Goal: Task Accomplishment & Management: Manage account settings

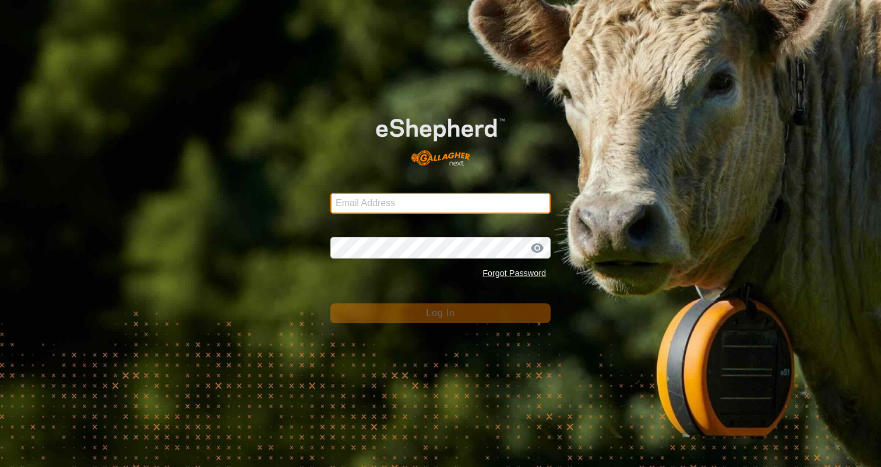
click at [466, 196] on input "Email Address" at bounding box center [440, 203] width 220 height 21
type input "[EMAIL_ADDRESS][DOMAIN_NAME]"
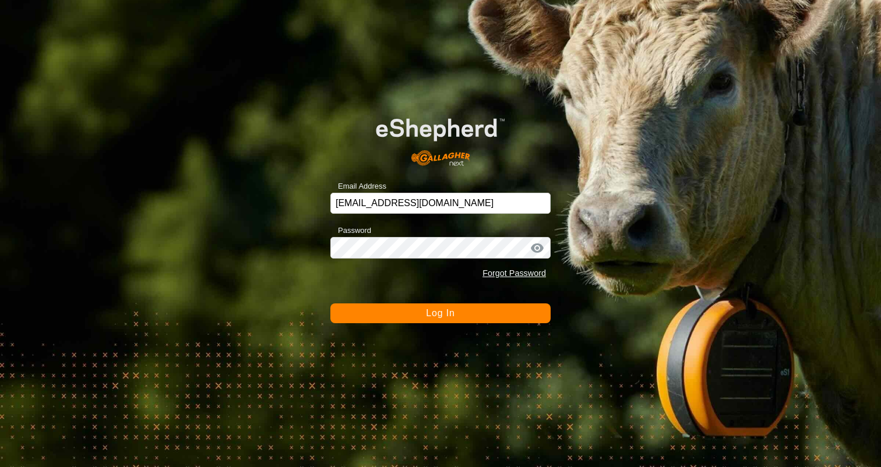
click at [474, 314] on button "Log In" at bounding box center [440, 314] width 220 height 20
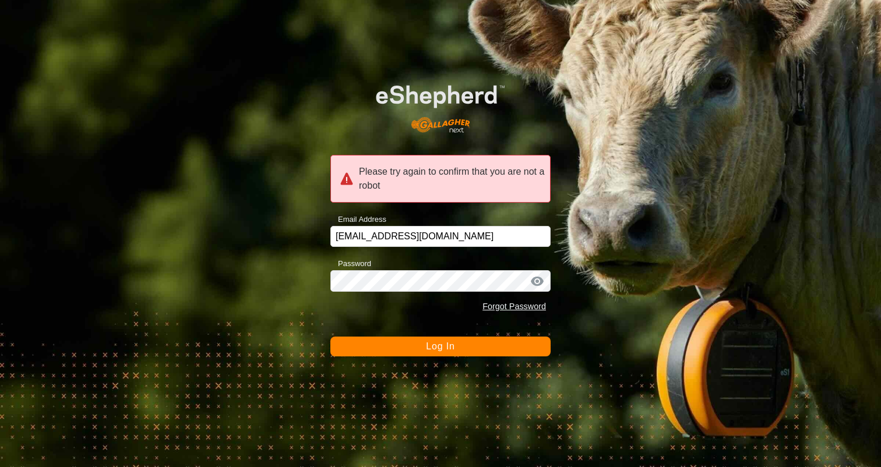
click at [535, 283] on div at bounding box center [537, 282] width 17 height 12
click at [188, 273] on div "Please try again to confirm that you are not a robot Email Address [EMAIL_ADDRE…" at bounding box center [440, 233] width 881 height 467
click at [442, 355] on button "Log In" at bounding box center [440, 347] width 220 height 20
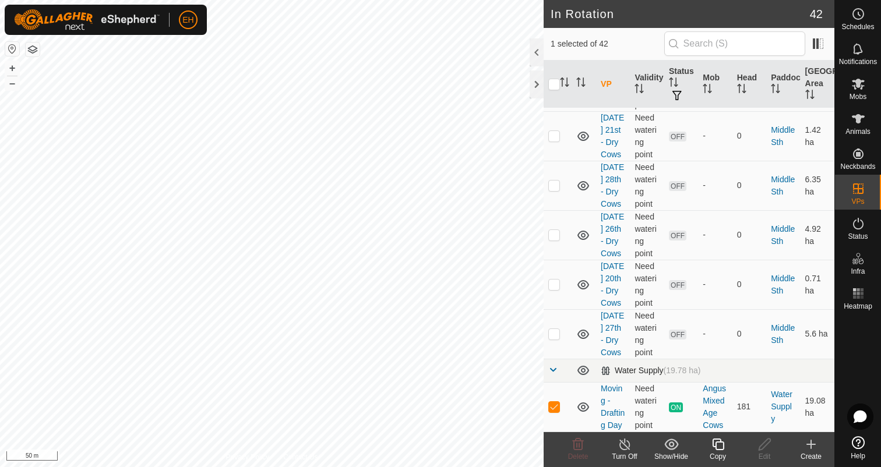
scroll to position [1847, 0]
click at [556, 280] on p-checkbox at bounding box center [554, 284] width 12 height 9
checkbox input "true"
click at [558, 411] on p-checkbox at bounding box center [554, 406] width 12 height 9
checkbox input "false"
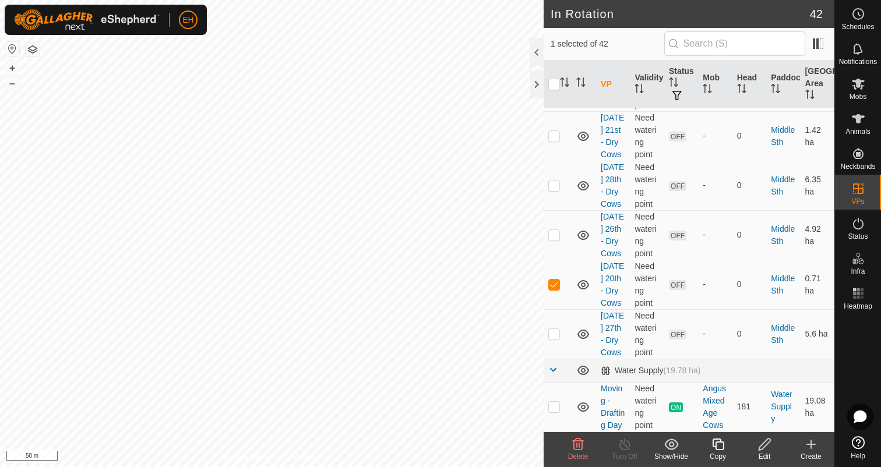
click at [766, 445] on icon at bounding box center [765, 445] width 15 height 14
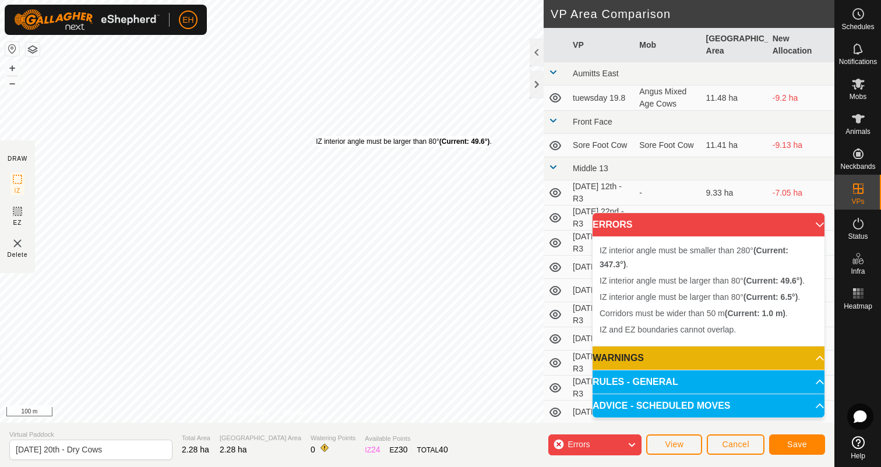
click at [316, 136] on div "IZ interior angle must be larger than 80° (Current: 49.6°) . + – ⇧ i 100 m" at bounding box center [272, 211] width 544 height 423
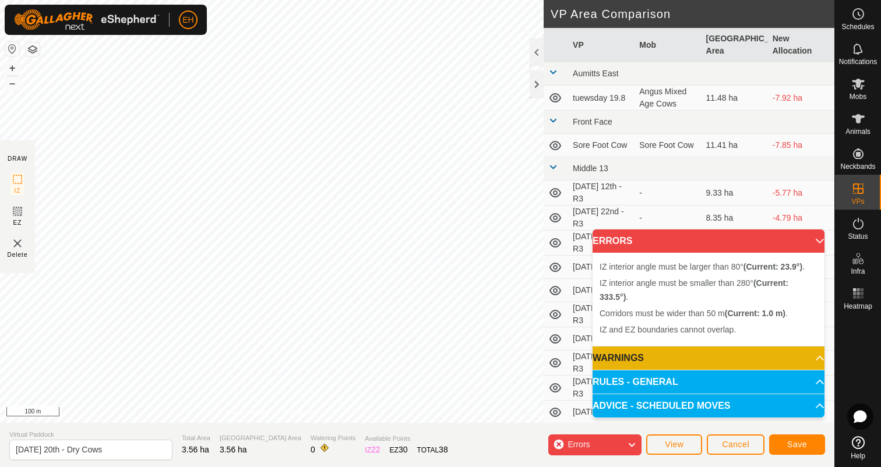
click at [95, 273] on div "IZ interior angle must be smaller than 280° (Current: 333.5°) . + – ⇧ i 100 m" at bounding box center [272, 211] width 544 height 423
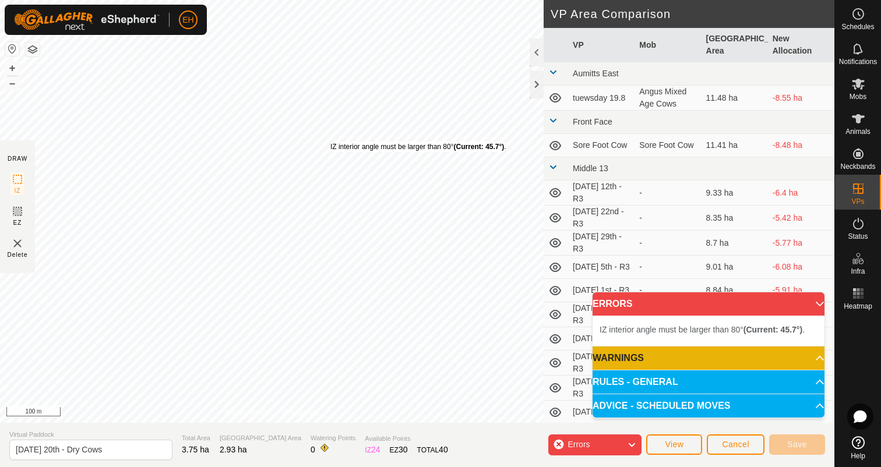
click at [330, 142] on div "IZ interior angle must be larger than 80° (Current: 45.7°) ." at bounding box center [418, 147] width 176 height 10
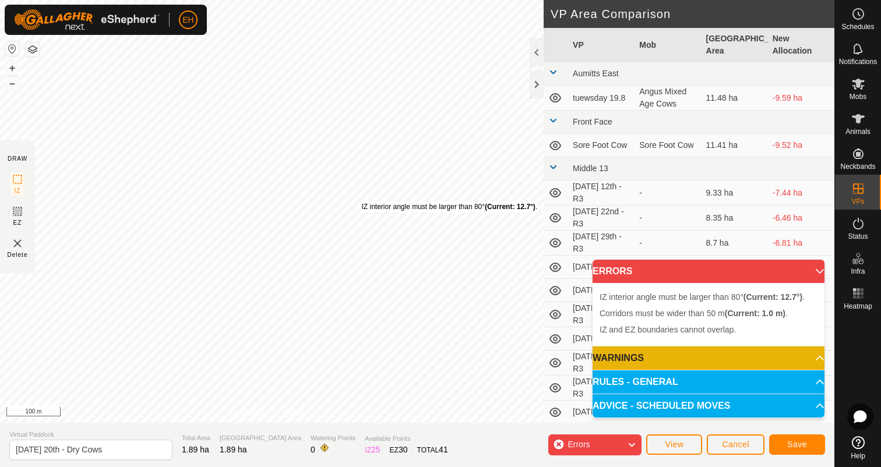
click at [361, 202] on div "IZ interior angle must be larger than 80° (Current: 12.7°) ." at bounding box center [449, 207] width 176 height 10
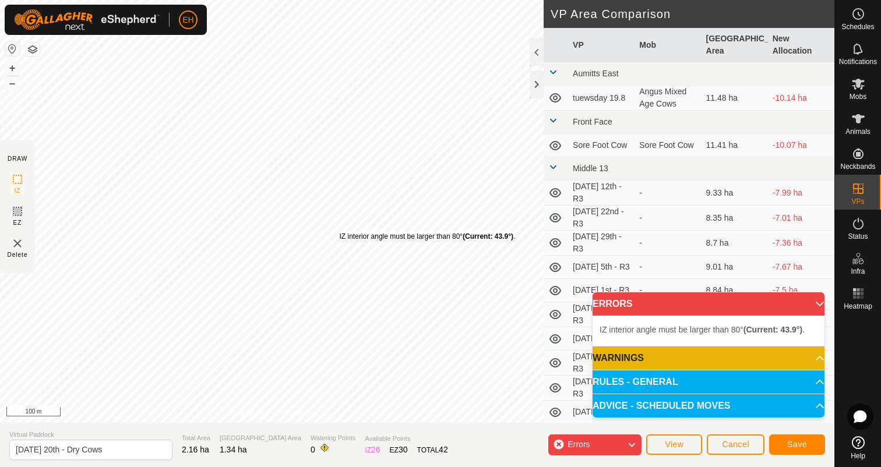
click at [340, 231] on div "IZ interior angle must be larger than 80° (Current: 43.9°) ." at bounding box center [428, 236] width 176 height 10
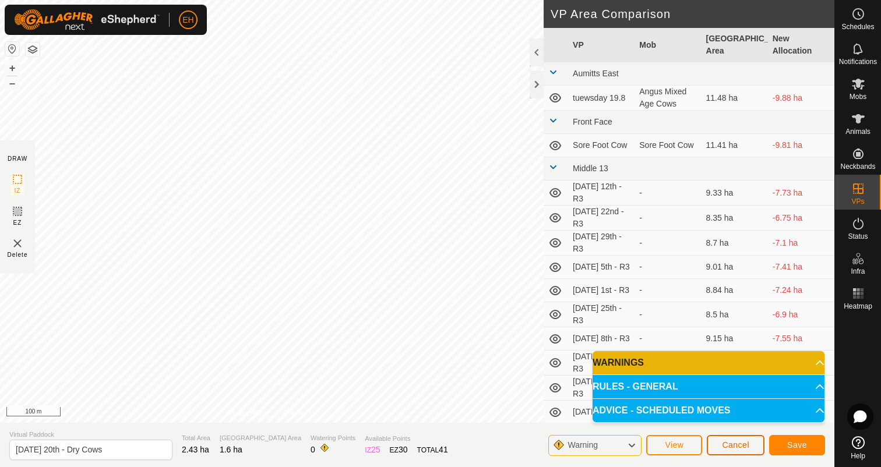
drag, startPoint x: 728, startPoint y: 449, endPoint x: 679, endPoint y: 399, distance: 70.1
click at [679, 399] on body "EH Schedules Notifications Mobs Animals Neckbands VPs Status Infra Heatmap Help…" at bounding box center [440, 233] width 881 height 467
click at [812, 450] on button "Save" at bounding box center [797, 445] width 56 height 20
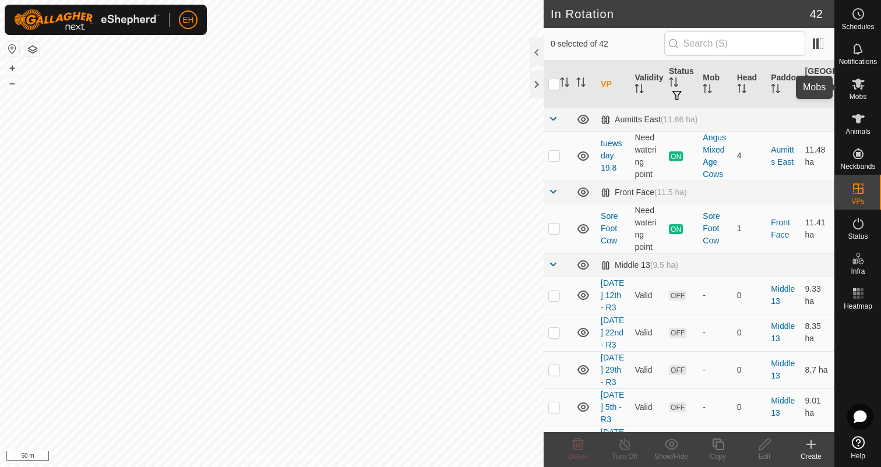
click at [861, 84] on icon at bounding box center [858, 84] width 14 height 14
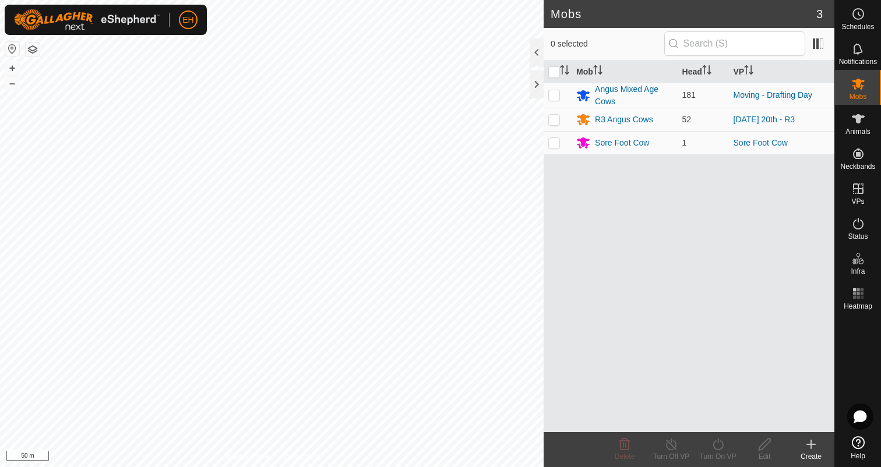
click at [814, 445] on icon at bounding box center [811, 445] width 8 height 0
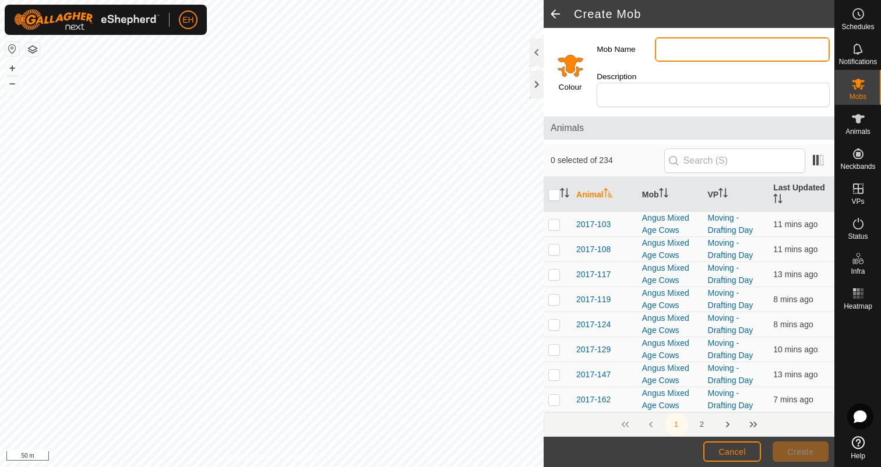
click at [740, 48] on input "Mob Name" at bounding box center [742, 49] width 175 height 24
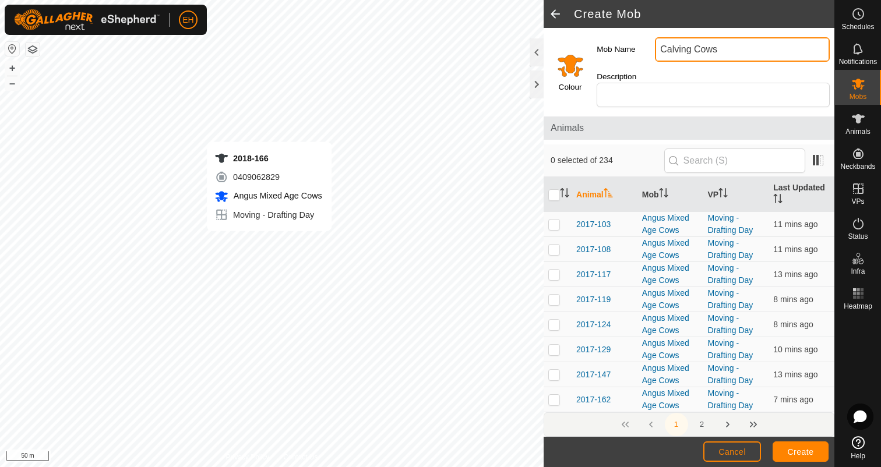
type input "Calving Cows"
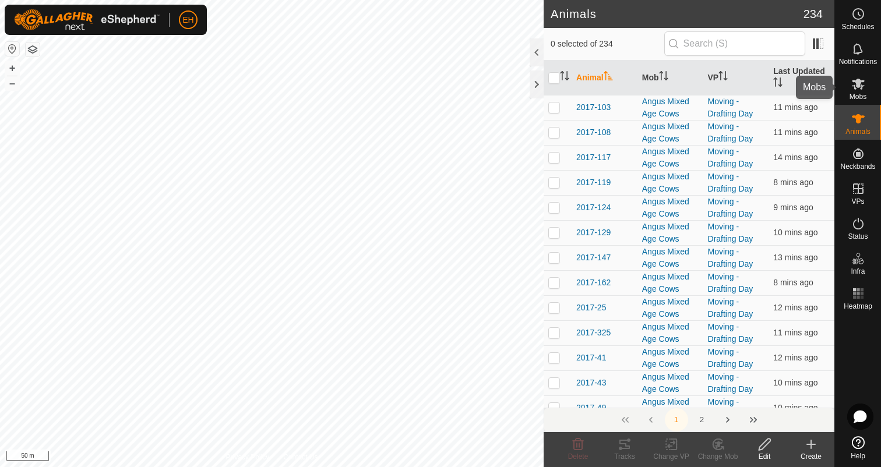
click at [856, 87] on icon at bounding box center [858, 84] width 14 height 14
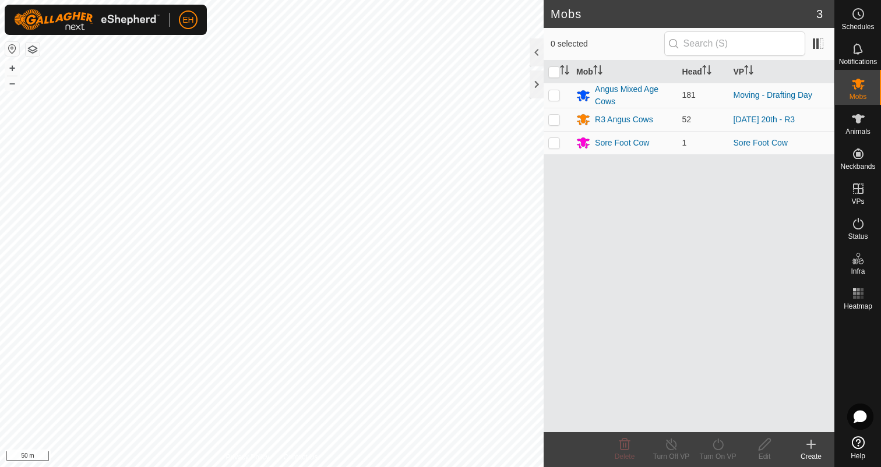
click at [811, 442] on icon at bounding box center [811, 445] width 0 height 8
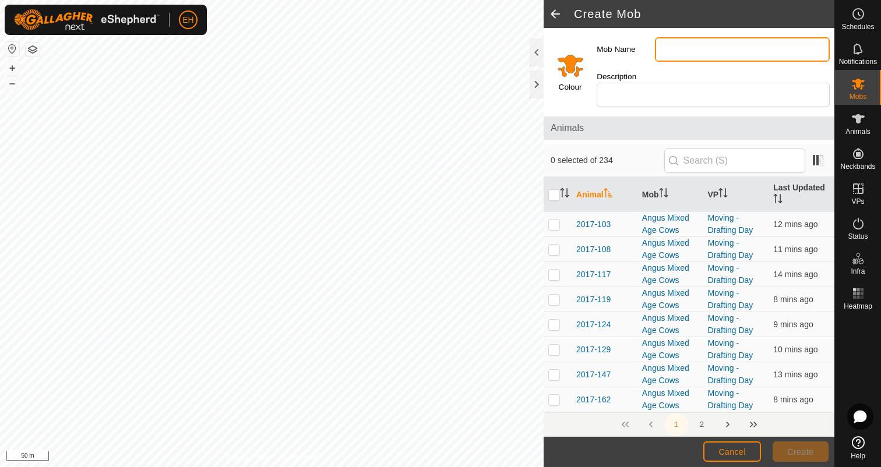
click at [700, 48] on input "Mob Name" at bounding box center [742, 49] width 175 height 24
type input "Calving Cows"
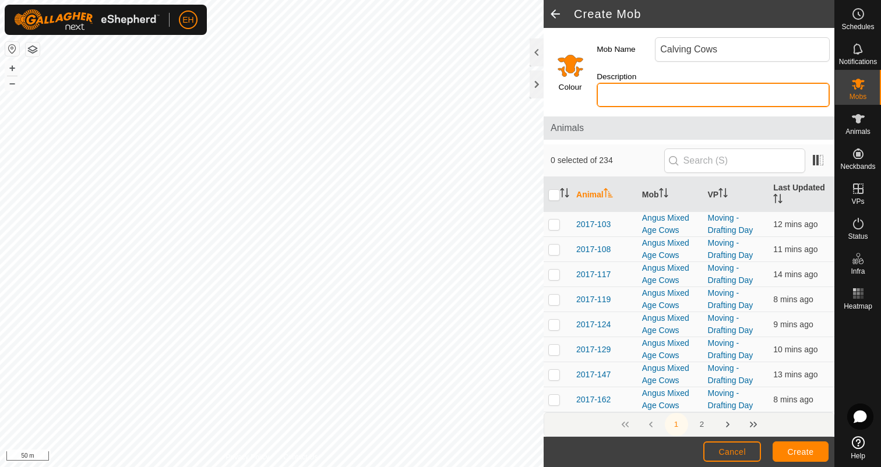
click at [682, 83] on input "Description" at bounding box center [713, 95] width 233 height 24
type input "2017-124"
drag, startPoint x: 706, startPoint y: 78, endPoint x: 639, endPoint y: 78, distance: 67.6
click at [639, 78] on div "Description 2017-124" at bounding box center [713, 88] width 242 height 45
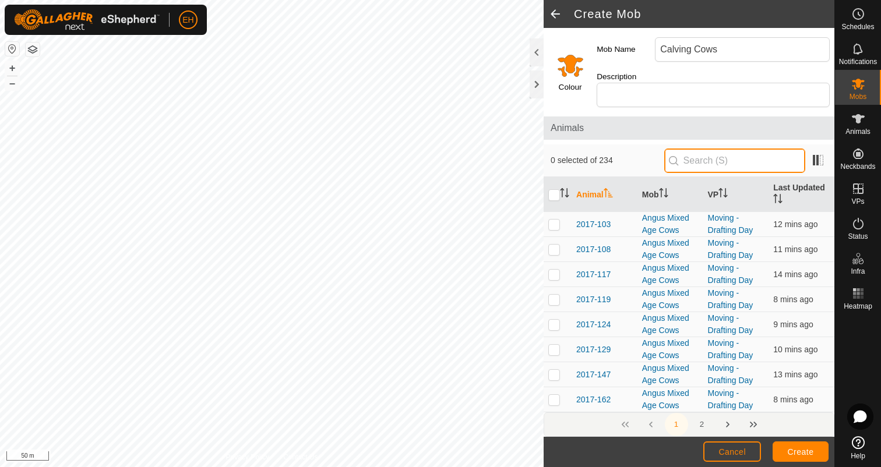
click at [742, 152] on input "text" at bounding box center [734, 161] width 141 height 24
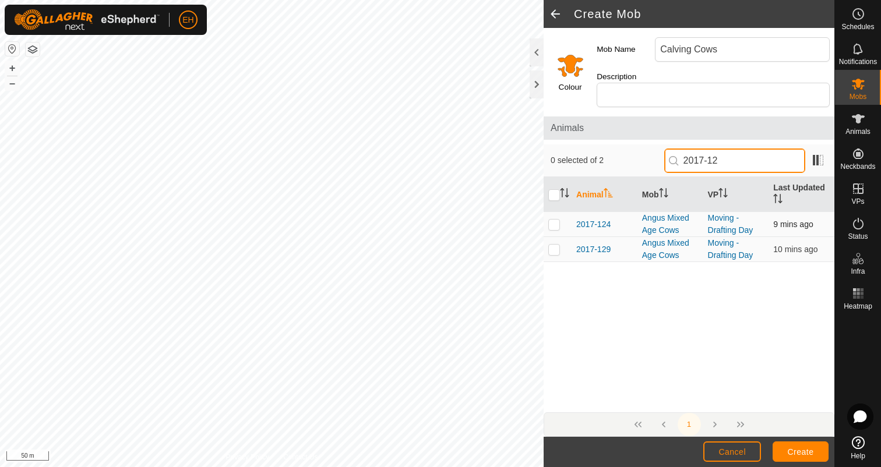
type input "2017-12"
click at [554, 220] on p-checkbox at bounding box center [554, 224] width 12 height 9
checkbox input "true"
drag, startPoint x: 743, startPoint y: 150, endPoint x: 703, endPoint y: 150, distance: 40.2
click at [703, 150] on input "2017-12" at bounding box center [734, 161] width 141 height 24
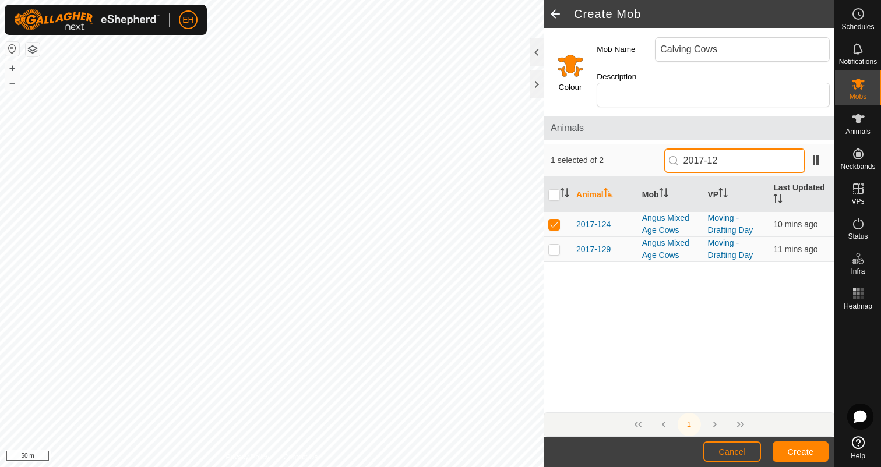
click at [749, 152] on input "2017-12" at bounding box center [734, 161] width 141 height 24
type input "2017-119"
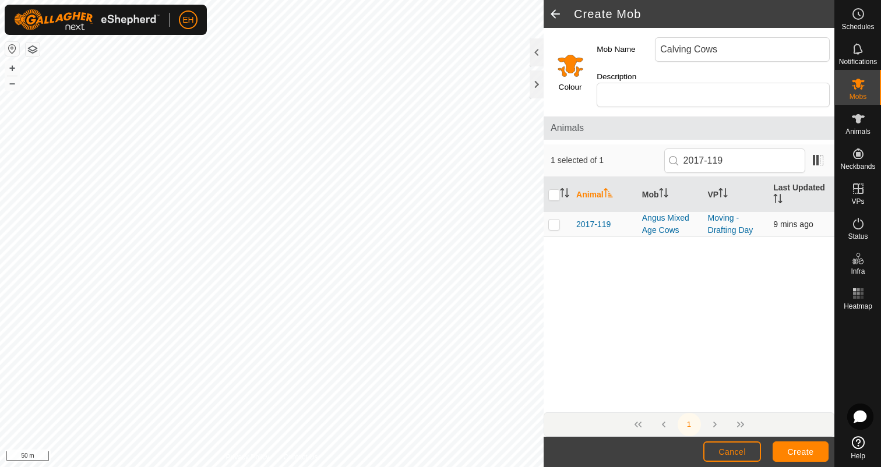
click at [555, 220] on p-checkbox at bounding box center [554, 224] width 12 height 9
checkbox input "true"
drag, startPoint x: 753, startPoint y: 152, endPoint x: 691, endPoint y: 152, distance: 61.8
click at [691, 152] on p-iconfield "2017-119" at bounding box center [734, 161] width 141 height 24
drag, startPoint x: 747, startPoint y: 149, endPoint x: 720, endPoint y: 153, distance: 26.5
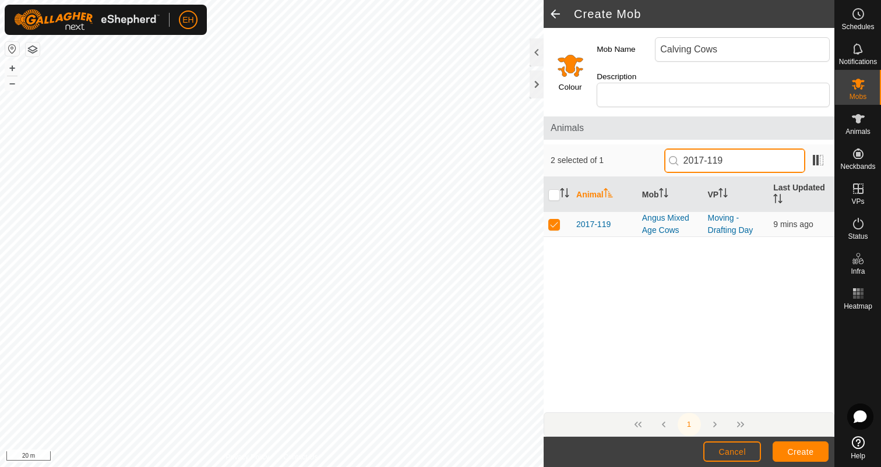
click at [720, 153] on input "2017-119" at bounding box center [734, 161] width 141 height 24
type input "2018-205"
click at [553, 220] on p-checkbox at bounding box center [554, 224] width 12 height 9
checkbox input "true"
drag, startPoint x: 749, startPoint y: 148, endPoint x: 695, endPoint y: 146, distance: 54.2
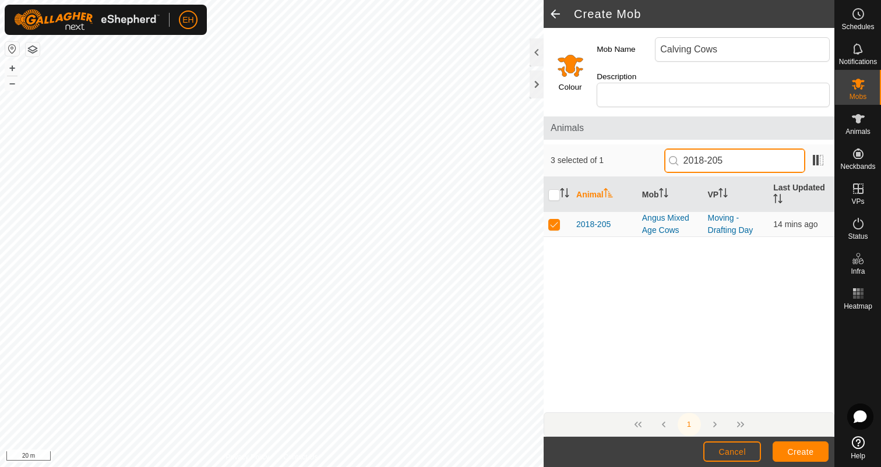
click at [695, 149] on p-iconfield "2018-205" at bounding box center [734, 161] width 141 height 24
type input "NB322"
click at [558, 220] on p-checkbox at bounding box center [554, 224] width 12 height 9
checkbox input "true"
drag, startPoint x: 740, startPoint y: 147, endPoint x: 678, endPoint y: 147, distance: 61.8
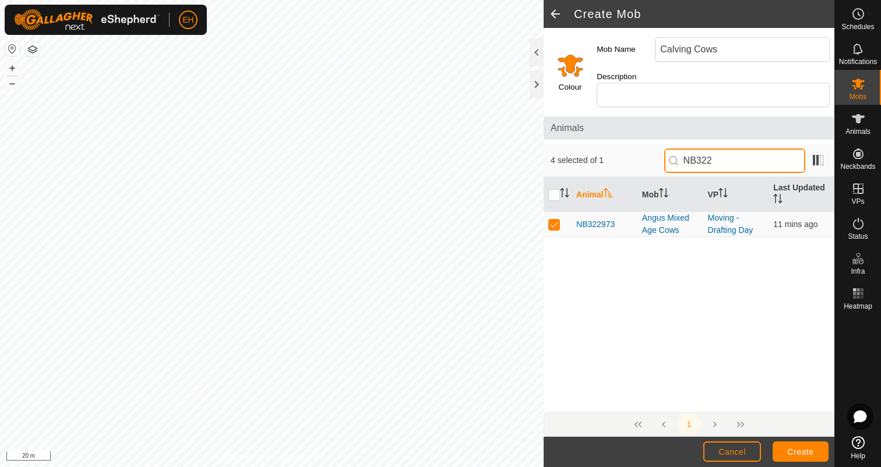
click at [678, 149] on div "4 selected of 1 NB322" at bounding box center [689, 161] width 277 height 24
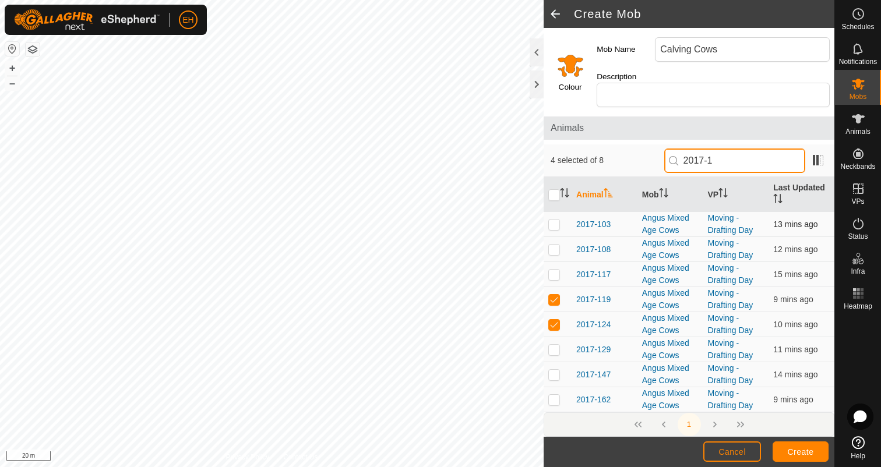
type input "2017-1"
click at [555, 220] on p-checkbox at bounding box center [554, 224] width 12 height 9
checkbox input "true"
drag, startPoint x: 752, startPoint y: 147, endPoint x: 629, endPoint y: 146, distance: 123.5
click at [629, 149] on div "5 selected of 8 2017-1" at bounding box center [689, 161] width 277 height 24
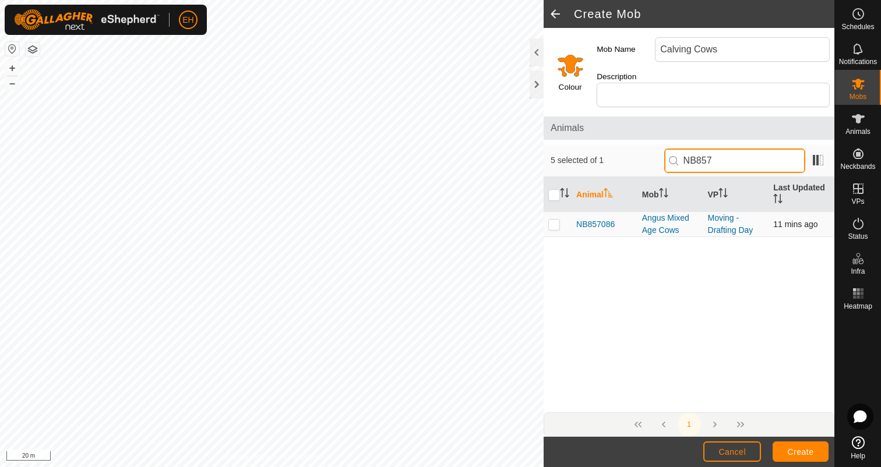
type input "NB857"
click at [559, 220] on p-checkbox at bounding box center [554, 224] width 12 height 9
checkbox input "true"
drag, startPoint x: 749, startPoint y: 153, endPoint x: 632, endPoint y: 147, distance: 117.2
click at [632, 149] on div "6 selected of 1 NB857" at bounding box center [689, 161] width 277 height 24
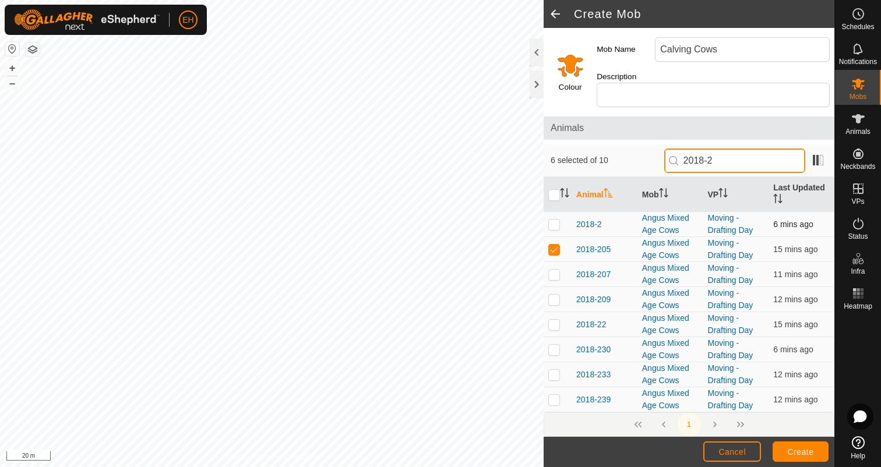
type input "2018-2"
click at [550, 220] on p-checkbox at bounding box center [554, 224] width 12 height 9
checkbox input "true"
drag, startPoint x: 741, startPoint y: 149, endPoint x: 673, endPoint y: 148, distance: 68.2
click at [673, 149] on div "7 selected of 10 2018-2" at bounding box center [689, 161] width 277 height 24
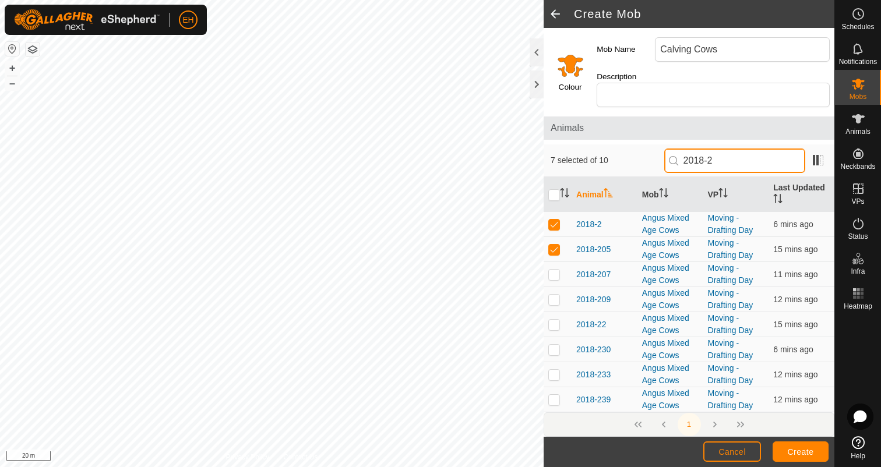
click at [767, 153] on input "2018-2" at bounding box center [734, 161] width 141 height 24
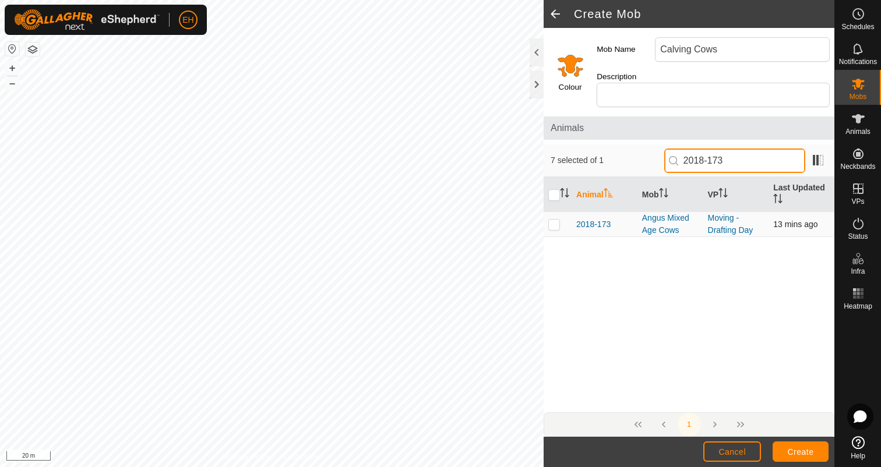
type input "2018-173"
click at [554, 220] on p-checkbox at bounding box center [554, 224] width 12 height 9
checkbox input "true"
drag, startPoint x: 755, startPoint y: 145, endPoint x: 725, endPoint y: 145, distance: 30.3
click at [725, 149] on input "2018-173" at bounding box center [734, 161] width 141 height 24
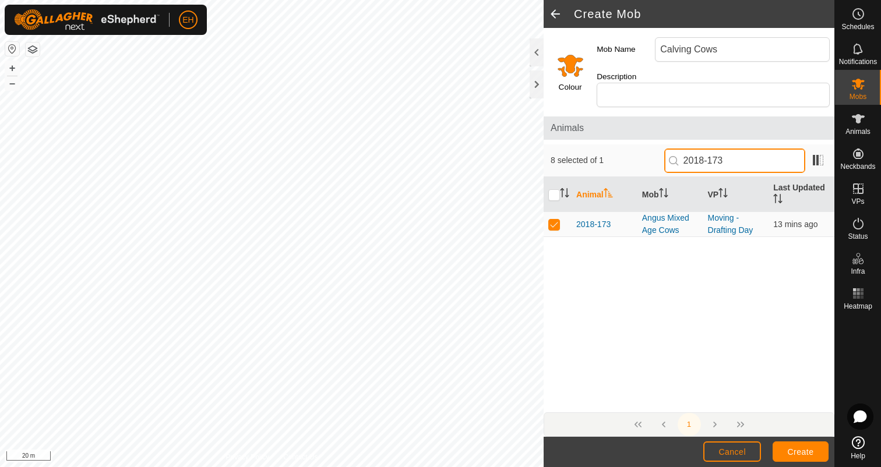
drag, startPoint x: 747, startPoint y: 150, endPoint x: 670, endPoint y: 149, distance: 76.9
click at [670, 149] on div "8 selected of 1 2018-173" at bounding box center [689, 161] width 277 height 24
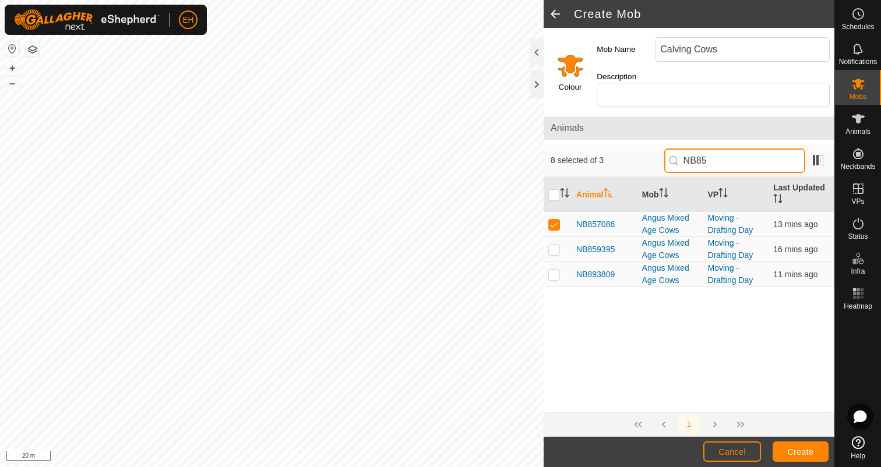
type input "NB857"
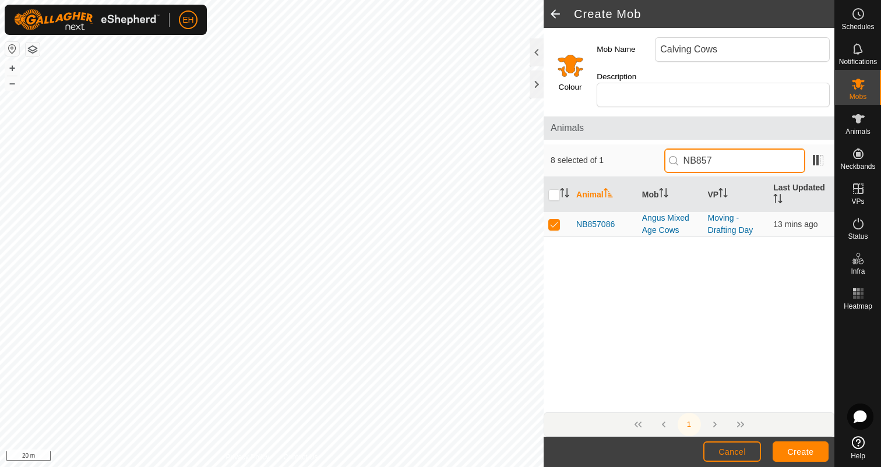
drag, startPoint x: 758, startPoint y: 149, endPoint x: 660, endPoint y: 146, distance: 97.9
click at [660, 149] on div "8 selected of 1 NB857" at bounding box center [689, 161] width 277 height 24
type input "2018-96"
click at [553, 220] on p-checkbox at bounding box center [554, 224] width 12 height 9
checkbox input "true"
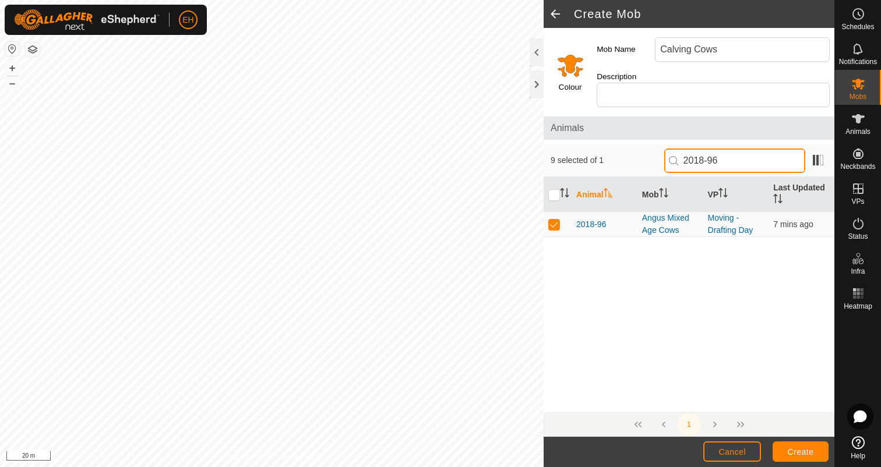
drag, startPoint x: 746, startPoint y: 150, endPoint x: 668, endPoint y: 149, distance: 78.1
click at [668, 149] on div "9 selected of 1 2018-96" at bounding box center [689, 161] width 277 height 24
type input "2017-68"
click at [551, 220] on p-checkbox at bounding box center [554, 224] width 12 height 9
checkbox input "true"
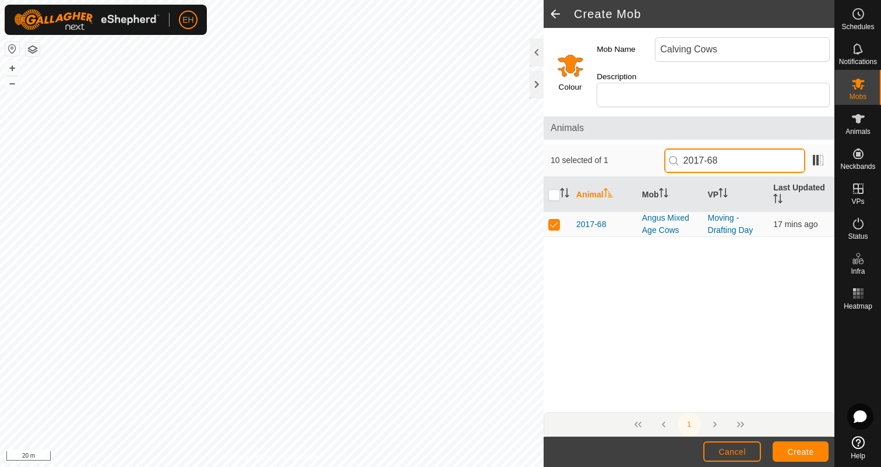
drag, startPoint x: 749, startPoint y: 150, endPoint x: 682, endPoint y: 148, distance: 67.0
click at [682, 149] on div "10 selected of 1 2017-68" at bounding box center [689, 161] width 277 height 24
type input "NB415"
click at [554, 220] on p-checkbox at bounding box center [554, 224] width 12 height 9
checkbox input "true"
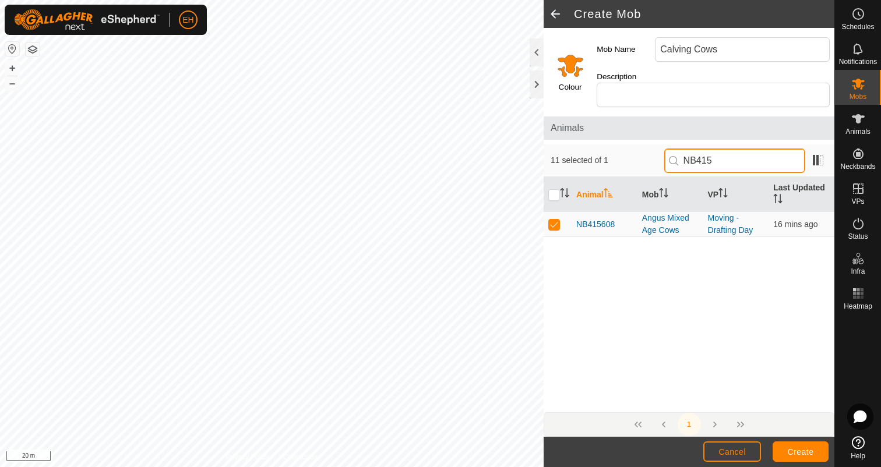
drag, startPoint x: 749, startPoint y: 152, endPoint x: 666, endPoint y: 149, distance: 83.4
click at [666, 149] on div "11 selected of 1 NB415" at bounding box center [689, 161] width 277 height 24
type input "2018-158"
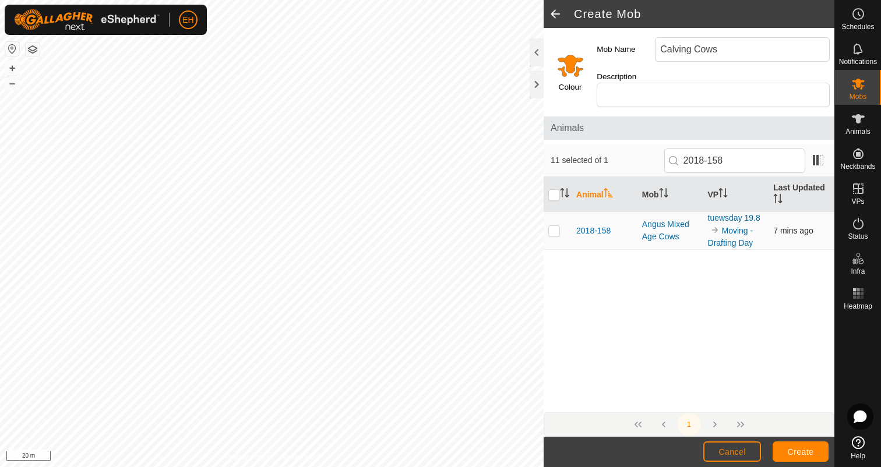
click at [556, 226] on p-checkbox at bounding box center [554, 230] width 12 height 9
checkbox input "true"
drag, startPoint x: 761, startPoint y: 146, endPoint x: 675, endPoint y: 143, distance: 85.7
click at [675, 149] on div "12 selected of 1 2018-158" at bounding box center [689, 161] width 277 height 24
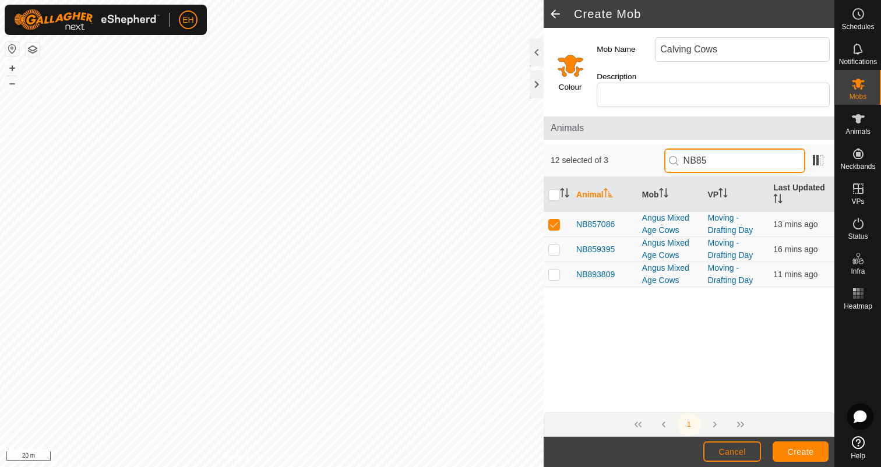
type input "NB857"
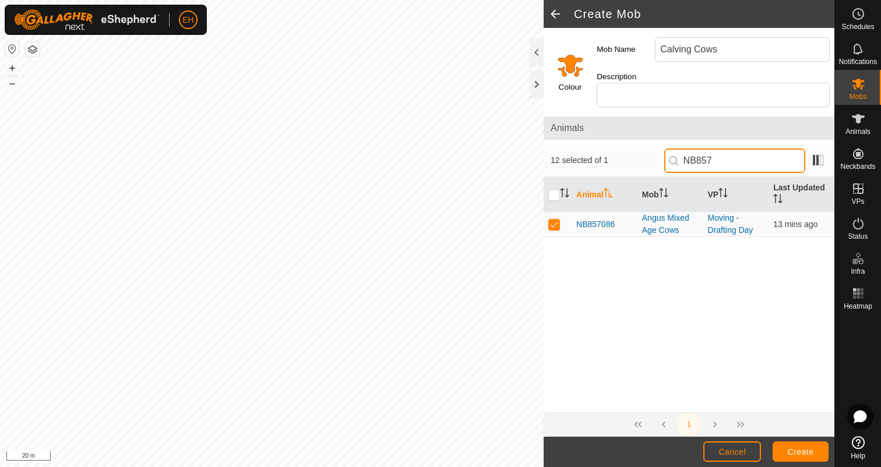
drag, startPoint x: 746, startPoint y: 149, endPoint x: 657, endPoint y: 149, distance: 88.6
click at [657, 149] on div "12 selected of 1 NB857" at bounding box center [689, 161] width 277 height 24
type input "2021-121"
click at [555, 220] on p-checkbox at bounding box center [554, 224] width 12 height 9
checkbox input "true"
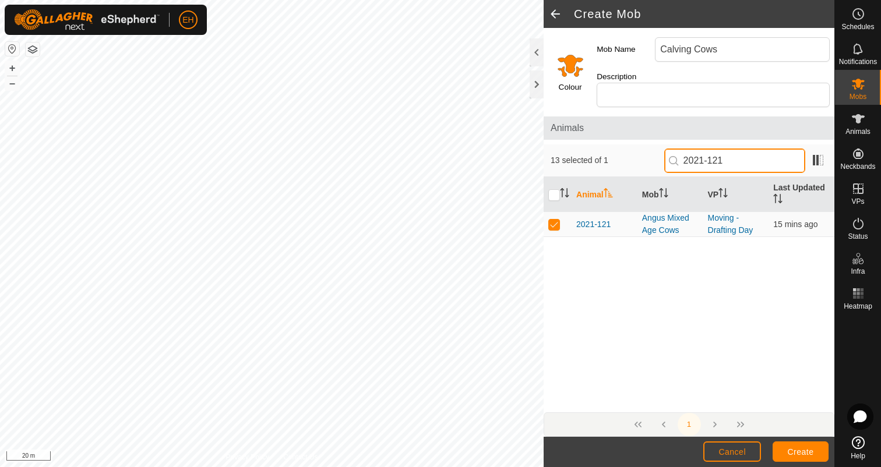
drag, startPoint x: 761, startPoint y: 150, endPoint x: 668, endPoint y: 146, distance: 93.3
click at [668, 149] on div "13 selected of 1 2021-121" at bounding box center [689, 161] width 277 height 24
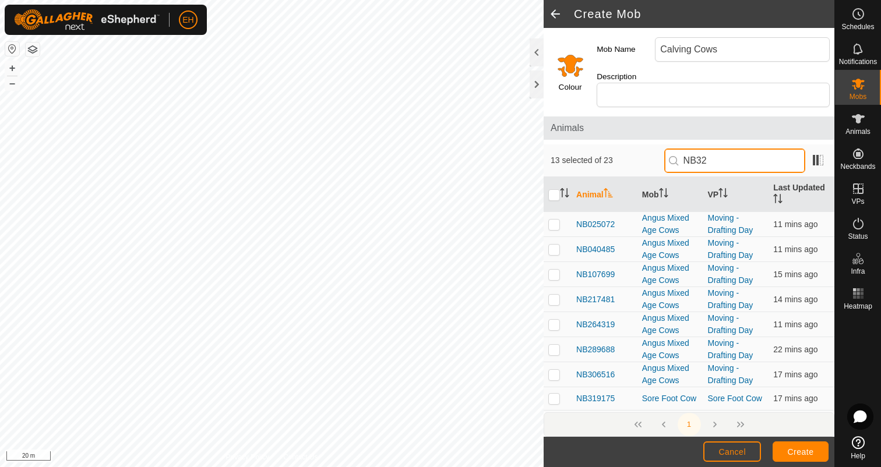
type input "NB322"
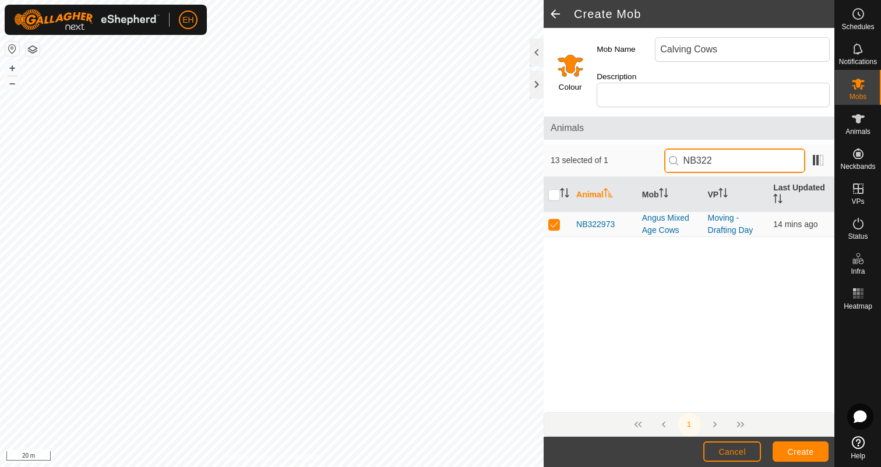
drag, startPoint x: 760, startPoint y: 152, endPoint x: 649, endPoint y: 146, distance: 111.5
click at [647, 149] on div "13 selected of 1 NB322" at bounding box center [689, 161] width 277 height 24
type input "2018-66"
click at [553, 220] on p-checkbox at bounding box center [554, 224] width 12 height 9
checkbox input "true"
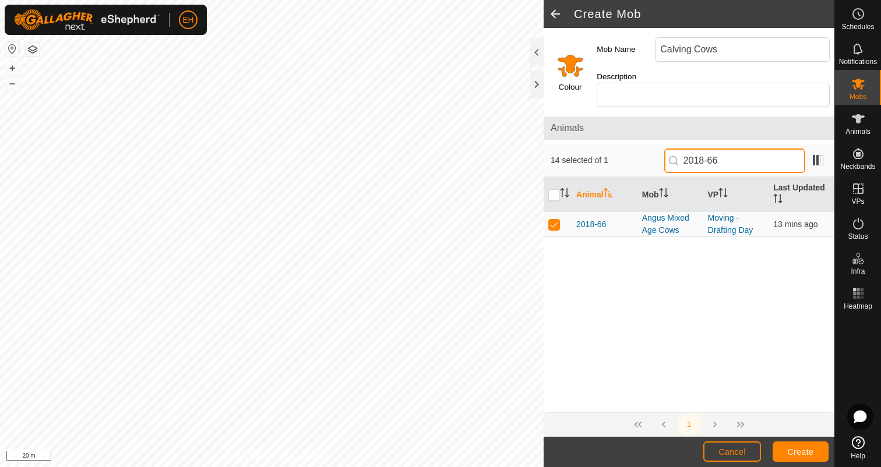
drag, startPoint x: 746, startPoint y: 154, endPoint x: 727, endPoint y: 152, distance: 19.3
click at [727, 152] on input "2018-66" at bounding box center [734, 161] width 141 height 24
type input "2018-49"
click at [552, 220] on p-checkbox at bounding box center [554, 224] width 12 height 9
checkbox input "true"
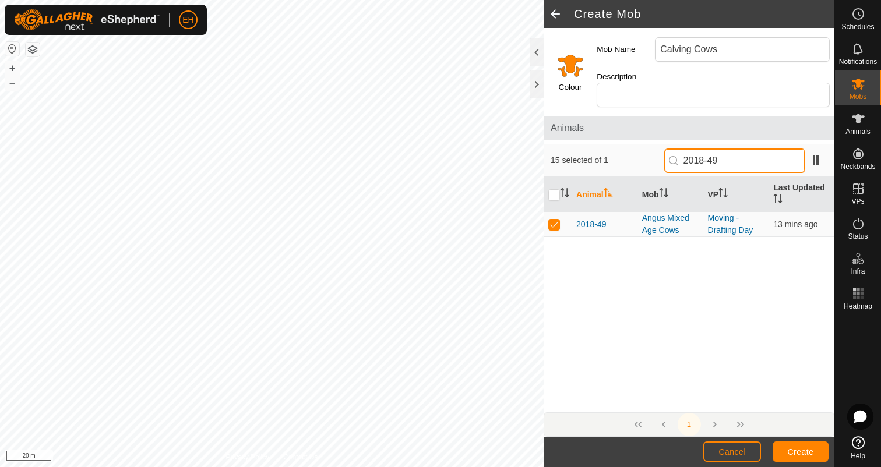
drag, startPoint x: 744, startPoint y: 154, endPoint x: 671, endPoint y: 145, distance: 74.1
click at [671, 149] on div "15 selected of 1 2018-49" at bounding box center [689, 161] width 277 height 24
click at [741, 153] on input "2018-49" at bounding box center [734, 161] width 141 height 24
type input "2018-166"
click at [555, 220] on p-checkbox at bounding box center [554, 224] width 12 height 9
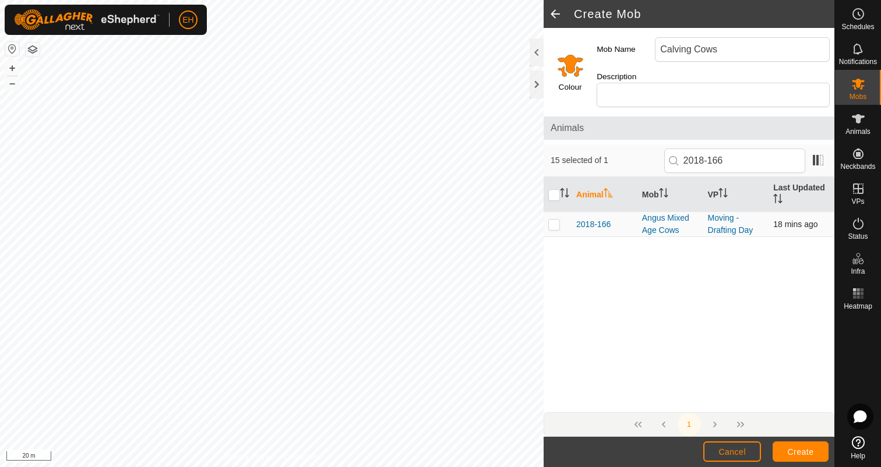
checkbox input "true"
drag, startPoint x: 749, startPoint y: 153, endPoint x: 632, endPoint y: 145, distance: 116.8
click at [633, 149] on div "16 selected of 1 2018-166" at bounding box center [689, 161] width 277 height 24
type input "NB89"
click at [553, 220] on p-checkbox at bounding box center [554, 224] width 12 height 9
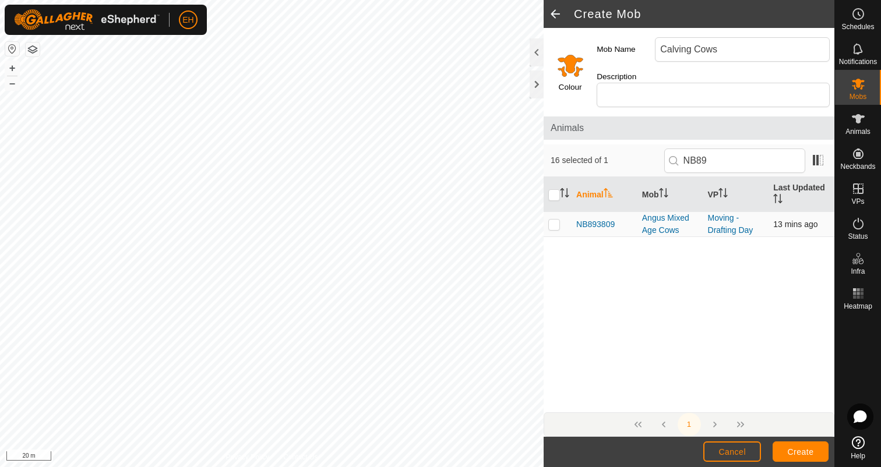
checkbox input "true"
drag, startPoint x: 738, startPoint y: 150, endPoint x: 640, endPoint y: 143, distance: 97.6
click at [640, 149] on div "17 selected of 1 NB89" at bounding box center [689, 161] width 277 height 24
type input "2020-82"
click at [555, 220] on p-checkbox at bounding box center [554, 224] width 12 height 9
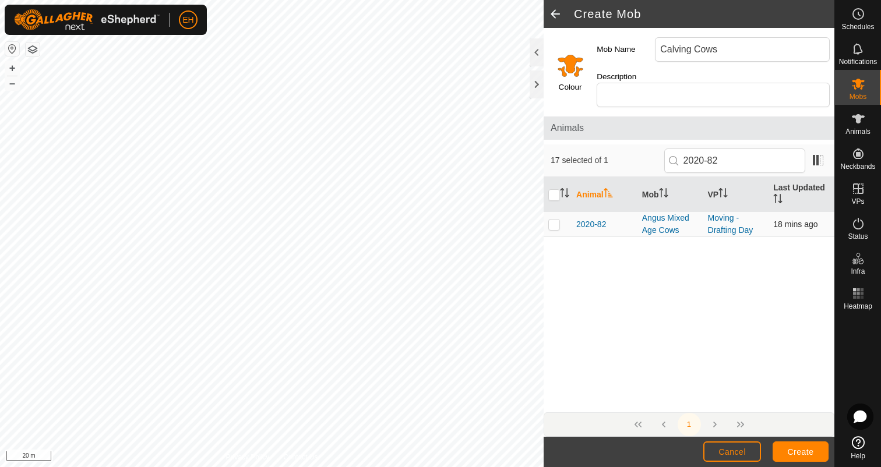
checkbox input "true"
click at [577, 54] on input "Select a color" at bounding box center [571, 65] width 28 height 28
click at [575, 61] on input "Select a color" at bounding box center [571, 65] width 28 height 28
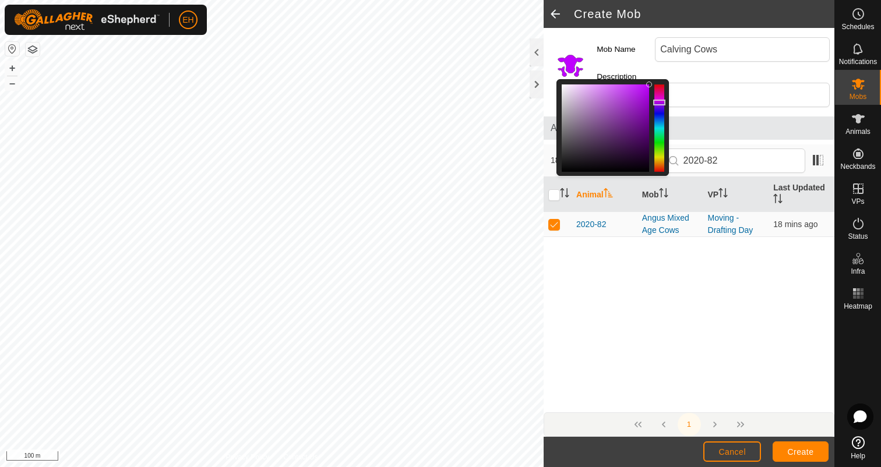
drag, startPoint x: 663, startPoint y: 159, endPoint x: 665, endPoint y: 96, distance: 62.4
click at [665, 96] on div at bounding box center [613, 127] width 112 height 97
click at [717, 121] on span "Animals" at bounding box center [689, 128] width 277 height 14
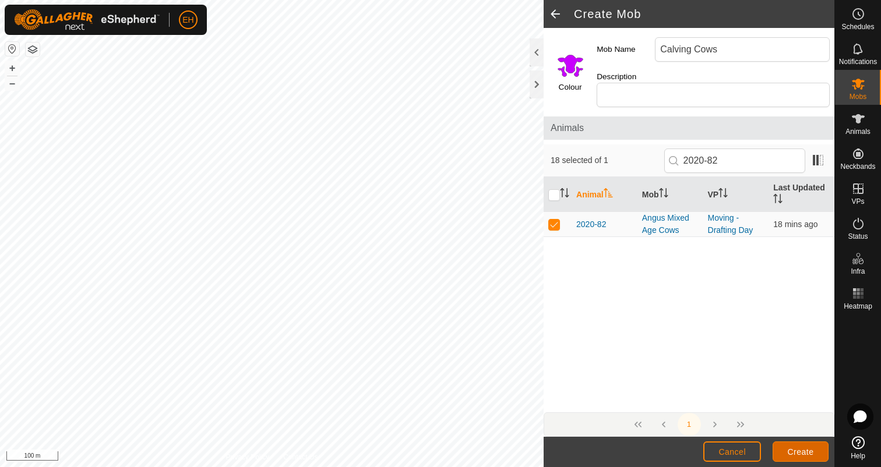
click at [793, 454] on span "Create" at bounding box center [801, 452] width 26 height 9
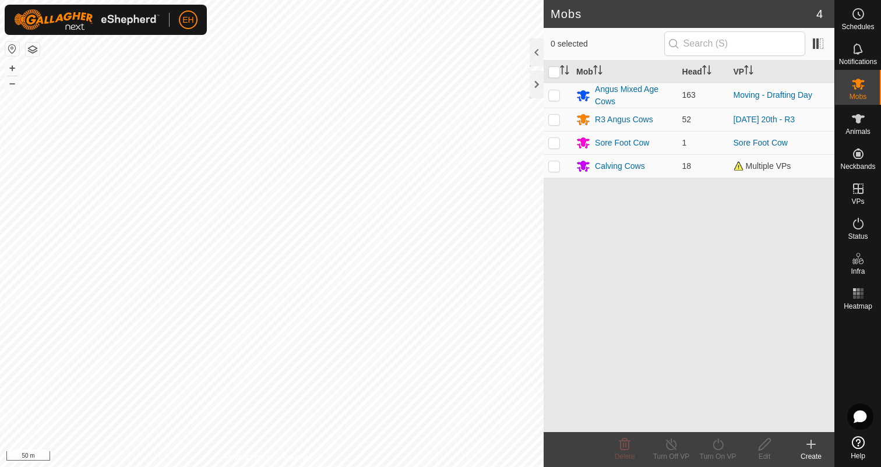
click at [804, 449] on icon at bounding box center [811, 445] width 14 height 14
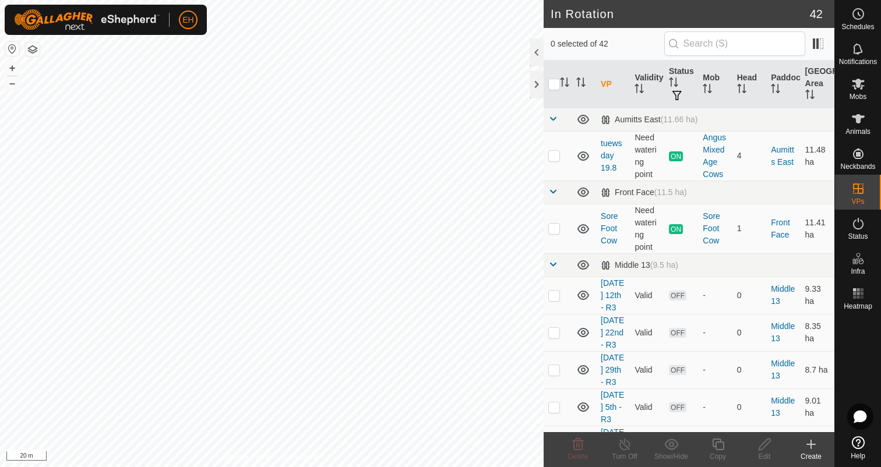
click at [810, 436] on div "Create" at bounding box center [811, 449] width 47 height 35
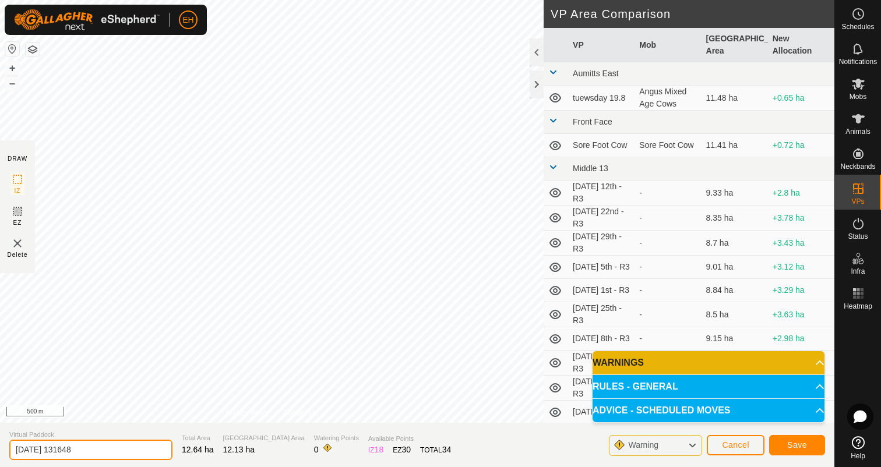
drag, startPoint x: 108, startPoint y: 448, endPoint x: 0, endPoint y: 442, distance: 108.5
click at [0, 442] on section "Virtual Paddock 2025-08-20 131648 Total Area 12.64 ha Grazing Area 12.13 ha Wat…" at bounding box center [417, 445] width 834 height 44
type input "Calved (calving) Cows"
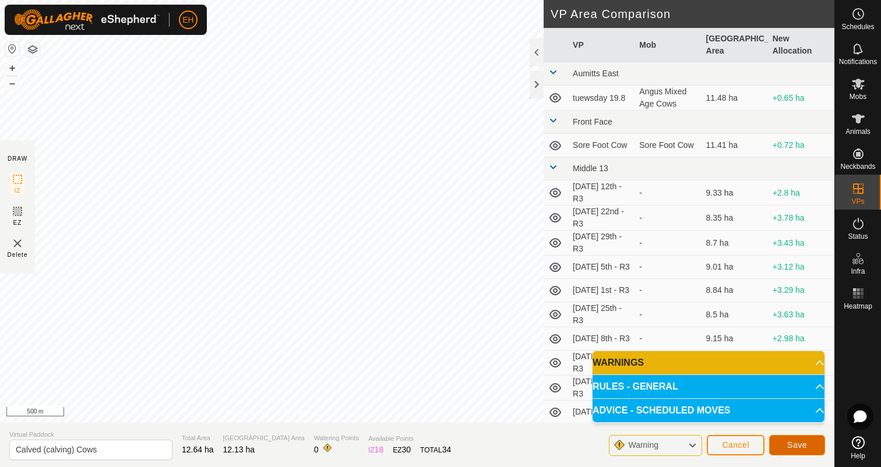
click at [793, 449] on span "Save" at bounding box center [797, 445] width 20 height 9
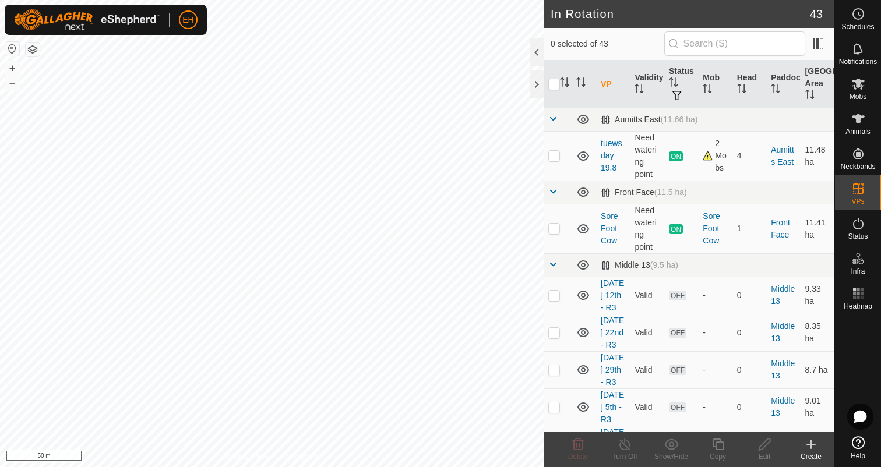
checkbox input "true"
click at [761, 446] on icon at bounding box center [765, 445] width 12 height 12
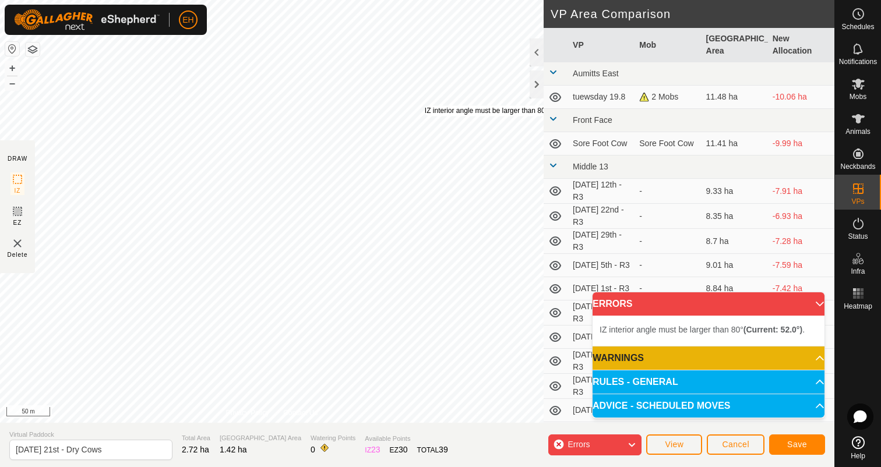
drag, startPoint x: 425, startPoint y: 132, endPoint x: 424, endPoint y: 105, distance: 26.2
click at [425, 105] on div "IZ interior angle must be larger than 80° (Current: 52.0°) ." at bounding box center [513, 110] width 176 height 10
drag, startPoint x: 424, startPoint y: 106, endPoint x: 422, endPoint y: 86, distance: 19.9
click at [422, 87] on div "IZ interior angle must be larger than 80° (Current: 52.0°) ." at bounding box center [510, 92] width 176 height 10
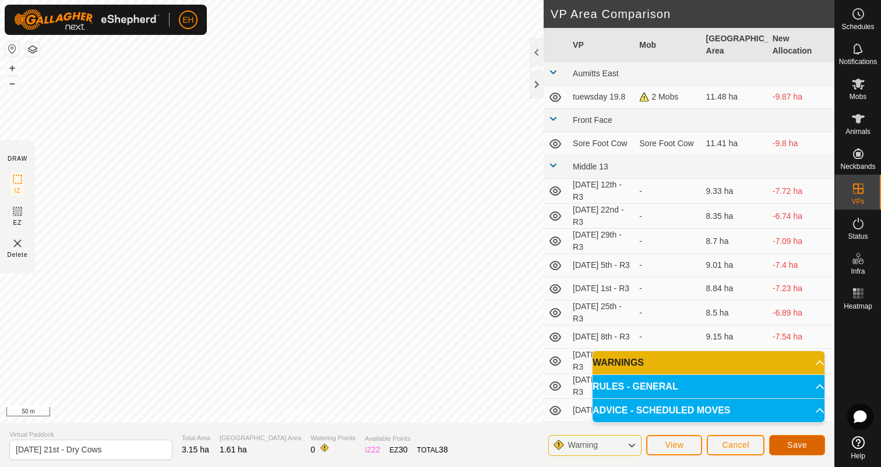
click at [784, 445] on button "Save" at bounding box center [797, 445] width 56 height 20
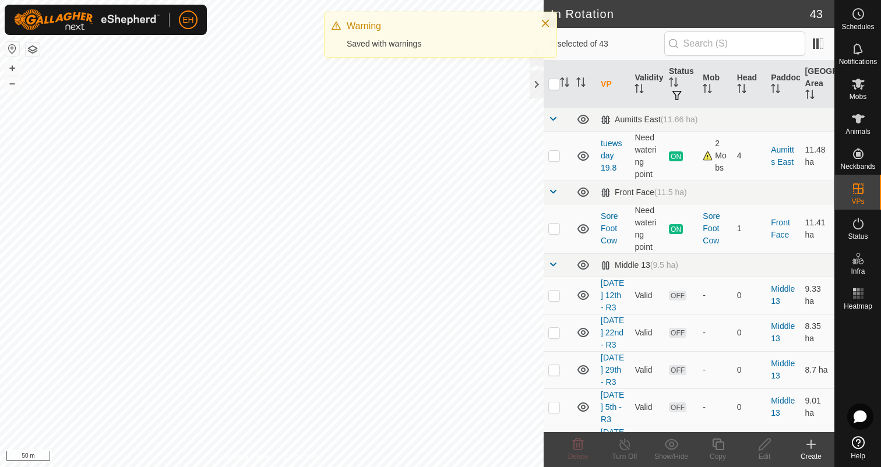
checkbox input "true"
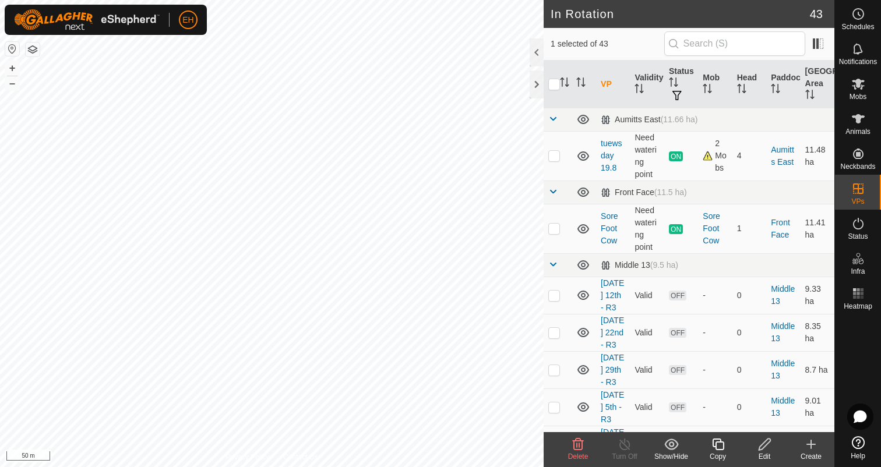
click at [719, 443] on icon at bounding box center [718, 445] width 15 height 14
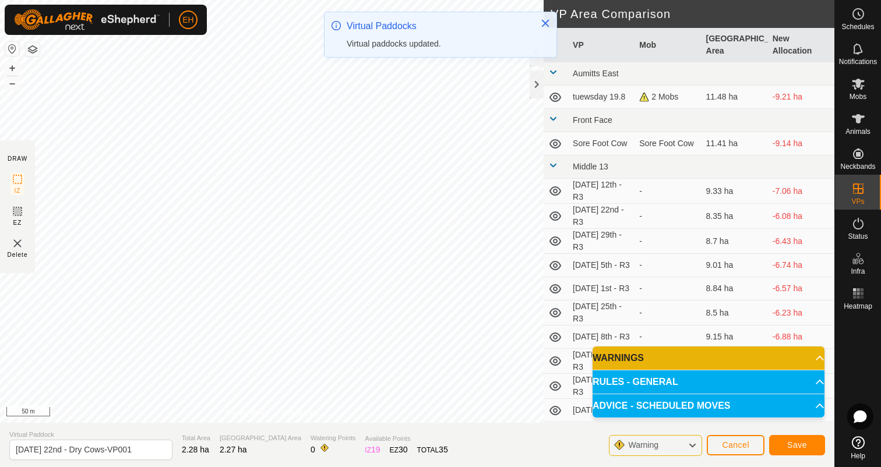
click at [426, 62] on div "EH Schedules Notifications Mobs Animals Neckbands VPs Status Infra Heatmap Help…" at bounding box center [440, 233] width 881 height 467
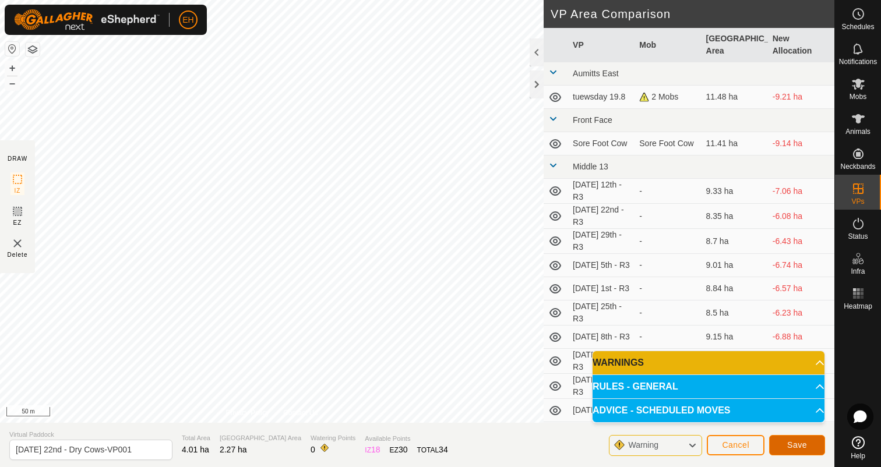
click at [804, 449] on span "Save" at bounding box center [797, 445] width 20 height 9
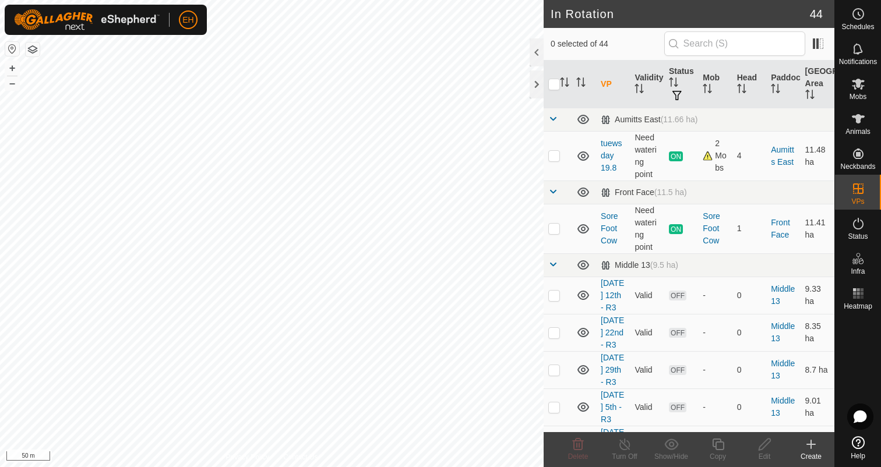
checkbox input "true"
click at [762, 445] on icon at bounding box center [765, 445] width 12 height 12
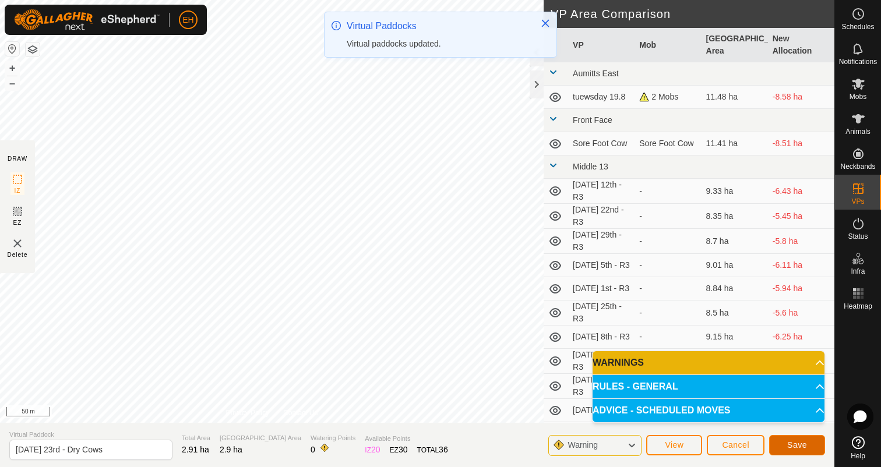
click at [806, 445] on span "Save" at bounding box center [797, 445] width 20 height 9
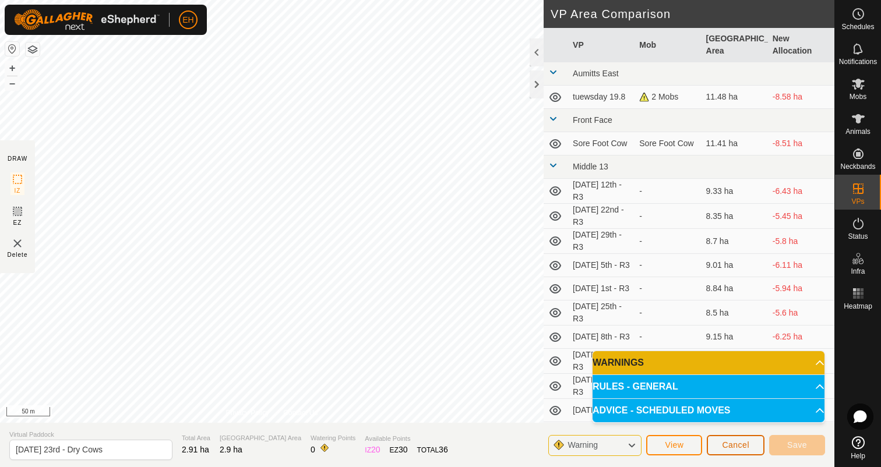
click at [742, 449] on button "Cancel" at bounding box center [736, 445] width 58 height 20
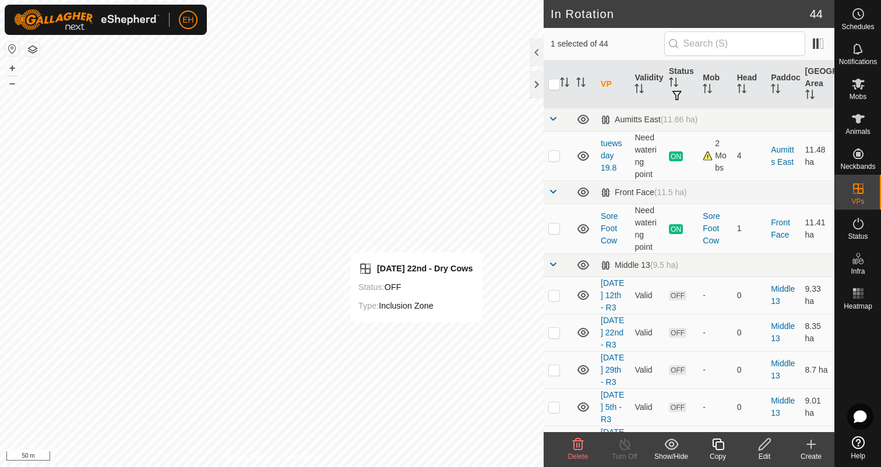
checkbox input "false"
checkbox input "true"
checkbox input "false"
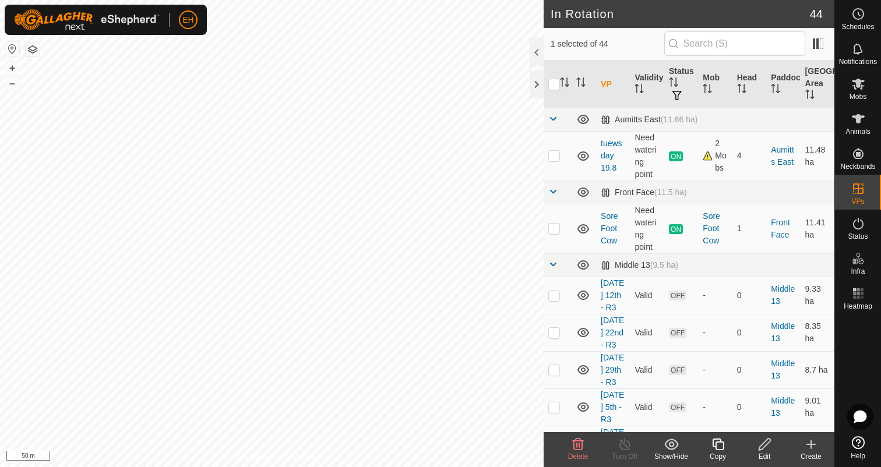
checkbox input "true"
checkbox input "false"
click at [770, 448] on icon at bounding box center [765, 445] width 15 height 14
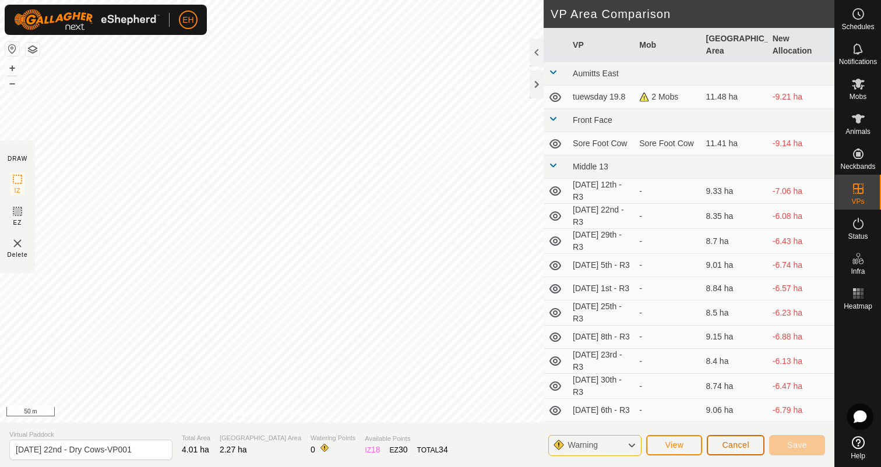
click at [719, 445] on button "Cancel" at bounding box center [736, 445] width 58 height 20
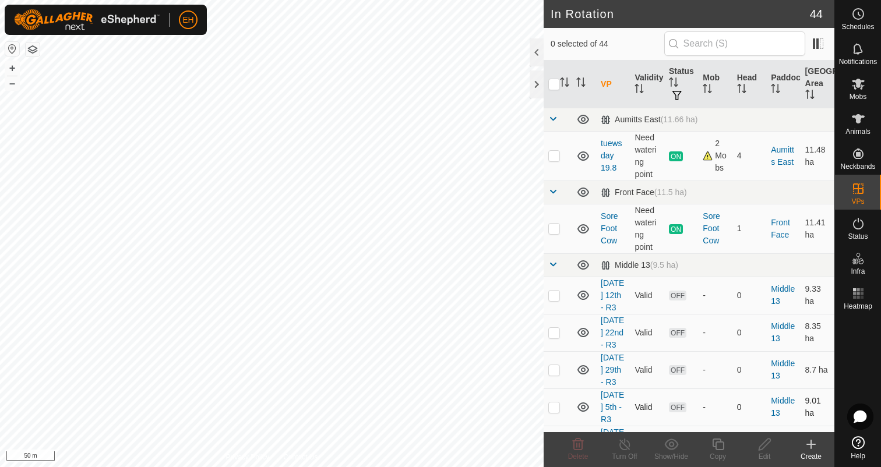
checkbox input "true"
click at [762, 450] on icon at bounding box center [765, 445] width 15 height 14
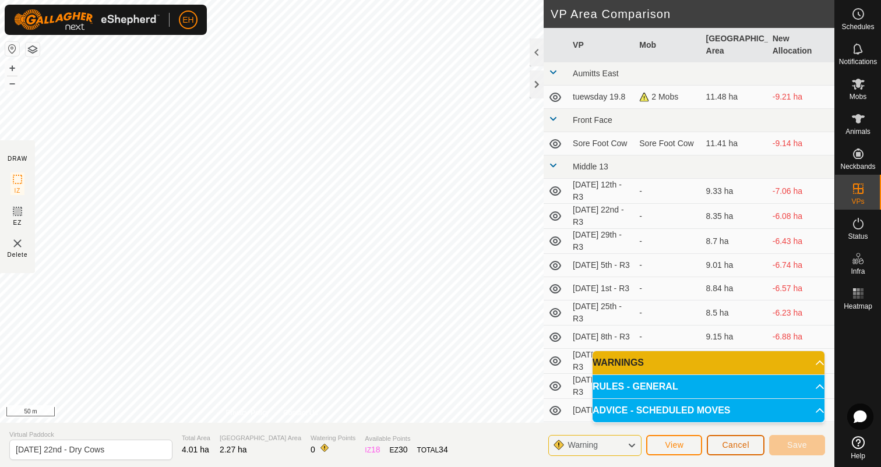
click at [743, 450] on button "Cancel" at bounding box center [736, 445] width 58 height 20
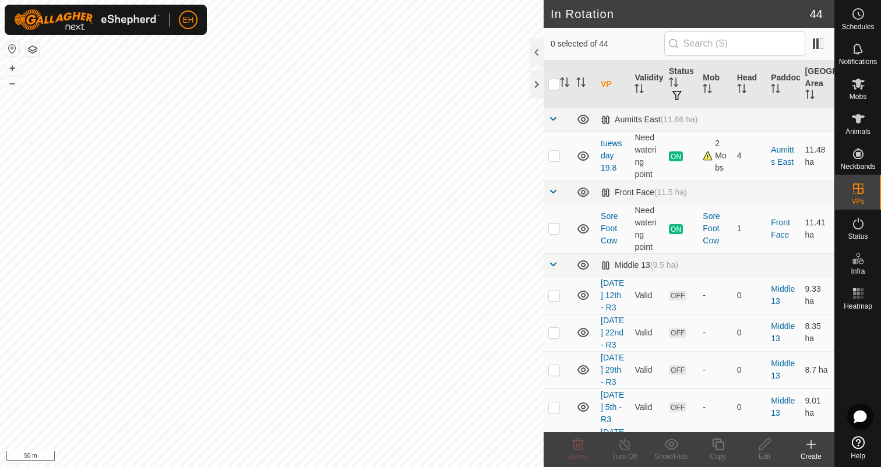
checkbox input "true"
click at [762, 443] on icon at bounding box center [765, 445] width 15 height 14
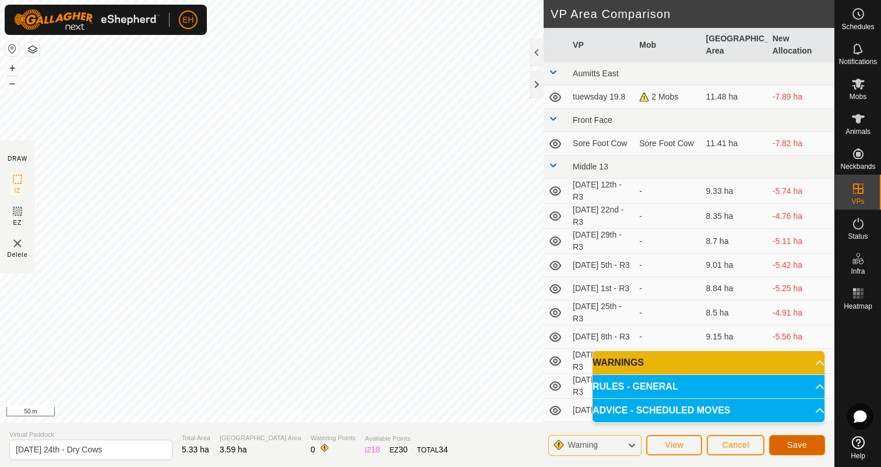
click at [798, 446] on span "Save" at bounding box center [797, 445] width 20 height 9
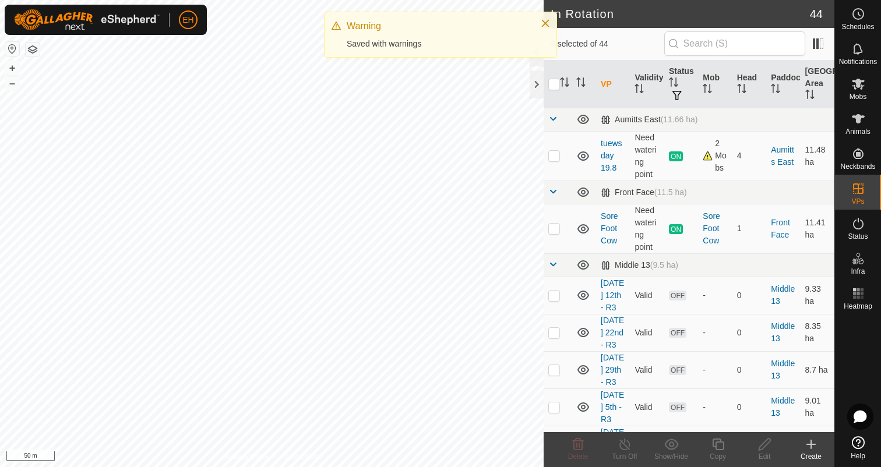
checkbox input "true"
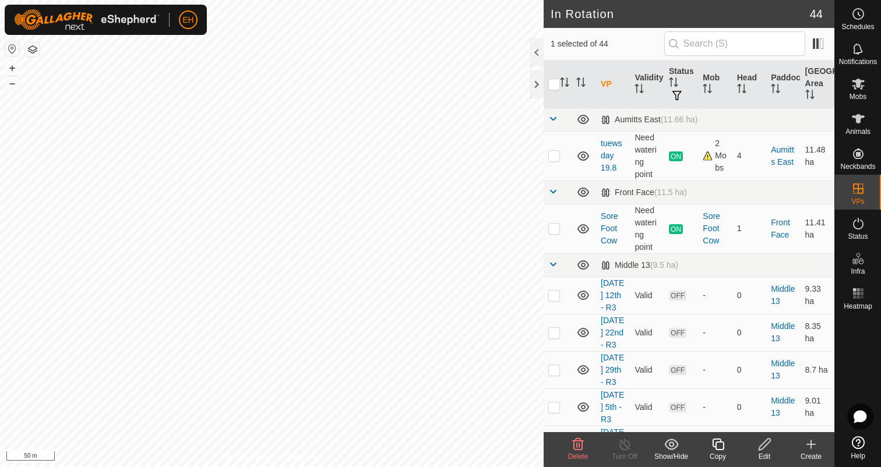
click at [762, 446] on icon at bounding box center [765, 445] width 15 height 14
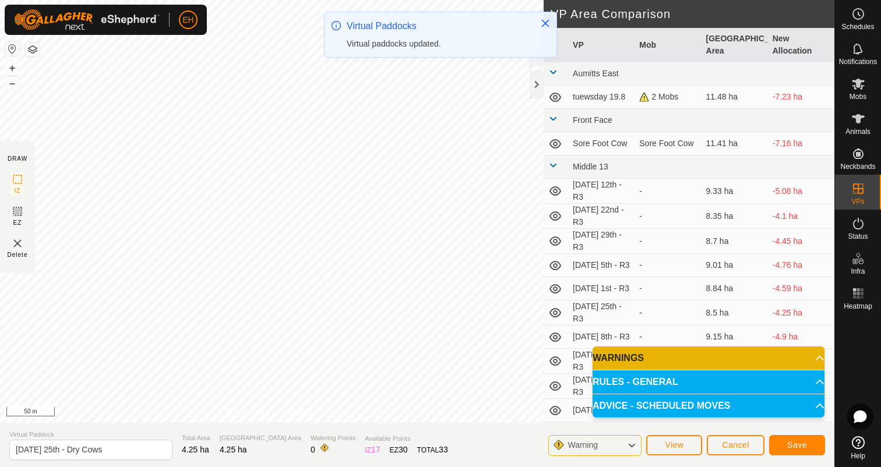
click at [382, 66] on div "EH Schedules Notifications Mobs Animals Neckbands VPs Status Infra Heatmap Help…" at bounding box center [440, 233] width 881 height 467
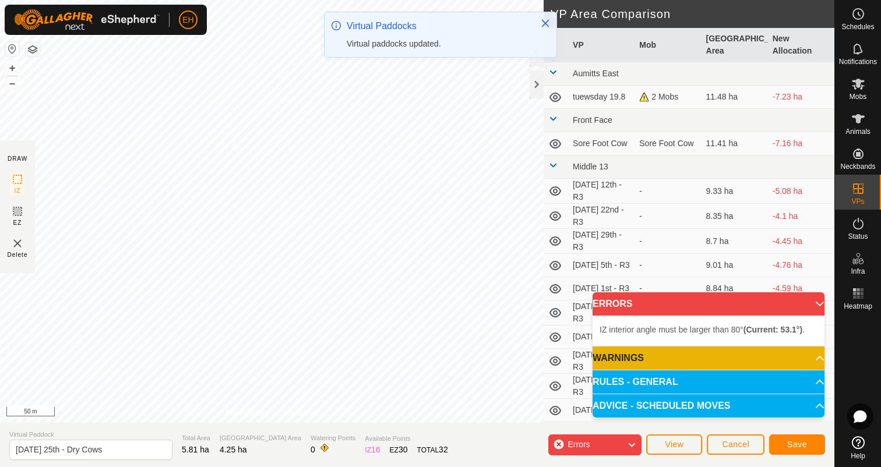
click at [382, 64] on div "EH Schedules Notifications Mobs Animals Neckbands VPs Status Infra Heatmap Help…" at bounding box center [440, 233] width 881 height 467
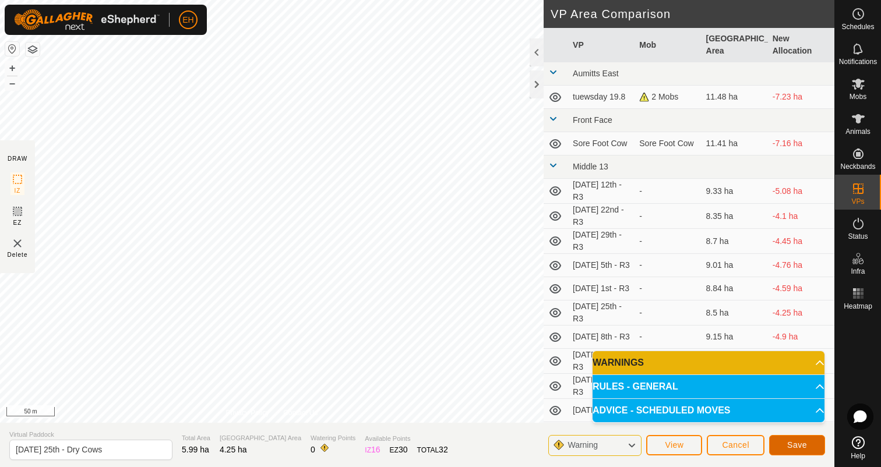
click at [799, 446] on span "Save" at bounding box center [797, 445] width 20 height 9
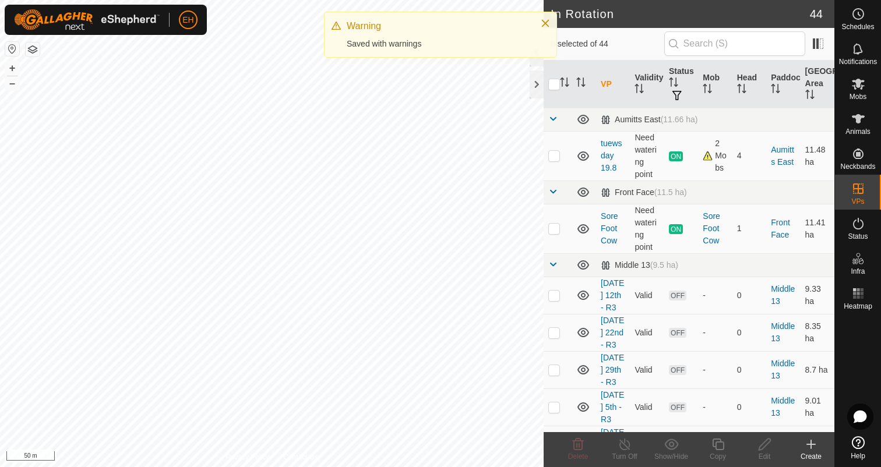
checkbox input "true"
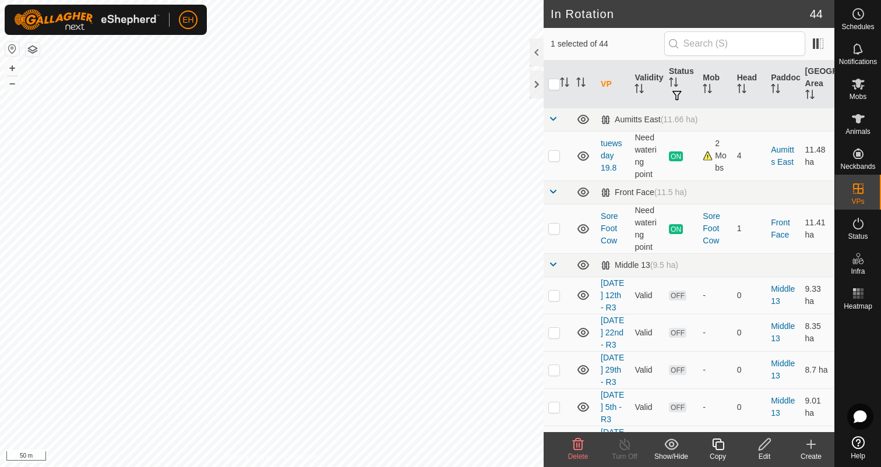
click at [764, 447] on icon at bounding box center [765, 445] width 12 height 12
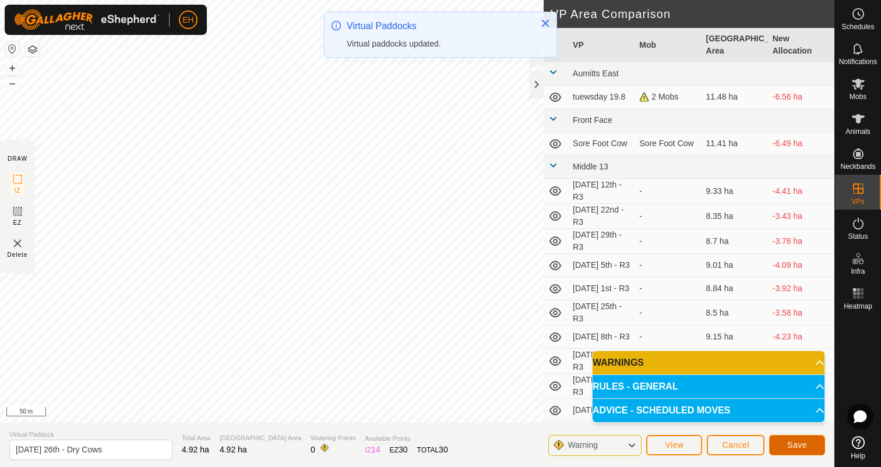
click at [814, 446] on button "Save" at bounding box center [797, 445] width 56 height 20
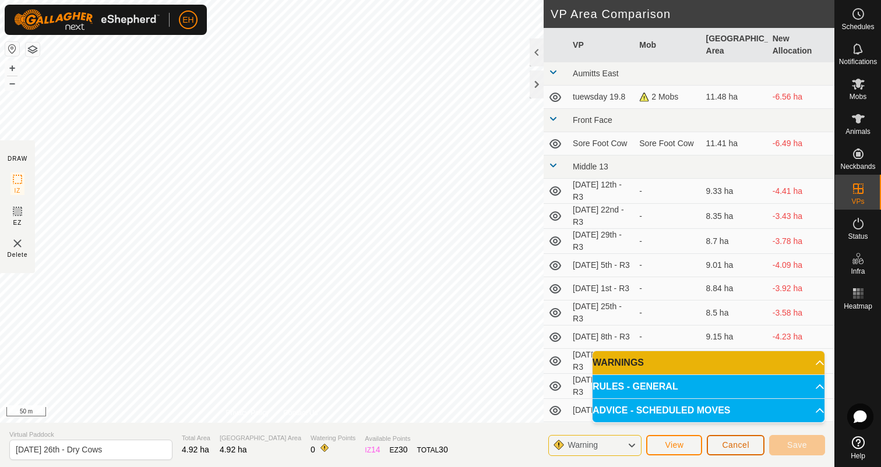
click at [724, 444] on span "Cancel" at bounding box center [735, 445] width 27 height 9
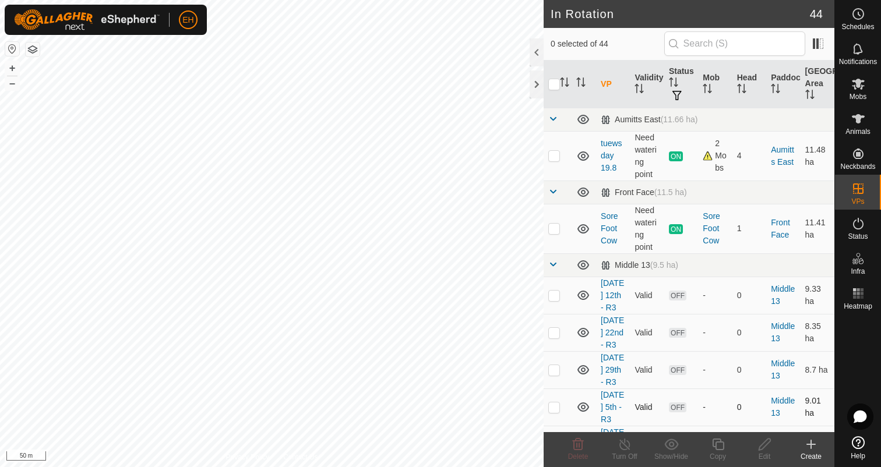
checkbox input "true"
click at [771, 445] on icon at bounding box center [765, 445] width 15 height 14
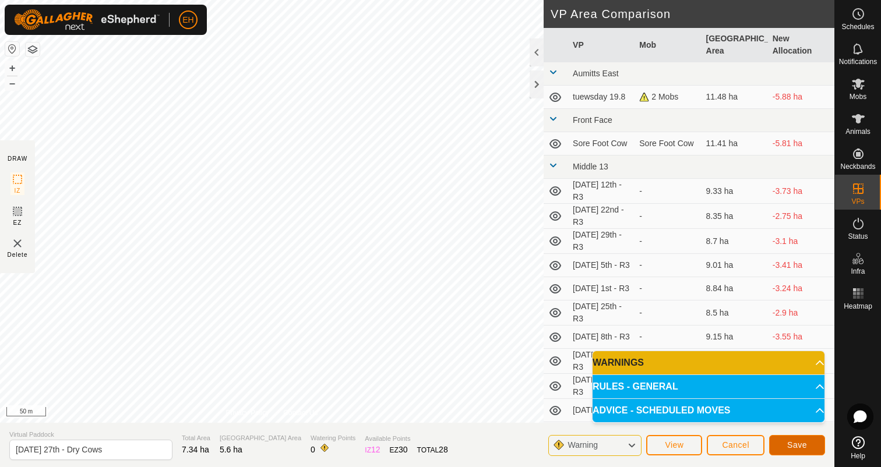
click at [801, 443] on span "Save" at bounding box center [797, 445] width 20 height 9
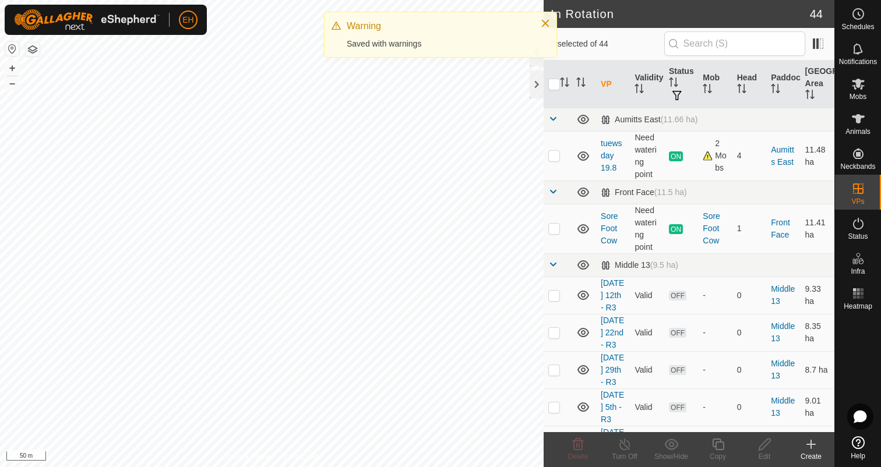
checkbox input "true"
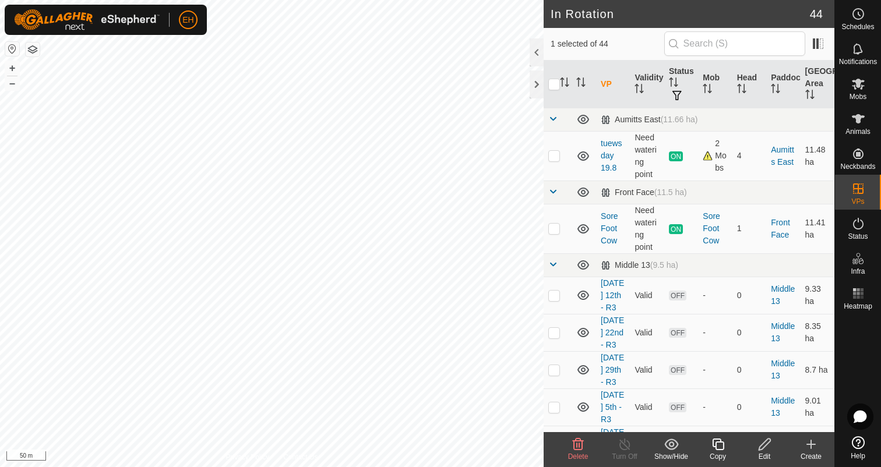
click at [769, 448] on icon at bounding box center [765, 445] width 15 height 14
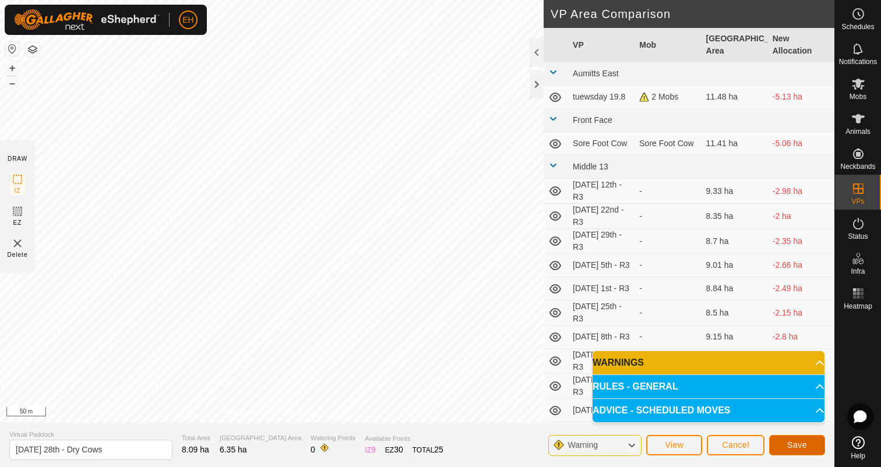
click at [795, 449] on span "Save" at bounding box center [797, 445] width 20 height 9
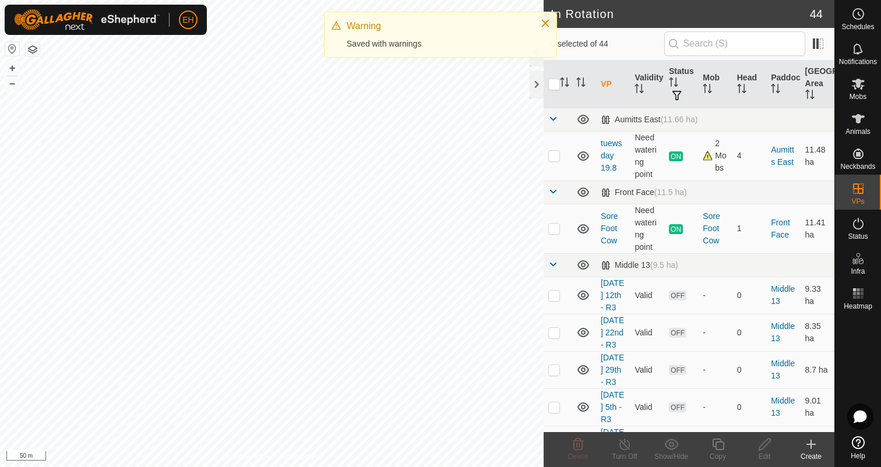
checkbox input "true"
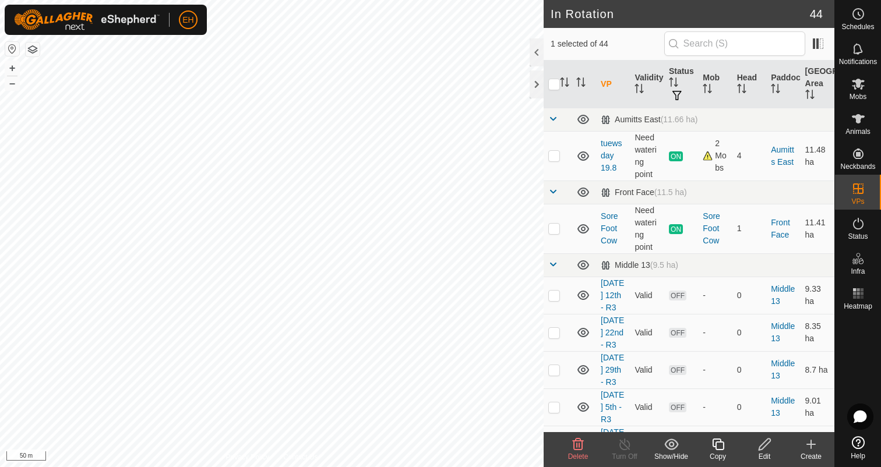
click at [766, 442] on icon at bounding box center [765, 445] width 15 height 14
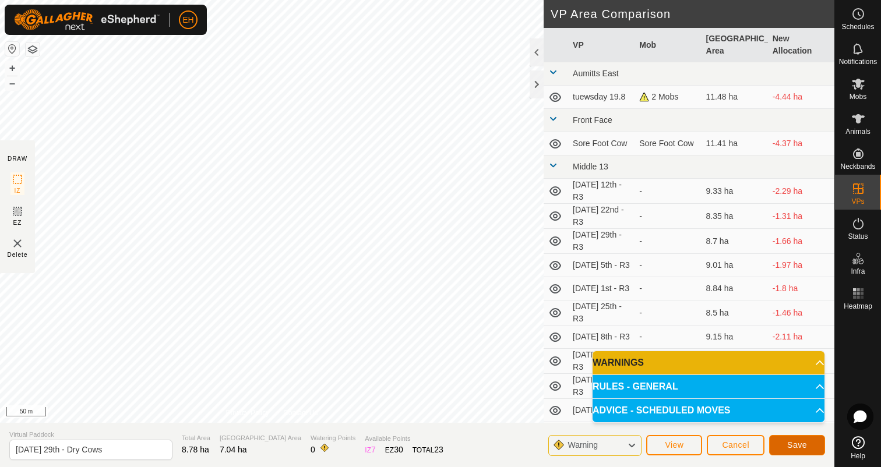
click at [793, 442] on span "Save" at bounding box center [797, 445] width 20 height 9
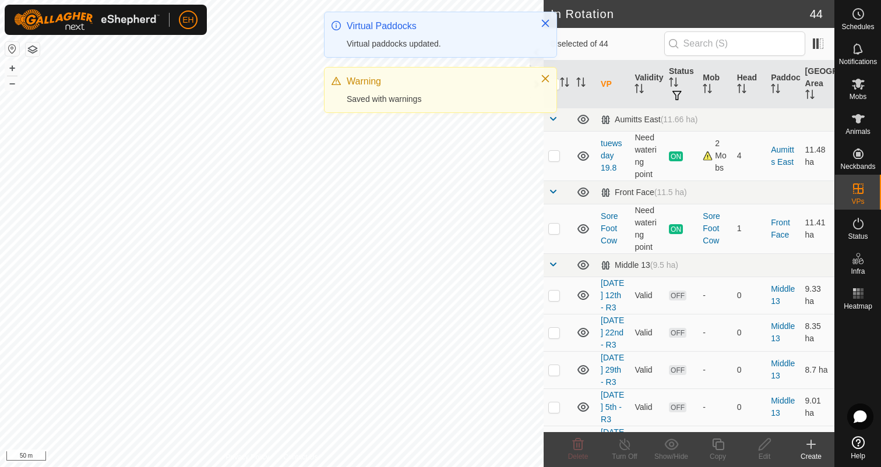
checkbox input "true"
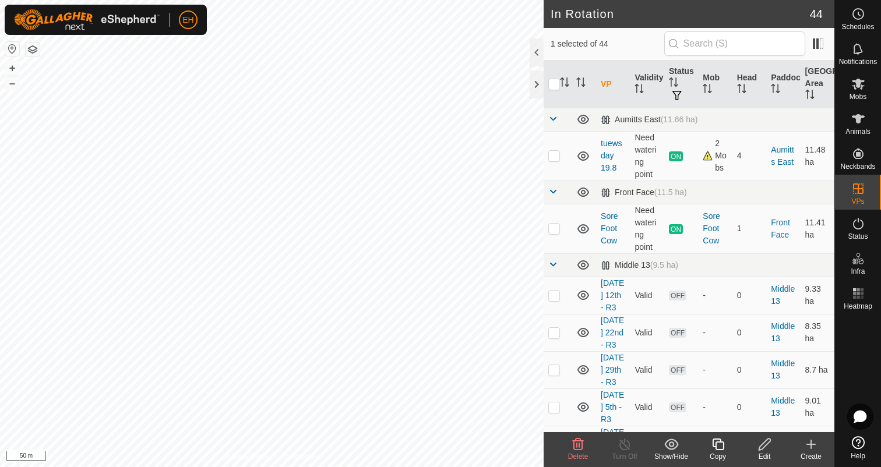
click at [762, 447] on icon at bounding box center [765, 445] width 15 height 14
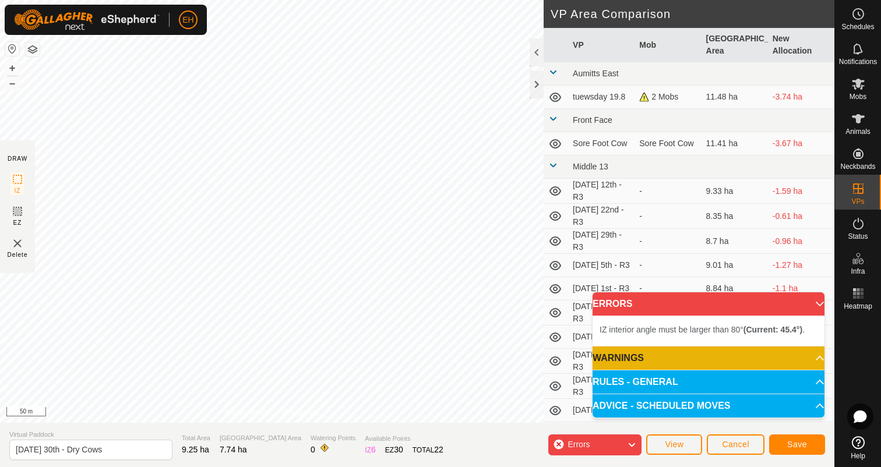
click at [385, 57] on div "EH Schedules Notifications Mobs Animals Neckbands VPs Status Infra Heatmap Help…" at bounding box center [440, 233] width 881 height 467
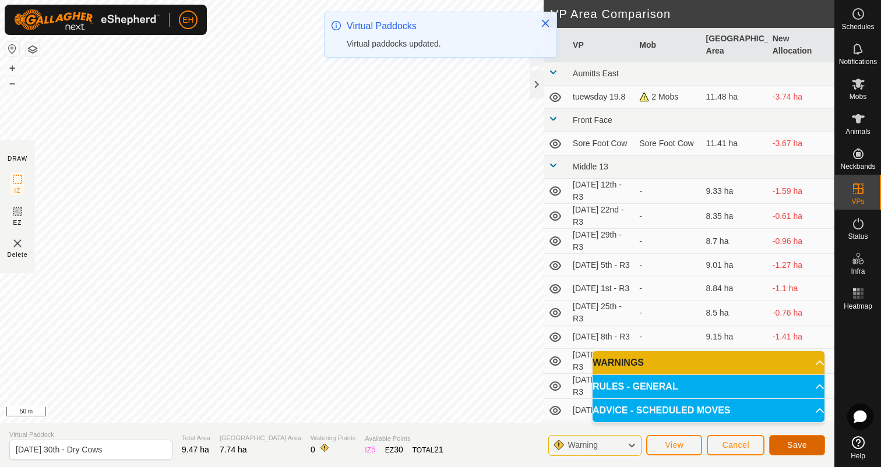
click at [794, 448] on span "Save" at bounding box center [797, 445] width 20 height 9
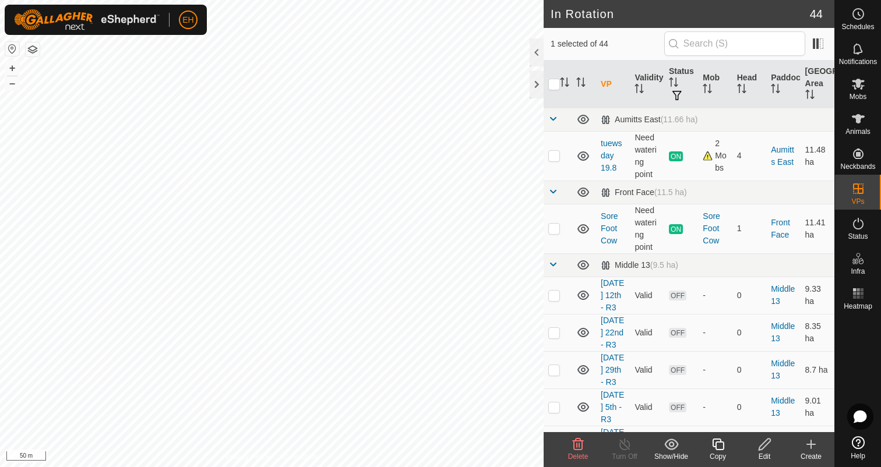
checkbox input "false"
checkbox input "true"
click at [760, 449] on icon at bounding box center [765, 445] width 12 height 12
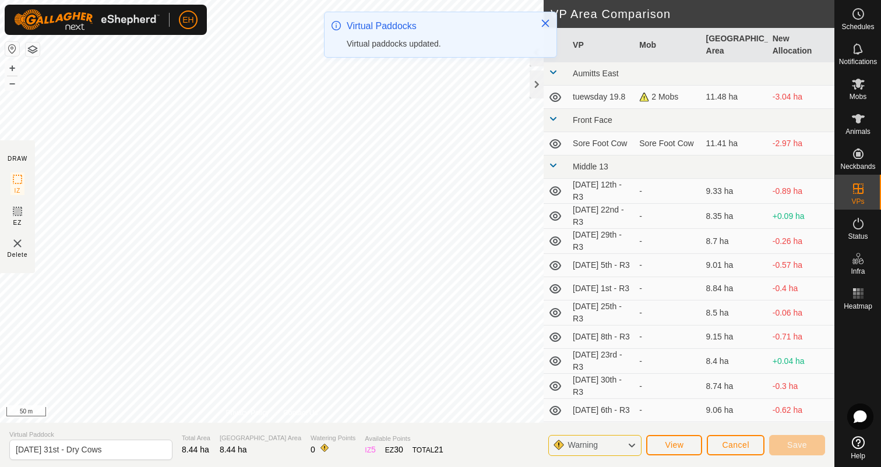
click at [364, 26] on div "EH Schedules Notifications Mobs Animals Neckbands VPs Status Infra Heatmap Help…" at bounding box center [440, 233] width 881 height 467
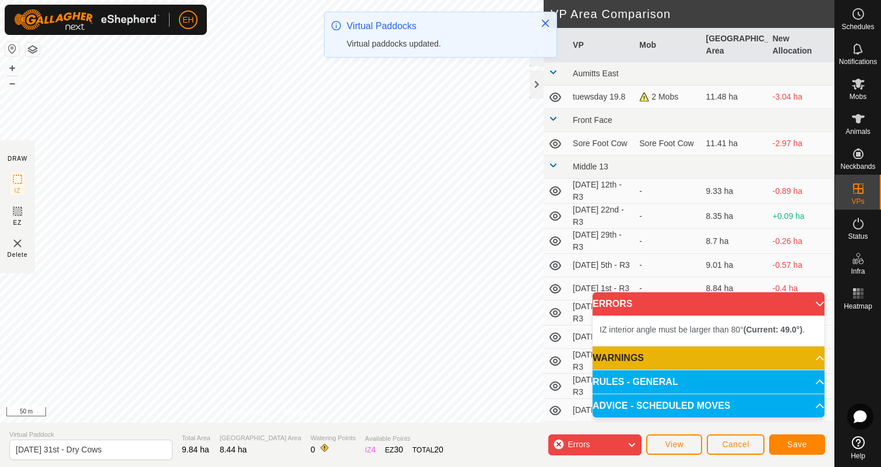
click at [388, 24] on div "EH Schedules Notifications Mobs Animals Neckbands VPs Status Infra Heatmap Help…" at bounding box center [440, 233] width 881 height 467
click at [543, 22] on icon "Close" at bounding box center [545, 23] width 9 height 9
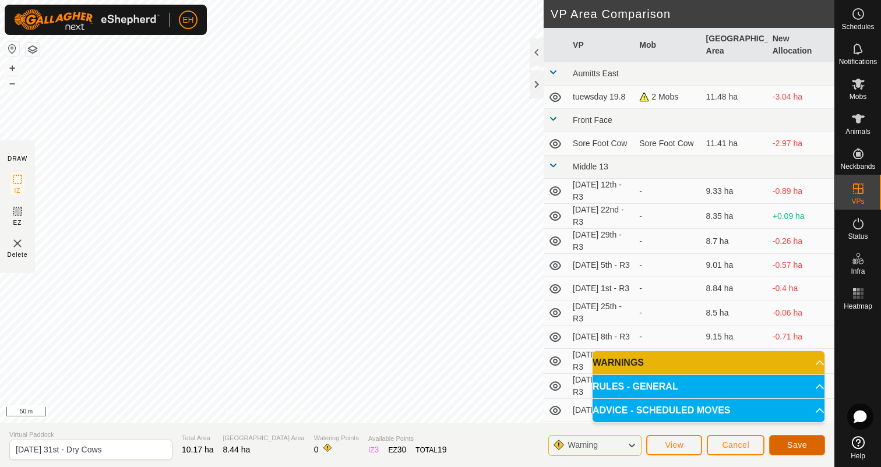
click at [790, 447] on span "Save" at bounding box center [797, 445] width 20 height 9
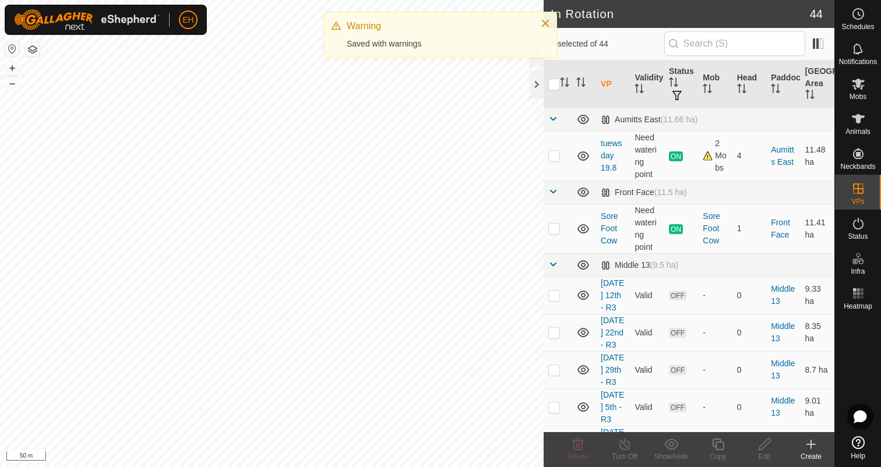
checkbox input "true"
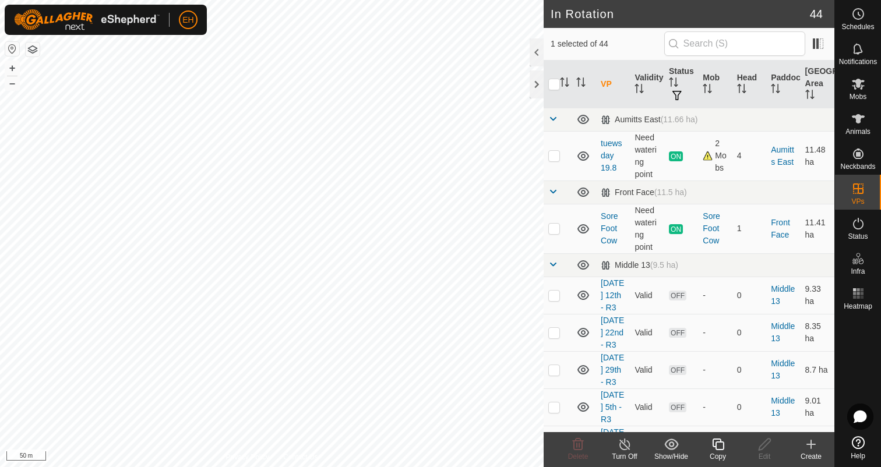
checkbox input "true"
checkbox input "false"
click at [765, 446] on icon at bounding box center [765, 445] width 15 height 14
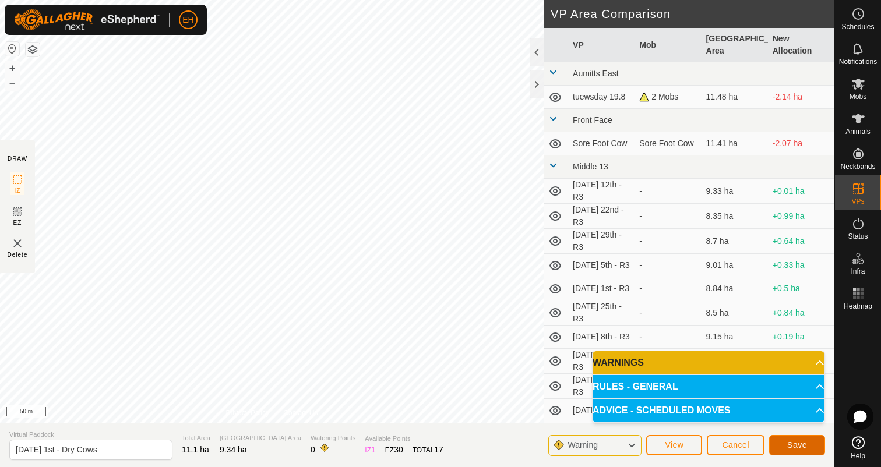
click at [805, 443] on span "Save" at bounding box center [797, 445] width 20 height 9
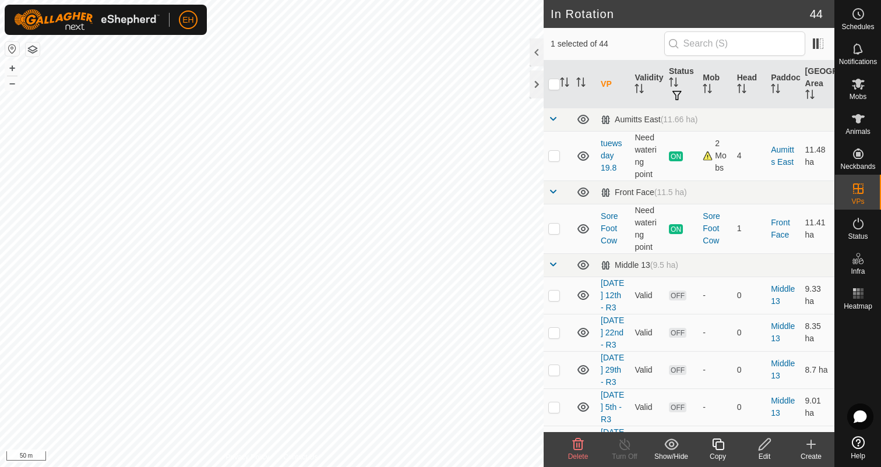
checkbox input "false"
checkbox input "true"
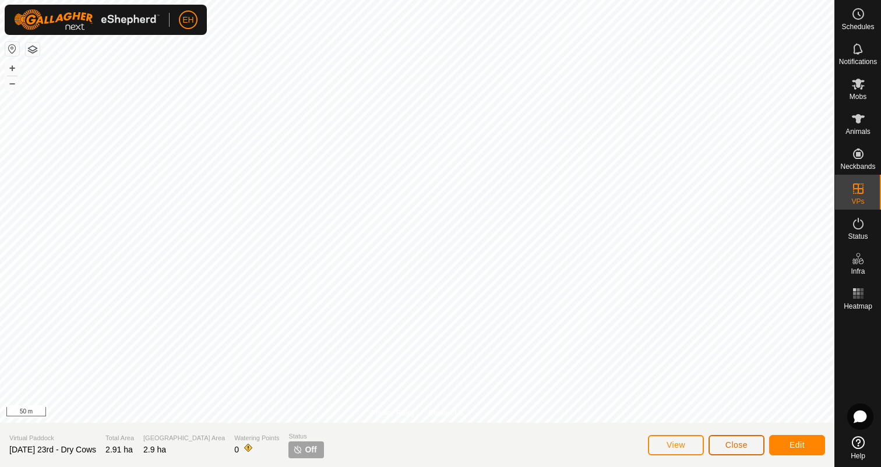
click at [739, 448] on span "Close" at bounding box center [737, 445] width 22 height 9
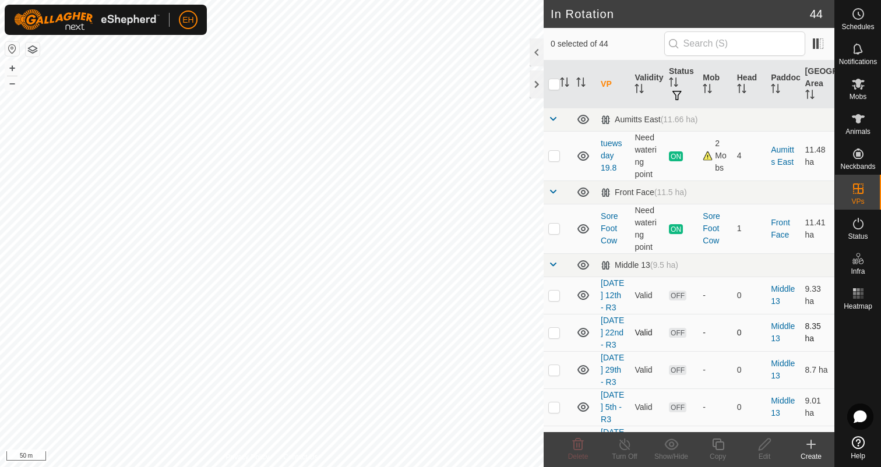
checkbox input "true"
click at [772, 448] on icon at bounding box center [765, 445] width 15 height 14
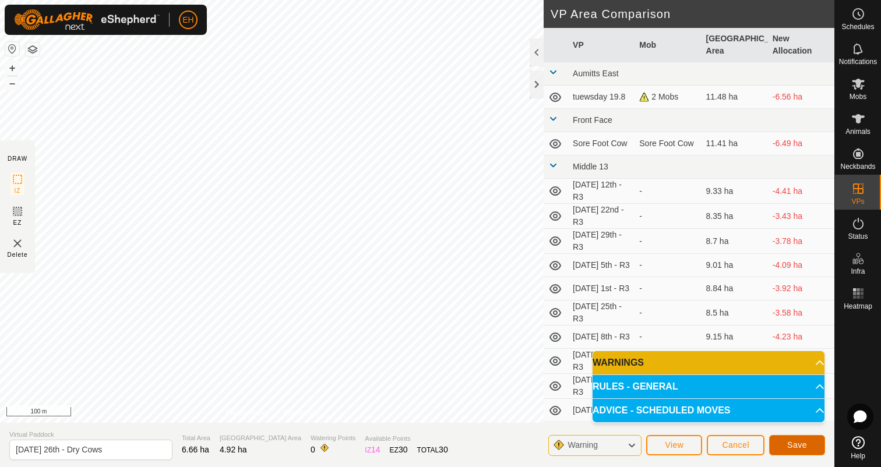
click at [804, 447] on span "Save" at bounding box center [797, 445] width 20 height 9
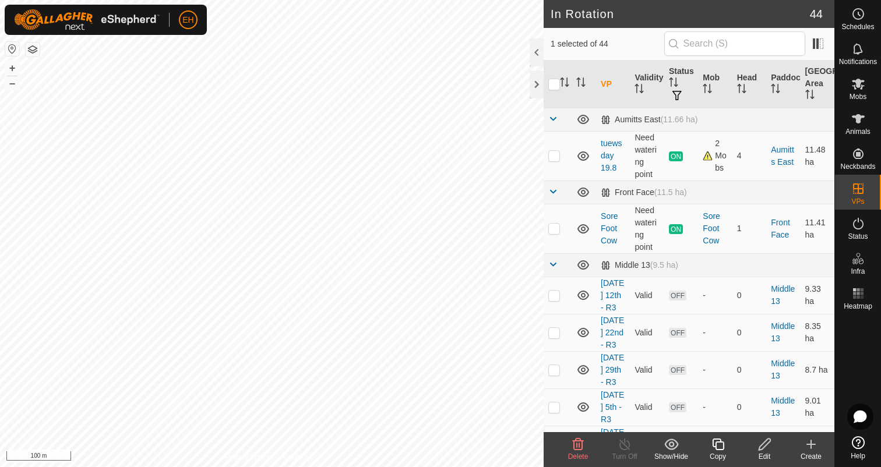
checkbox input "false"
checkbox input "true"
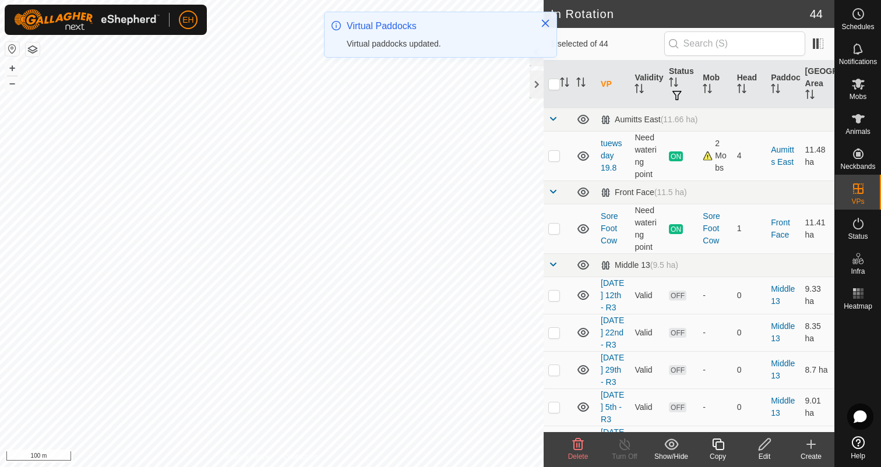
checkbox input "true"
checkbox input "false"
checkbox input "true"
checkbox input "false"
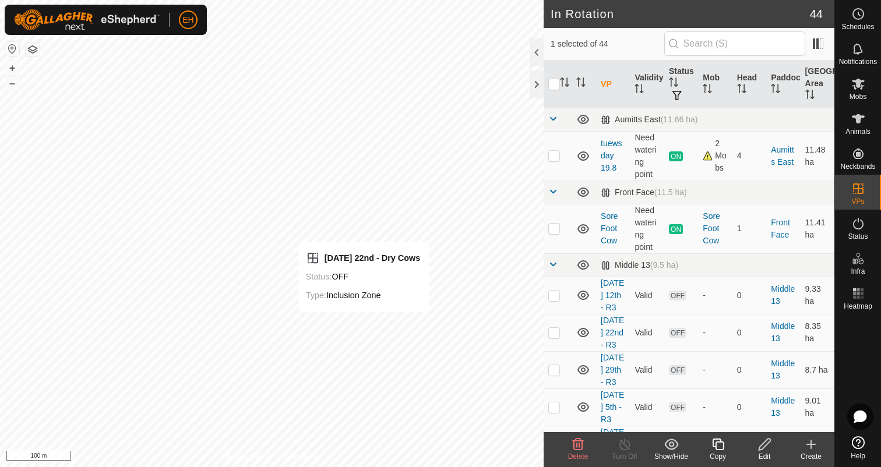
checkbox input "true"
checkbox input "false"
checkbox input "true"
checkbox input "false"
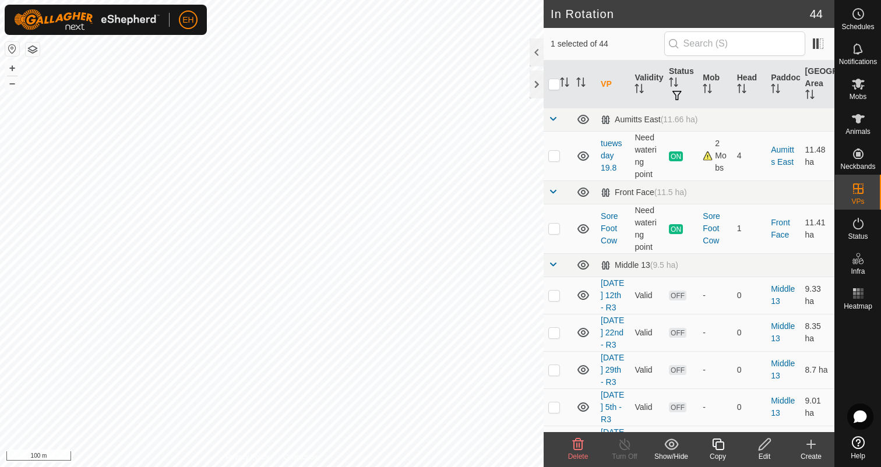
checkbox input "false"
checkbox input "true"
checkbox input "false"
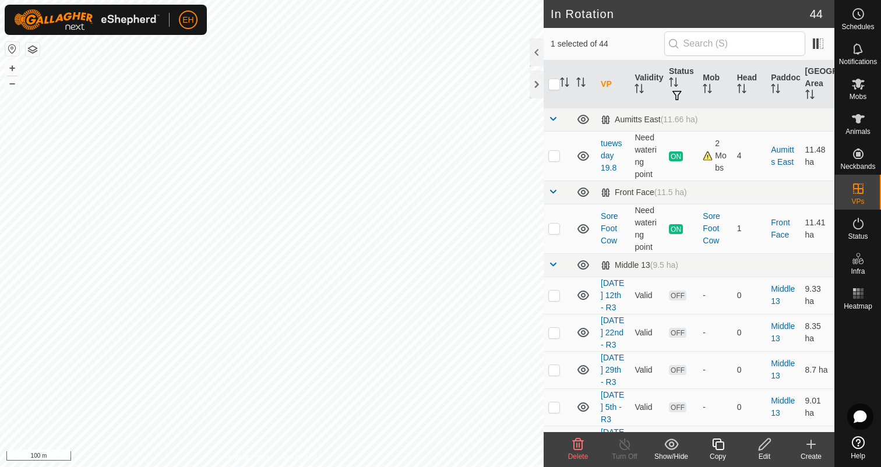
checkbox input "false"
checkbox input "true"
checkbox input "false"
checkbox input "true"
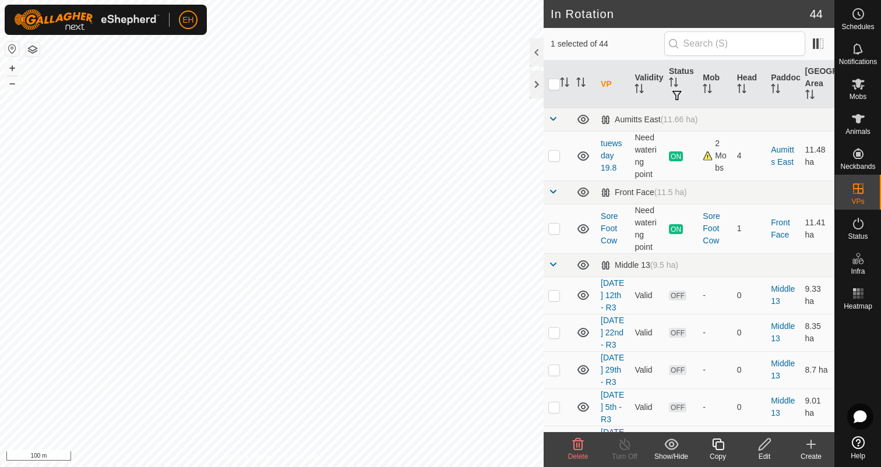
checkbox input "false"
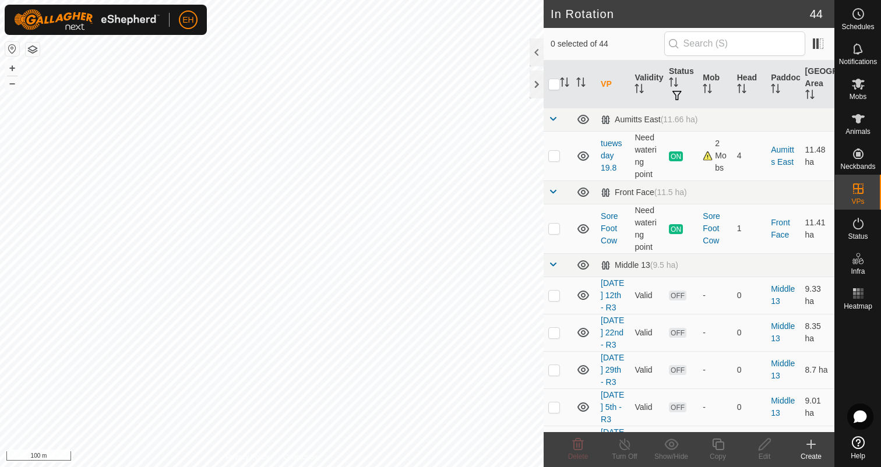
checkbox input "true"
click at [287, 467] on html "EH Schedules Notifications Mobs Animals Neckbands VPs Status Infra Heatmap Help…" at bounding box center [440, 233] width 881 height 467
checkbox input "true"
checkbox input "false"
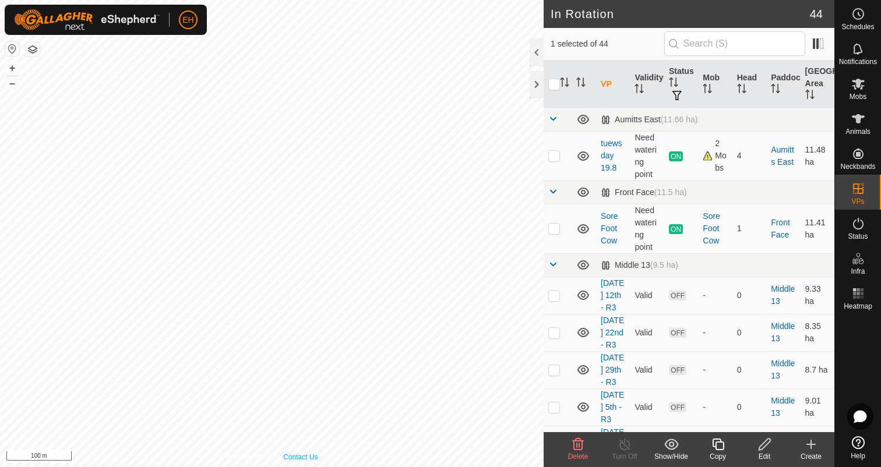
checkbox input "false"
checkbox input "true"
checkbox input "false"
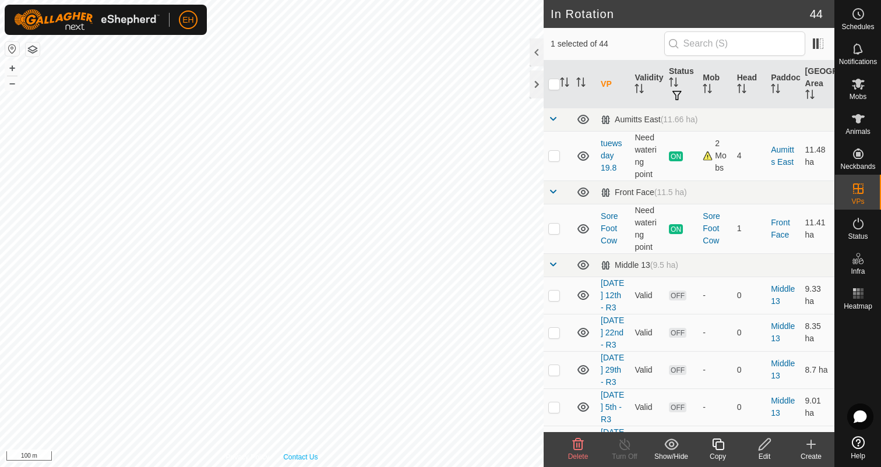
checkbox input "false"
checkbox input "true"
checkbox input "false"
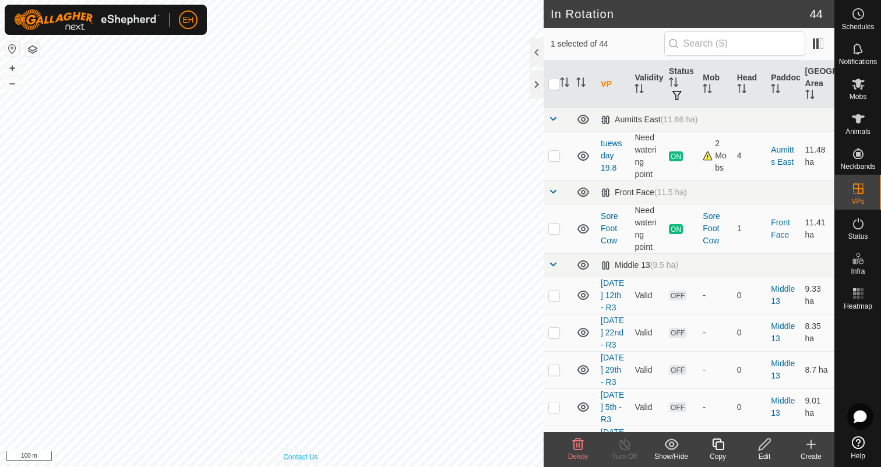
checkbox input "true"
checkbox input "false"
checkbox input "true"
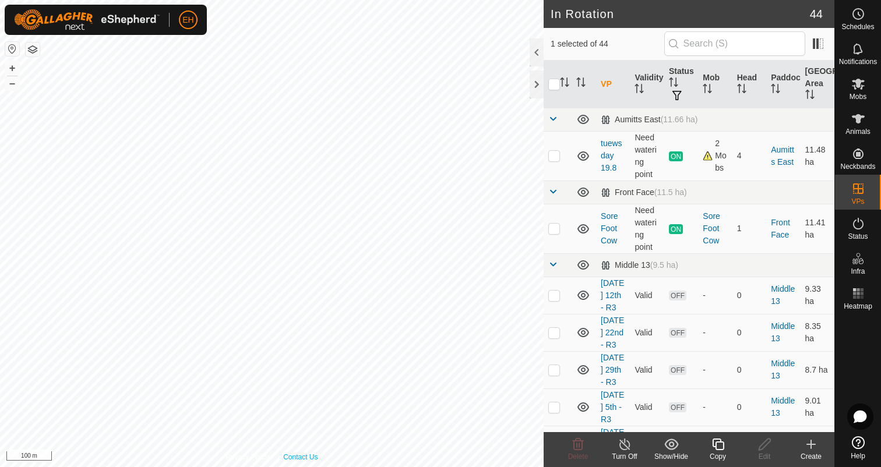
checkbox input "true"
checkbox input "false"
checkbox input "true"
checkbox input "false"
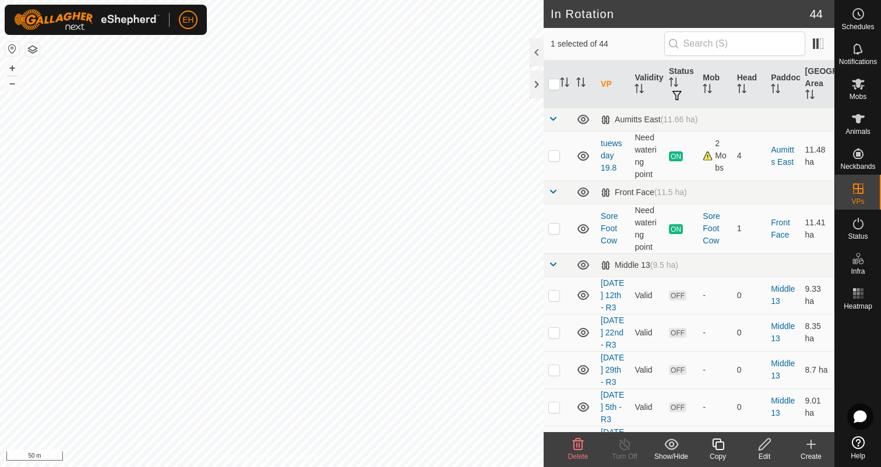
checkbox input "false"
checkbox input "true"
checkbox input "false"
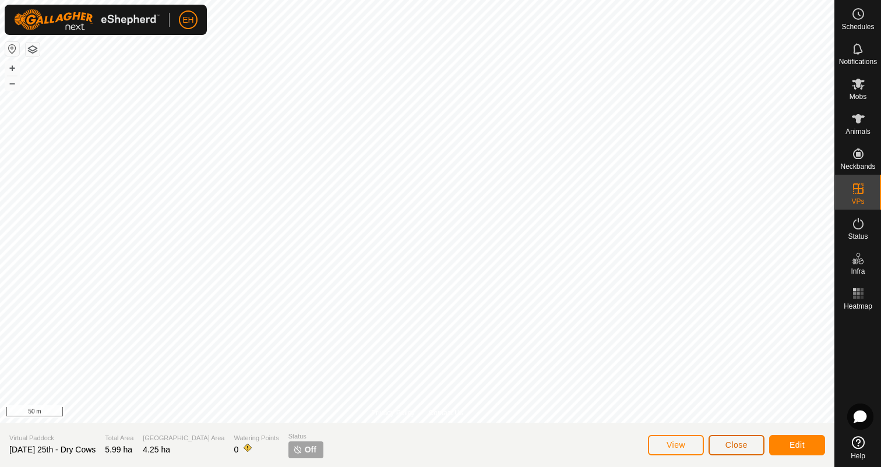
click at [723, 445] on button "Close" at bounding box center [737, 445] width 56 height 20
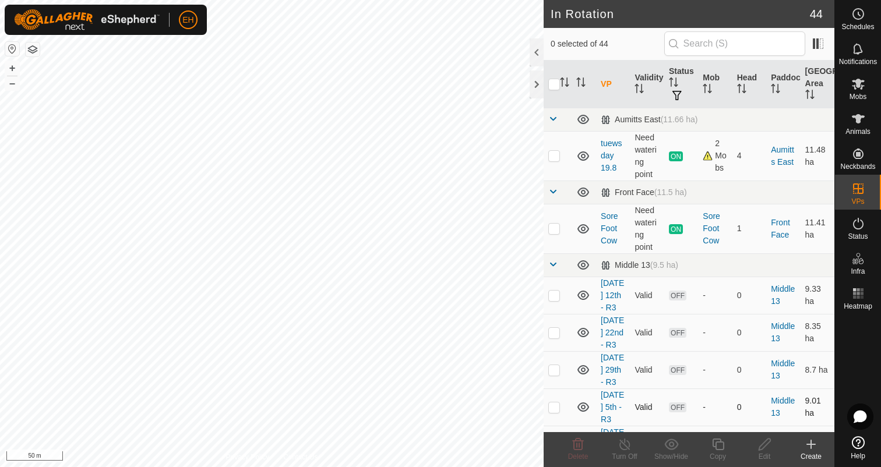
checkbox input "true"
checkbox input "false"
click at [769, 445] on icon at bounding box center [765, 445] width 15 height 14
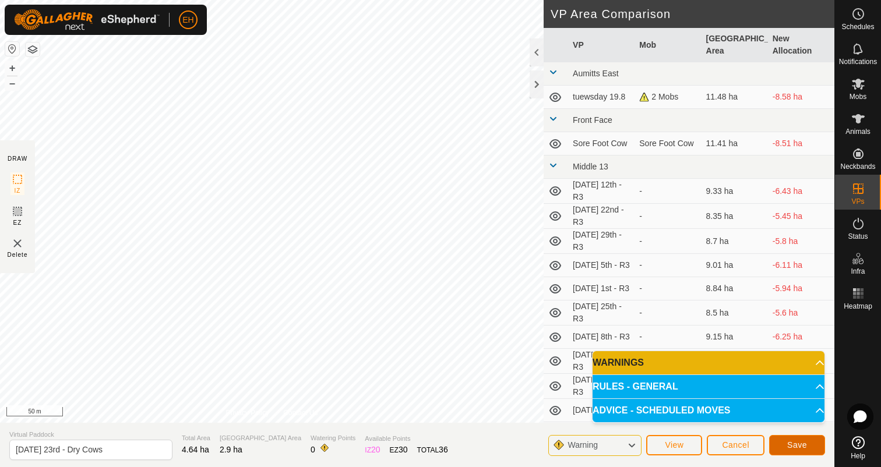
click at [799, 448] on span "Save" at bounding box center [797, 445] width 20 height 9
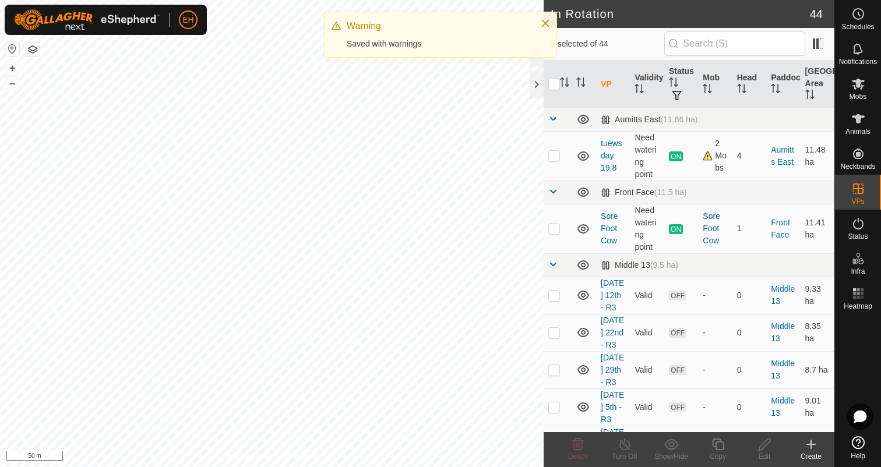
checkbox input "true"
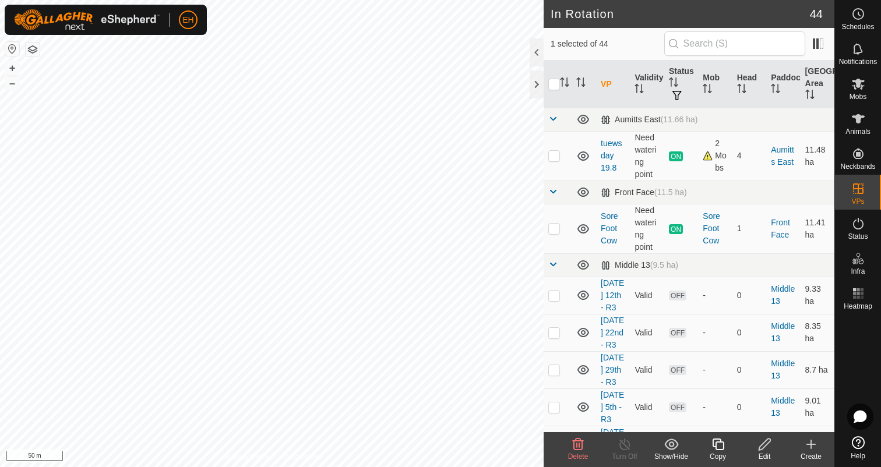
checkbox input "true"
checkbox input "false"
click at [765, 441] on icon at bounding box center [765, 445] width 15 height 14
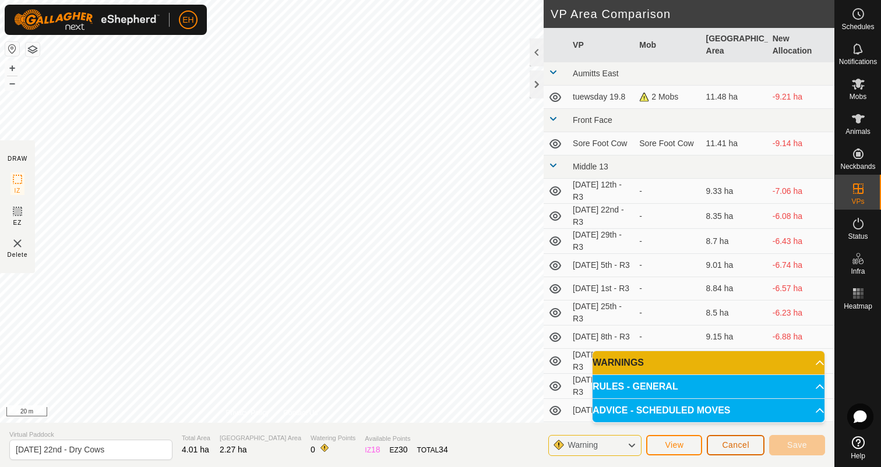
click at [731, 442] on span "Cancel" at bounding box center [735, 445] width 27 height 9
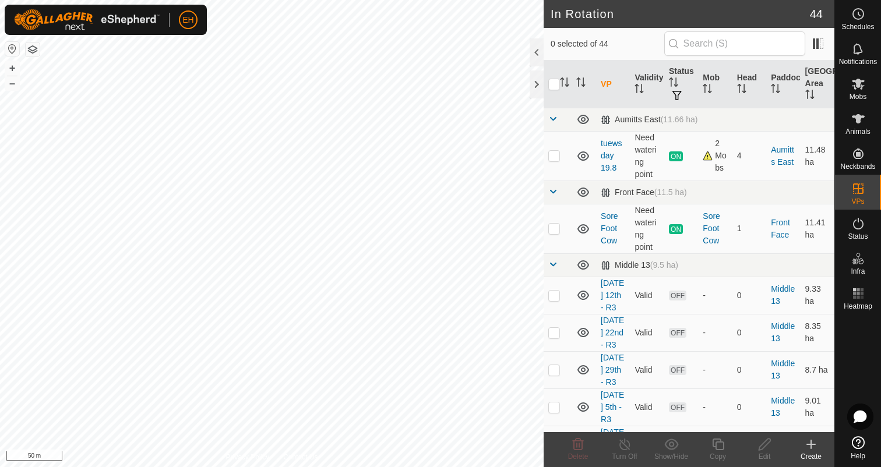
checkbox input "true"
checkbox input "false"
checkbox input "true"
checkbox input "false"
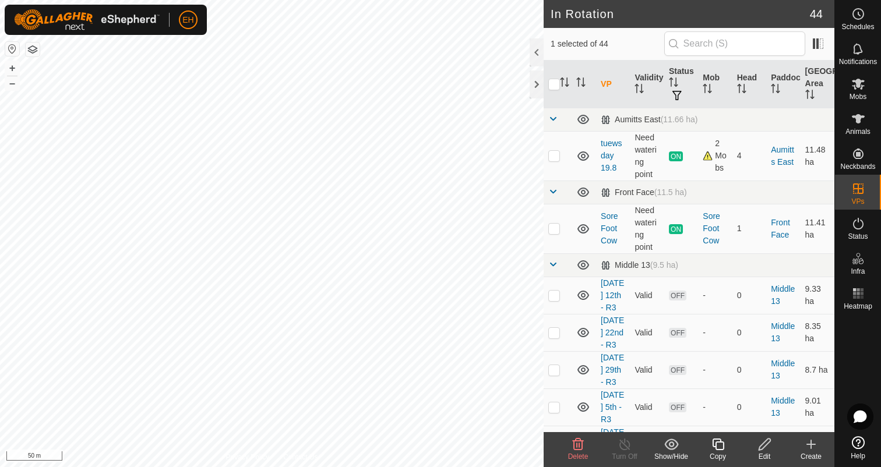
checkbox input "false"
checkbox input "true"
checkbox input "false"
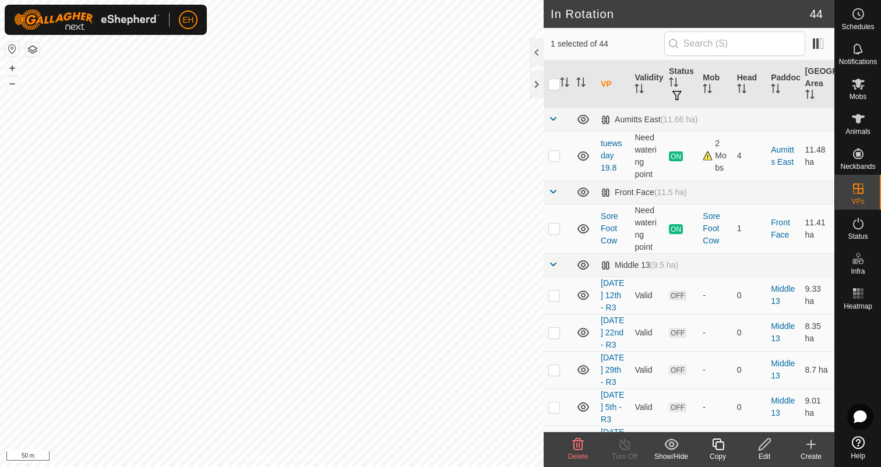
checkbox input "false"
checkbox input "true"
checkbox input "false"
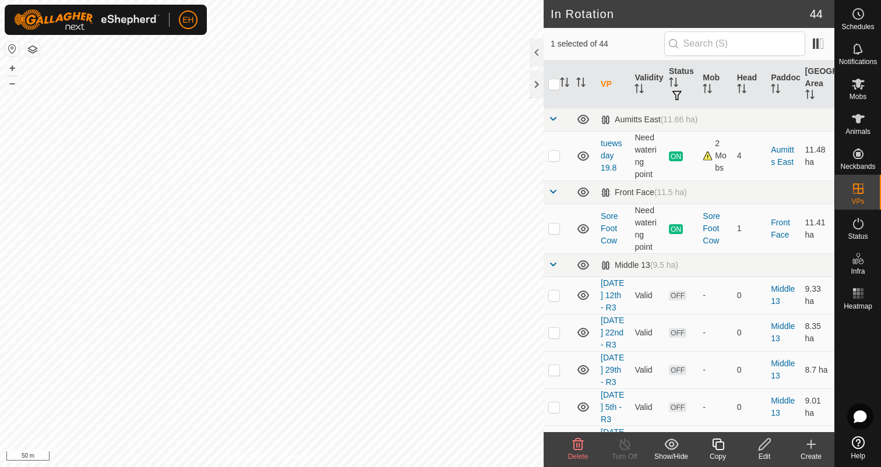
checkbox input "false"
checkbox input "true"
checkbox input "false"
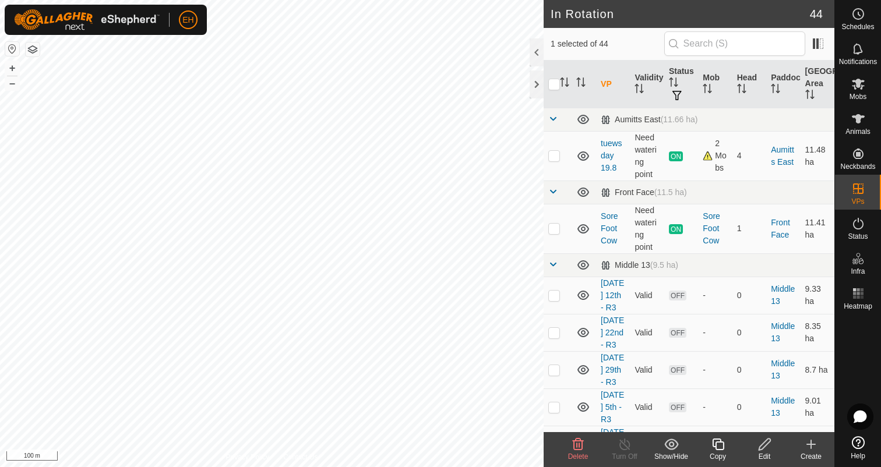
checkbox input "true"
checkbox input "false"
click at [776, 441] on edit-svg-icon at bounding box center [764, 445] width 47 height 14
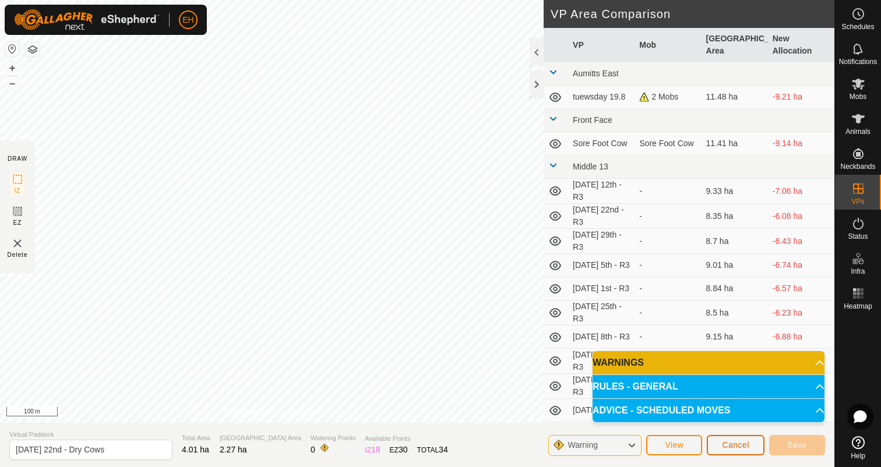
click at [742, 448] on span "Cancel" at bounding box center [735, 445] width 27 height 9
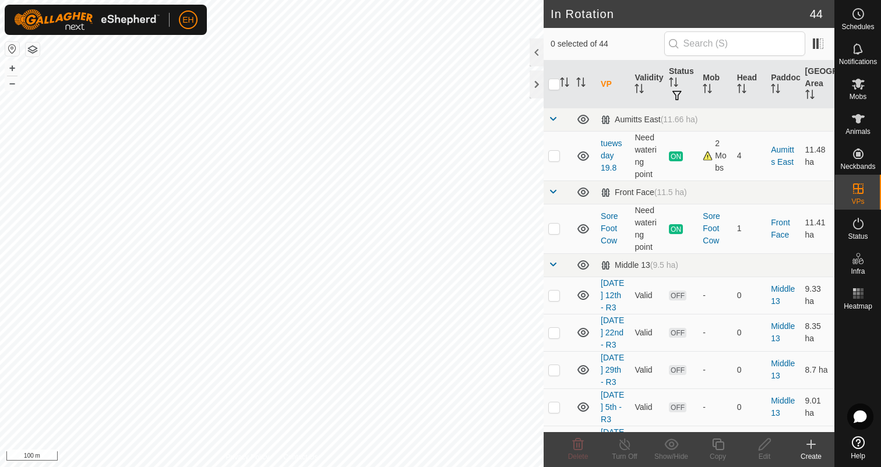
checkbox input "true"
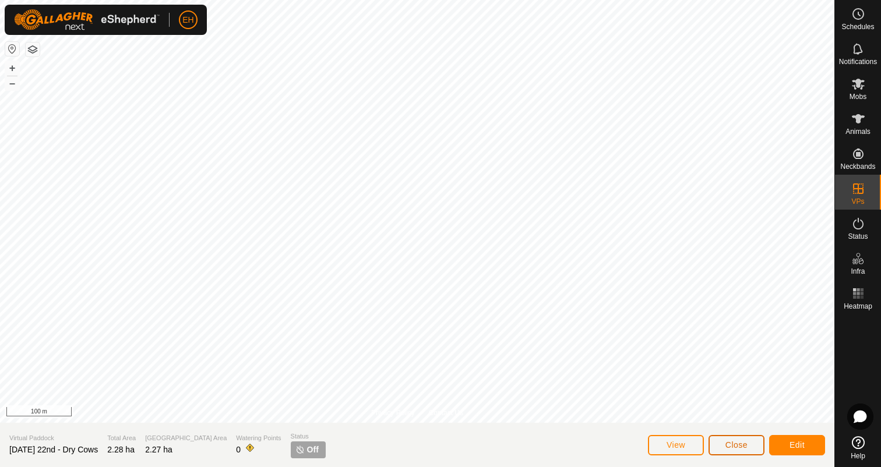
click at [727, 445] on span "Close" at bounding box center [737, 445] width 22 height 9
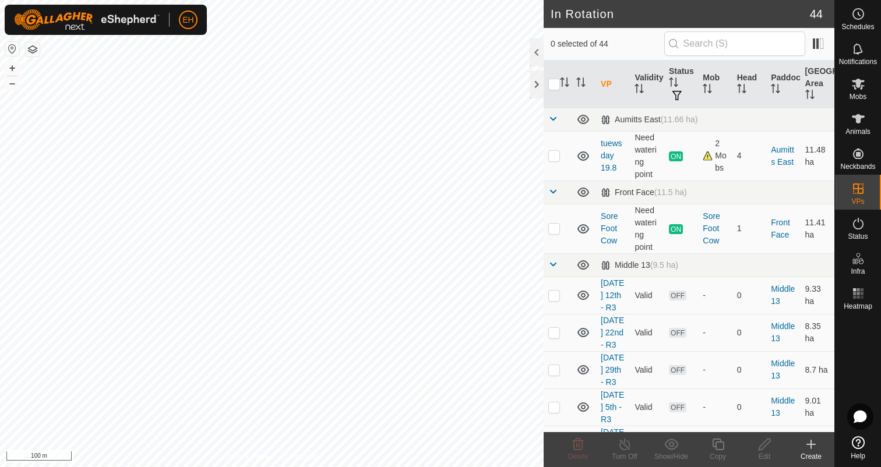
checkbox input "true"
checkbox input "false"
checkbox input "true"
checkbox input "false"
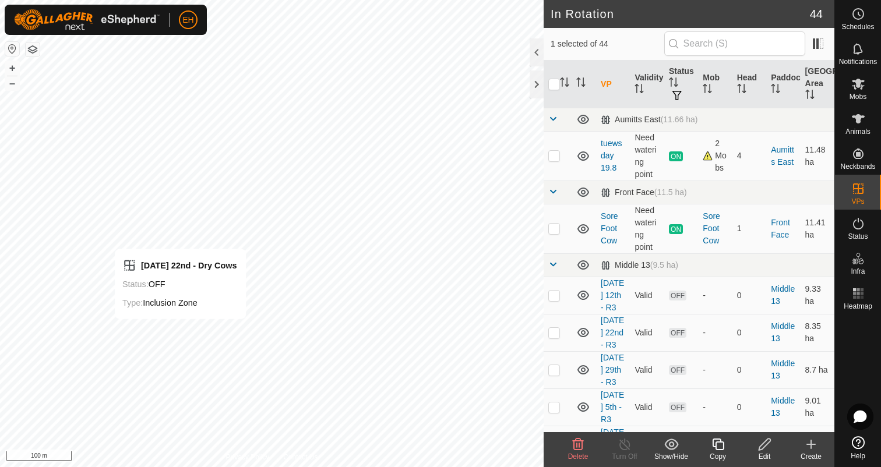
checkbox input "false"
checkbox input "true"
checkbox input "false"
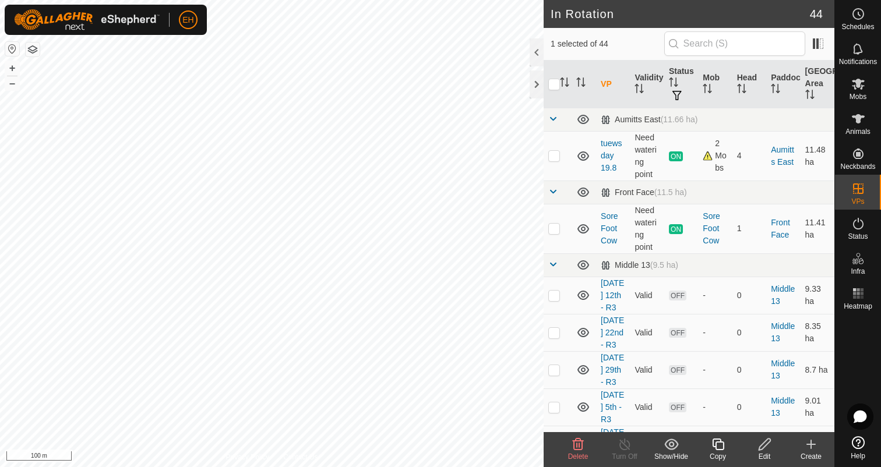
checkbox input "true"
checkbox input "false"
checkbox input "true"
checkbox input "false"
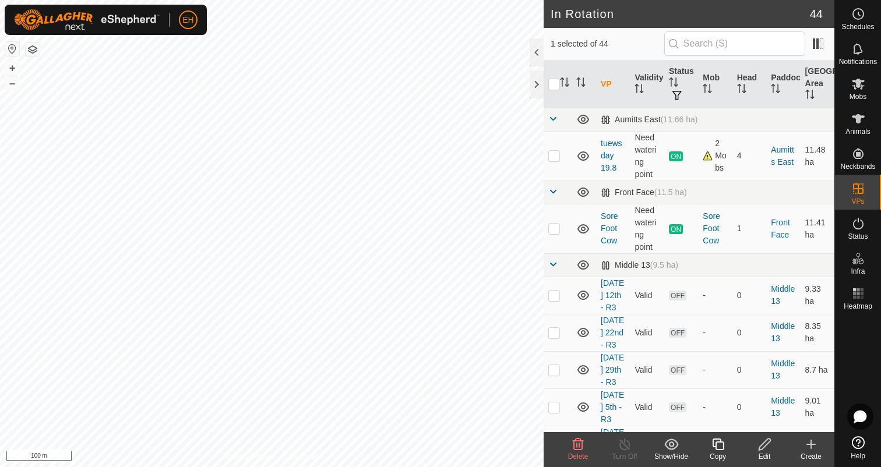
checkbox input "false"
checkbox input "true"
click at [859, 231] on es-activation-svg-icon at bounding box center [858, 223] width 21 height 19
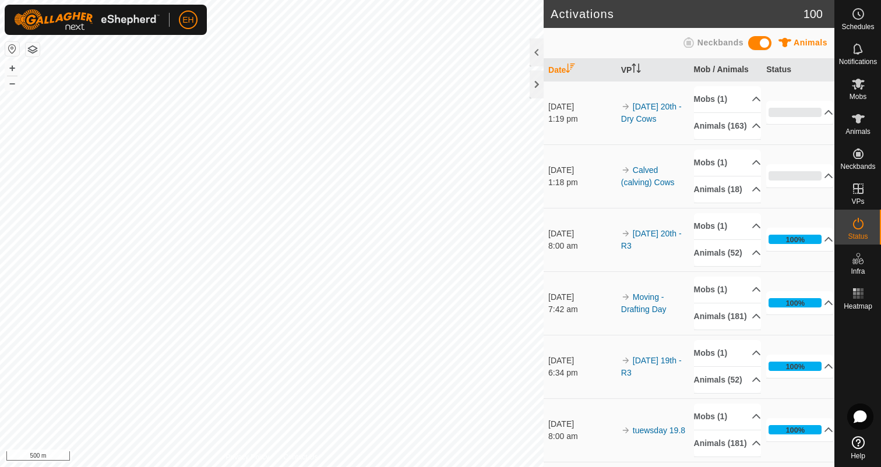
click at [860, 221] on icon at bounding box center [858, 224] width 14 height 14
click at [821, 188] on p-accordion-header "0%" at bounding box center [799, 175] width 67 height 23
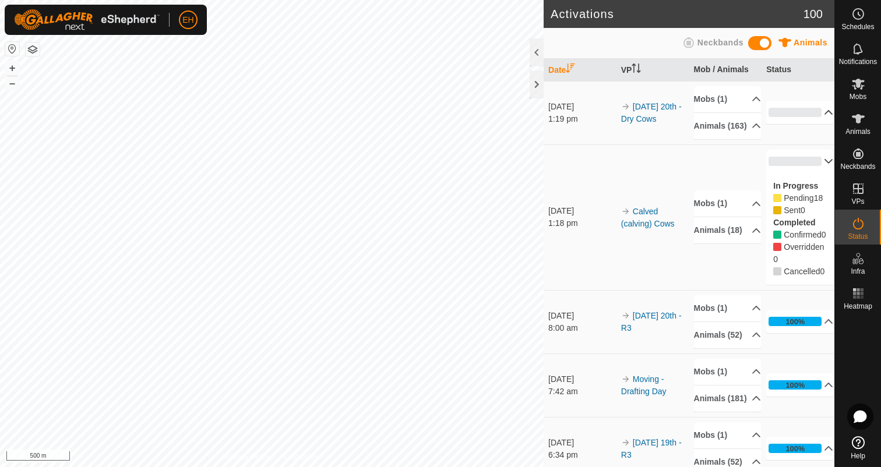
click at [824, 123] on p-accordion-header "0%" at bounding box center [799, 112] width 67 height 23
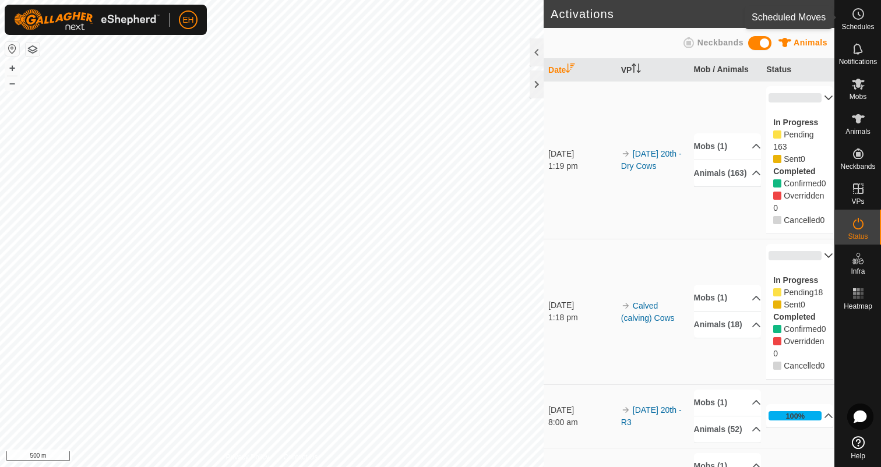
click at [864, 28] on span "Schedules" at bounding box center [857, 26] width 33 height 7
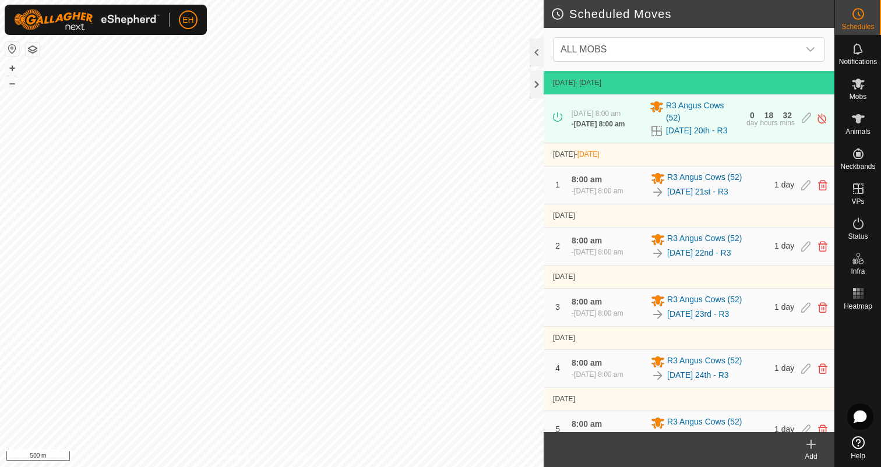
click at [817, 439] on icon at bounding box center [811, 445] width 14 height 14
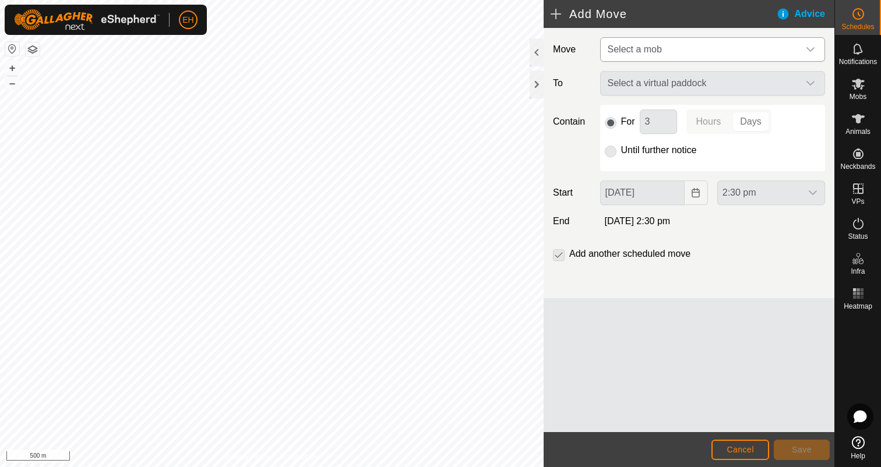
click at [718, 46] on span "Select a mob" at bounding box center [701, 49] width 196 height 23
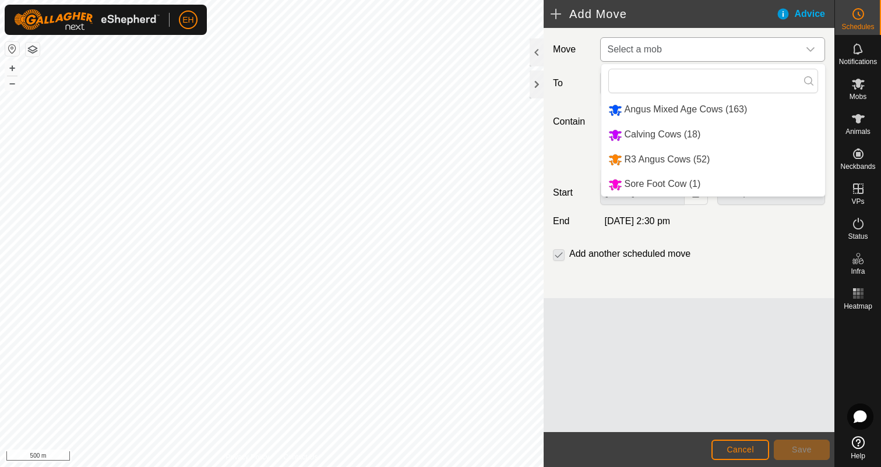
click at [733, 110] on li "Angus Mixed Age Cows (163)" at bounding box center [713, 110] width 224 height 24
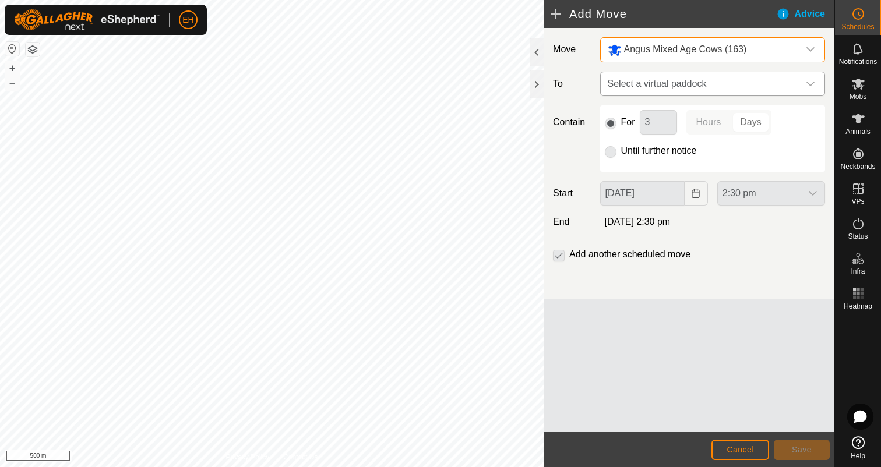
click at [726, 92] on span "Select a virtual paddock" at bounding box center [701, 83] width 196 height 23
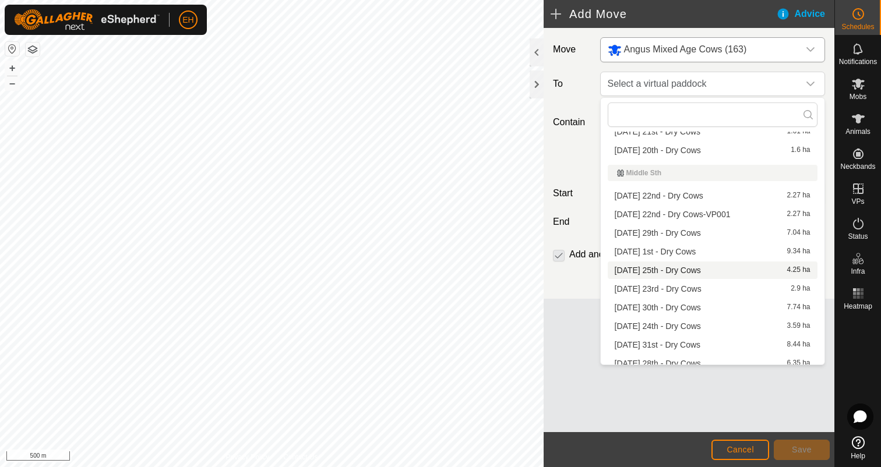
scroll to position [657, 0]
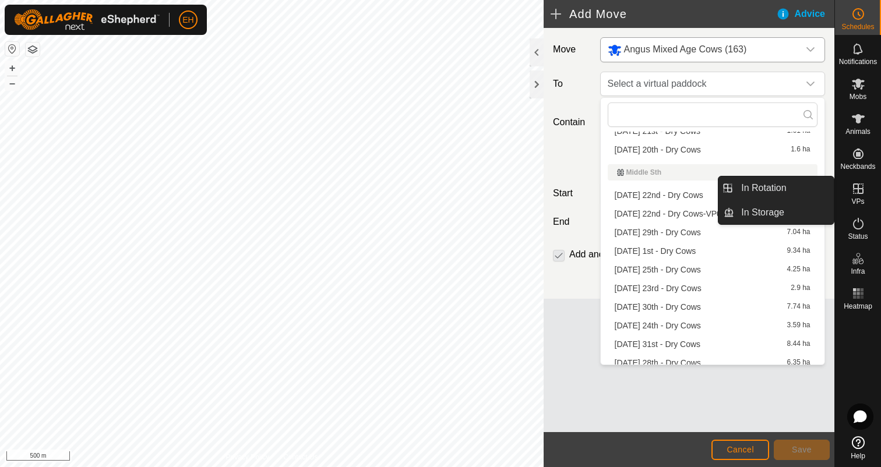
click at [860, 198] on span "VPs" at bounding box center [857, 201] width 13 height 7
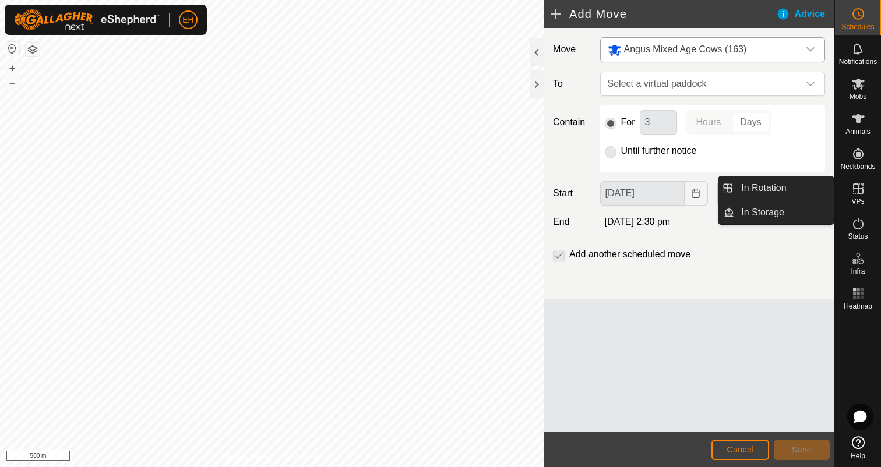
click at [860, 188] on icon at bounding box center [858, 189] width 14 height 14
click at [861, 195] on icon at bounding box center [858, 189] width 14 height 14
click at [801, 194] on link "In Rotation" at bounding box center [784, 188] width 100 height 23
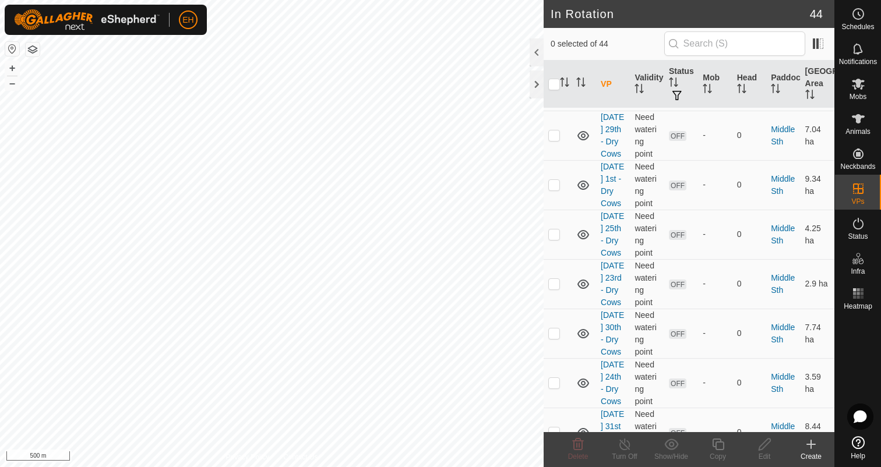
scroll to position [1492, 0]
click at [557, 83] on p-checkbox at bounding box center [554, 78] width 12 height 9
click at [575, 451] on icon at bounding box center [578, 445] width 14 height 14
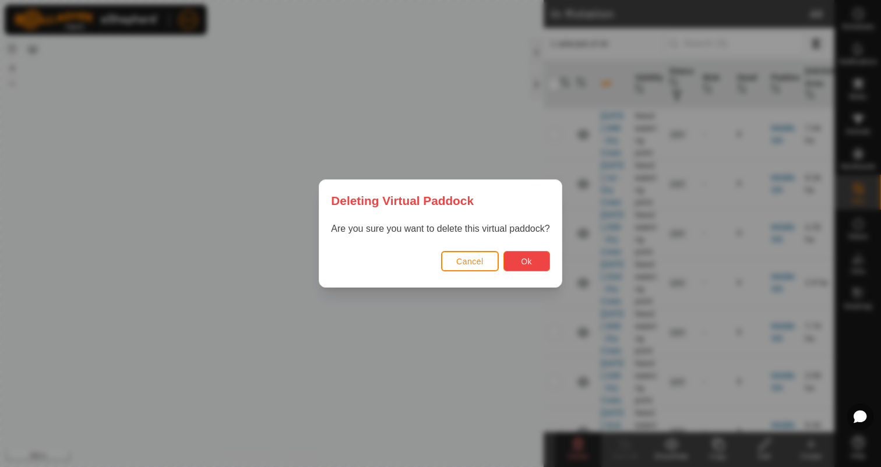
click at [531, 265] on span "Ok" at bounding box center [526, 261] width 11 height 9
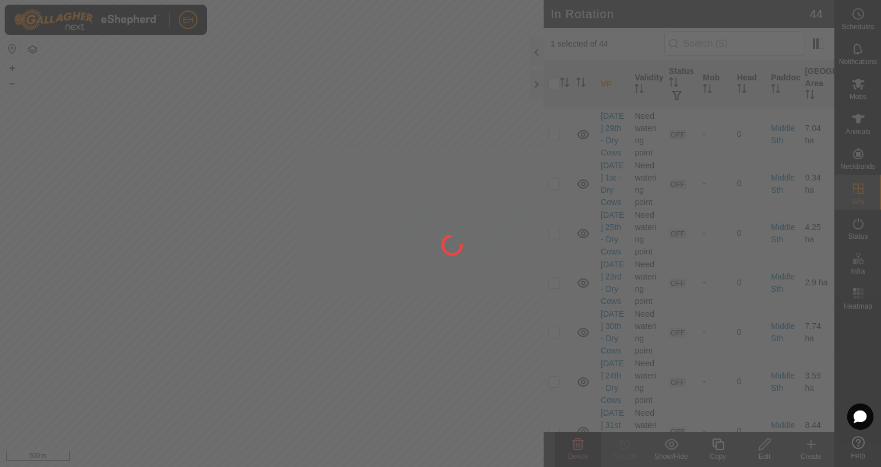
checkbox input "false"
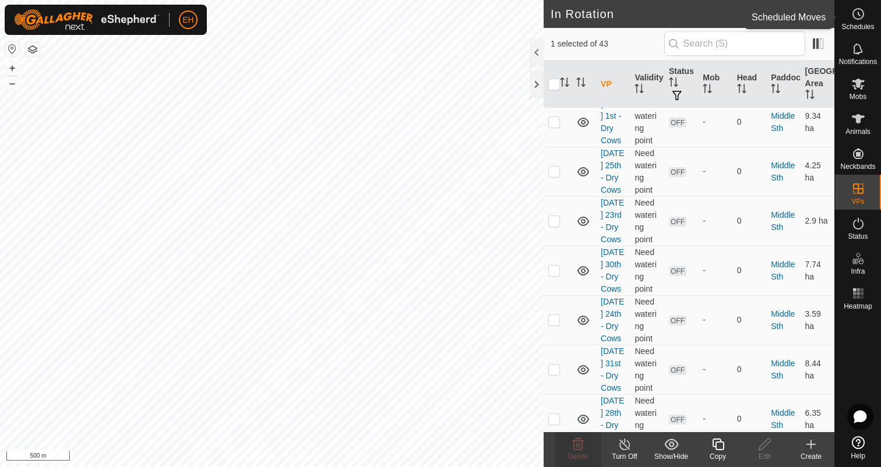
click at [866, 31] on div "Schedules" at bounding box center [858, 17] width 46 height 35
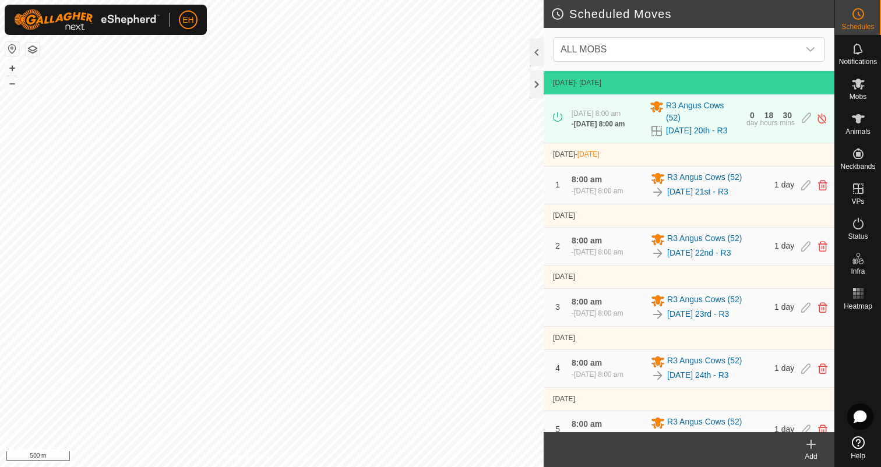
click at [808, 446] on icon at bounding box center [811, 445] width 14 height 14
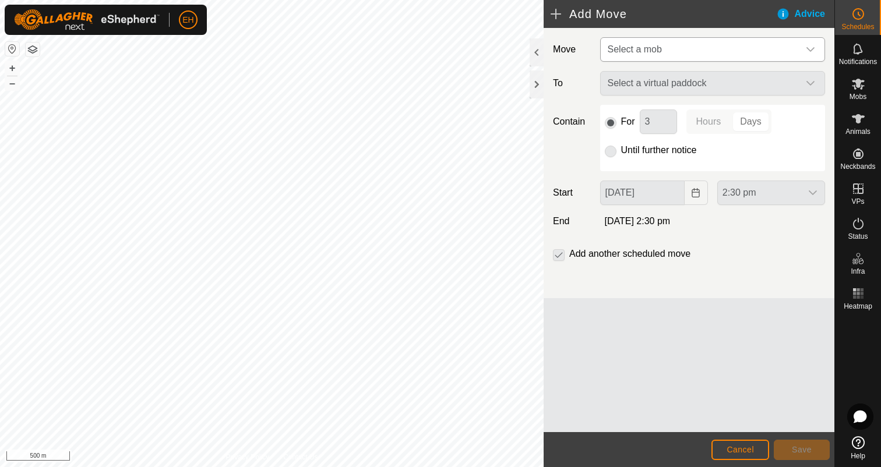
click at [671, 51] on span "Select a mob" at bounding box center [701, 49] width 196 height 23
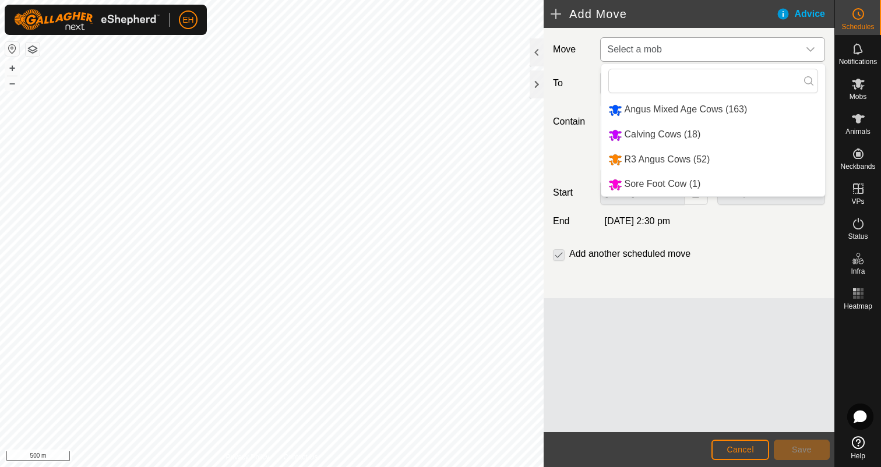
click at [681, 108] on li "Angus Mixed Age Cows (163)" at bounding box center [713, 110] width 224 height 24
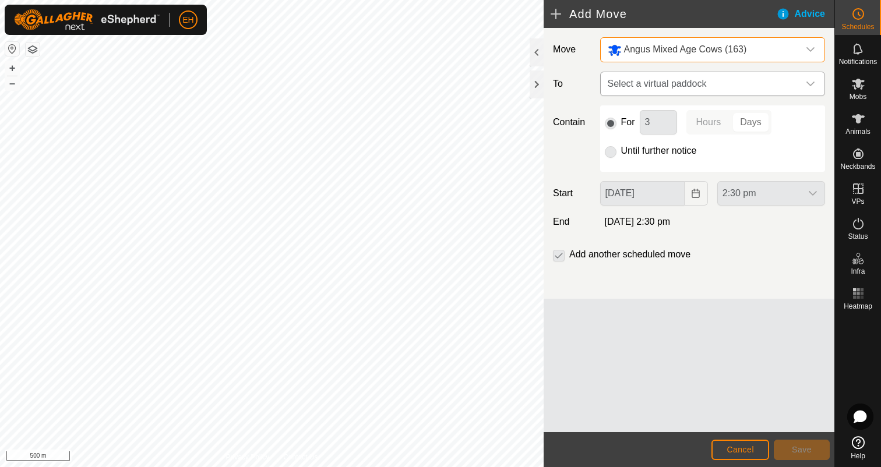
click at [685, 87] on span "Select a virtual paddock" at bounding box center [701, 83] width 196 height 23
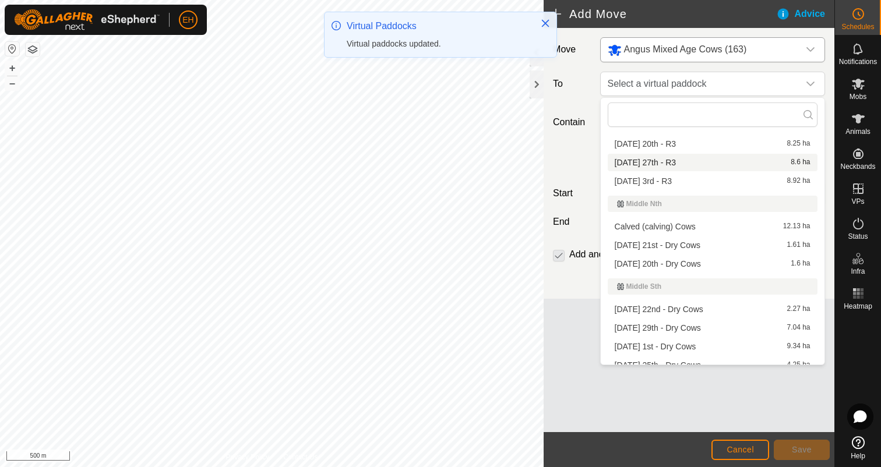
scroll to position [558, 0]
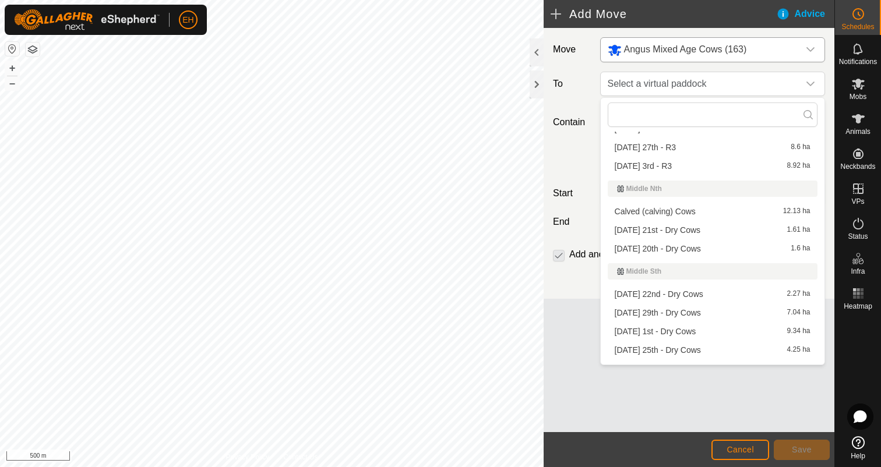
click at [678, 229] on li "Thursday 21st - Dry Cows 1.61 ha" at bounding box center [713, 229] width 210 height 17
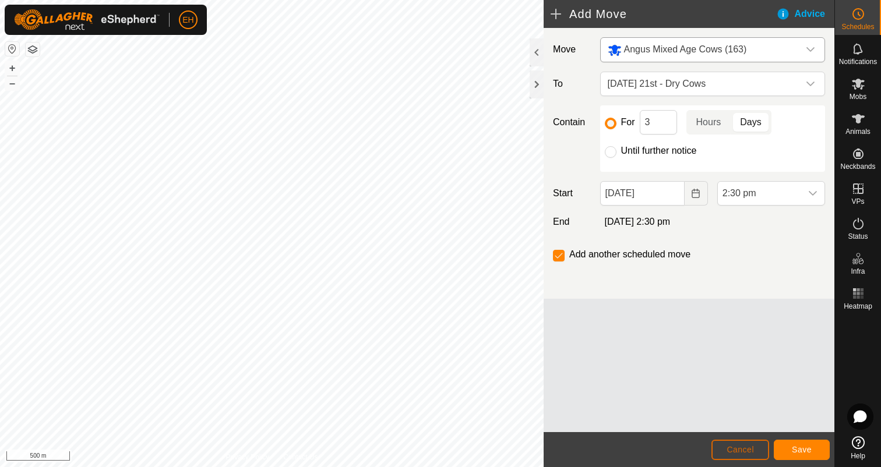
click at [747, 448] on span "Cancel" at bounding box center [740, 449] width 27 height 9
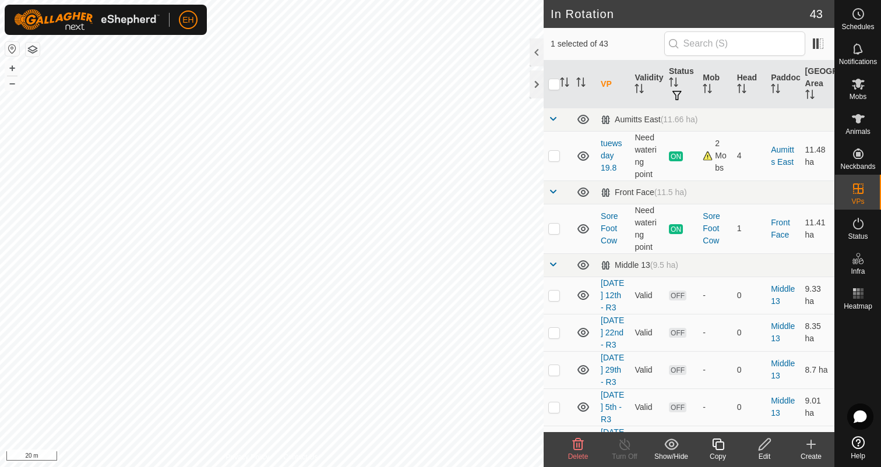
checkbox input "true"
checkbox input "false"
checkbox input "true"
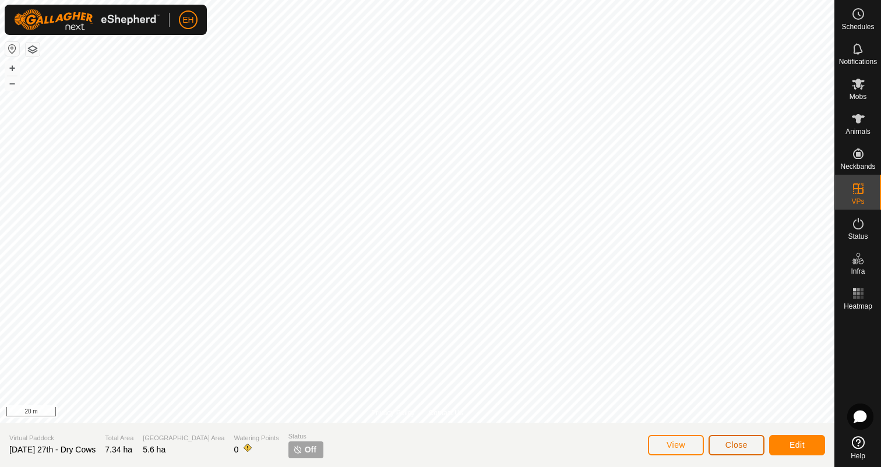
click at [740, 449] on span "Close" at bounding box center [737, 445] width 22 height 9
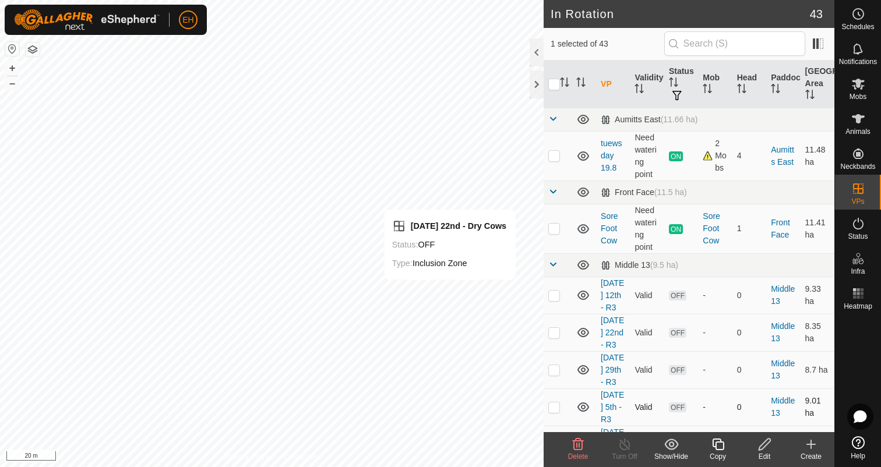
checkbox input "false"
checkbox input "true"
checkbox input "false"
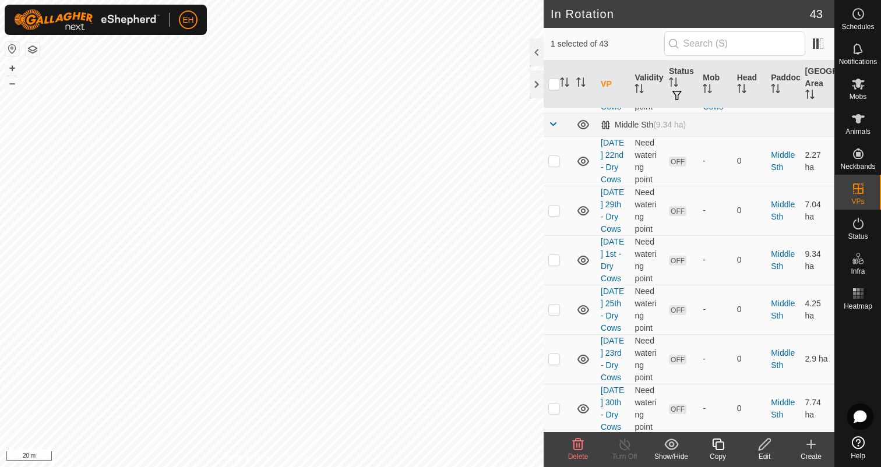
scroll to position [1334, 0]
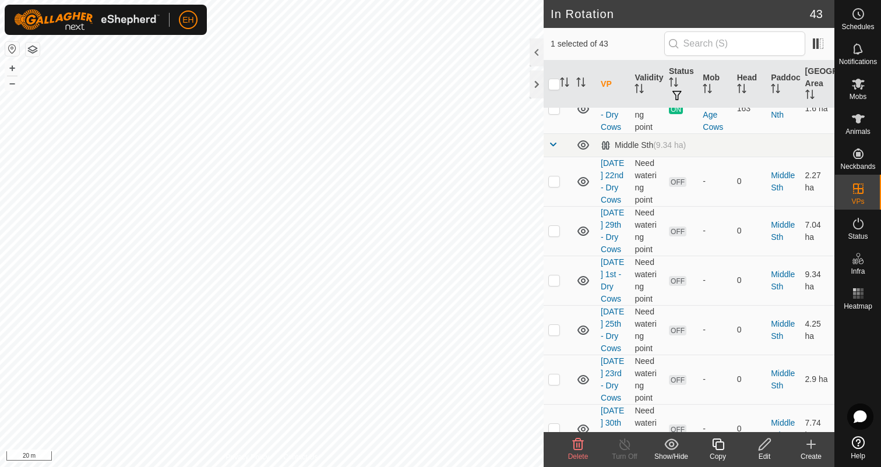
click at [771, 449] on icon at bounding box center [765, 445] width 15 height 14
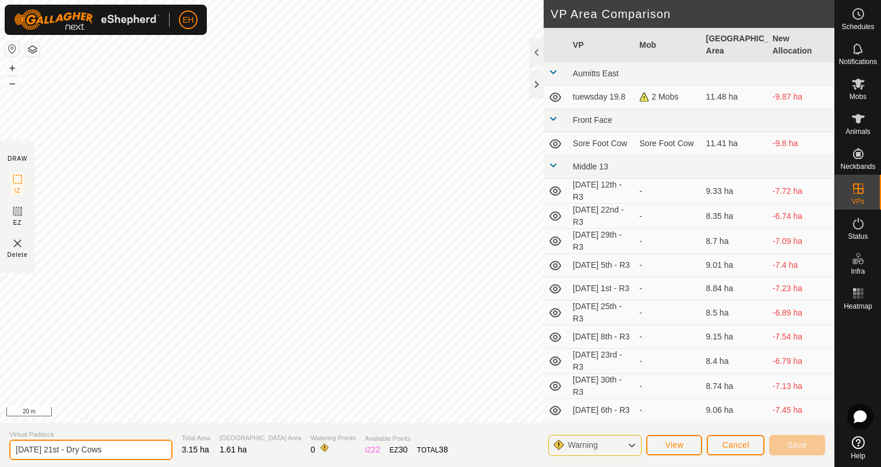
click at [130, 450] on input "[DATE] 21st - Dry Cows" at bounding box center [90, 450] width 163 height 20
type input "[DATE] 21st - Dry Cows 01"
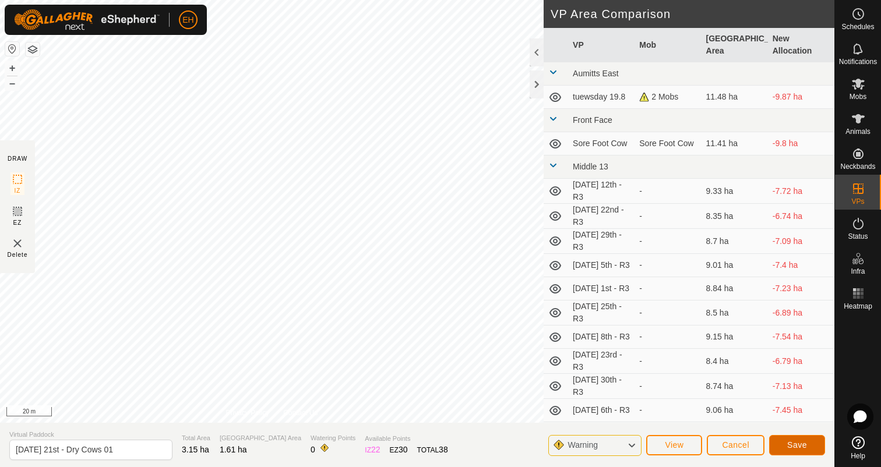
click at [802, 450] on button "Save" at bounding box center [797, 445] width 56 height 20
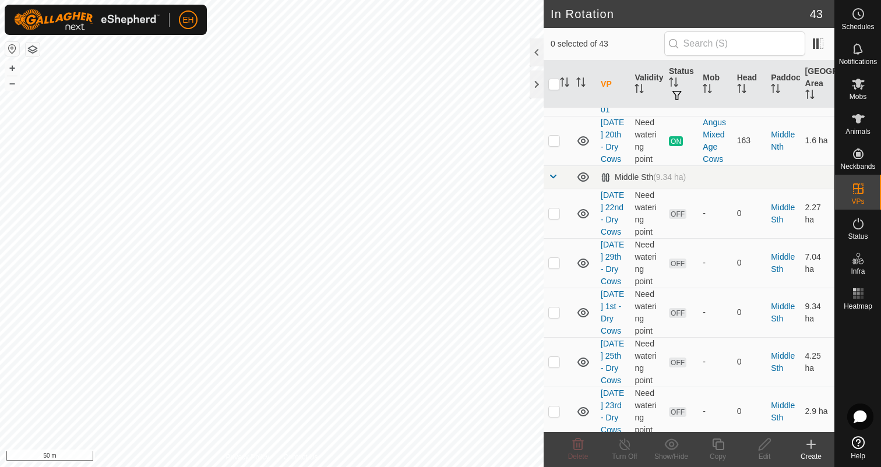
scroll to position [1316, 0]
click at [808, 445] on icon at bounding box center [811, 445] width 14 height 14
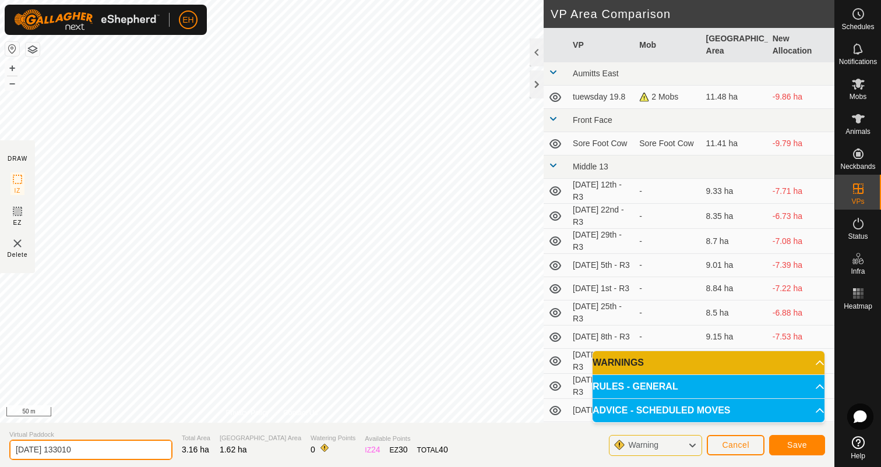
drag, startPoint x: 103, startPoint y: 448, endPoint x: 1, endPoint y: 446, distance: 102.6
click at [0, 446] on section "Virtual Paddock 2025-08-20 133010 Total Area 3.16 ha Grazing Area 1.62 ha Water…" at bounding box center [417, 445] width 834 height 44
type input "[DATE] 21st - Dry Cows"
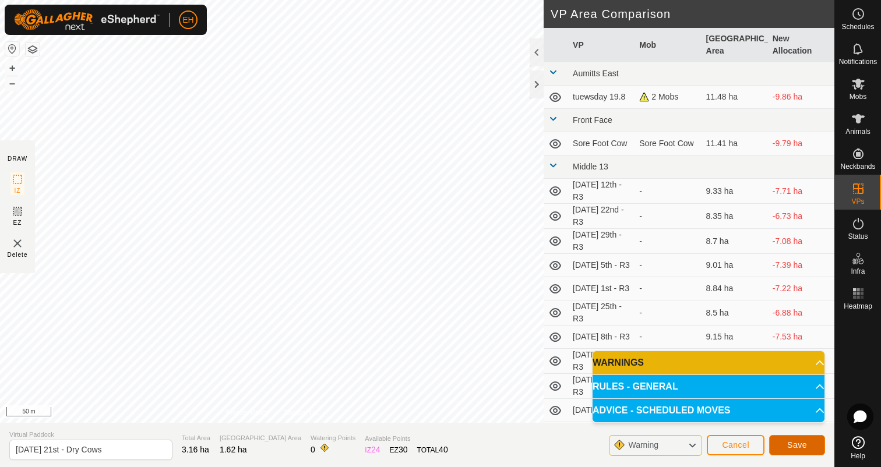
click at [786, 443] on button "Save" at bounding box center [797, 445] width 56 height 20
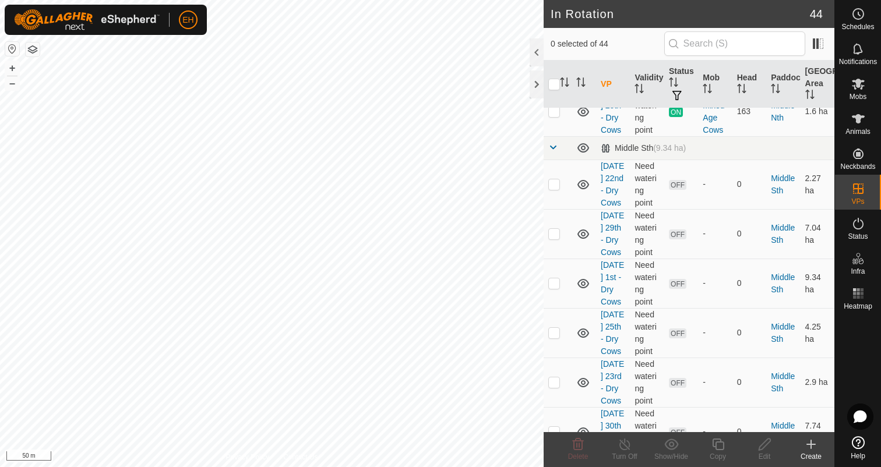
scroll to position [1386, 0]
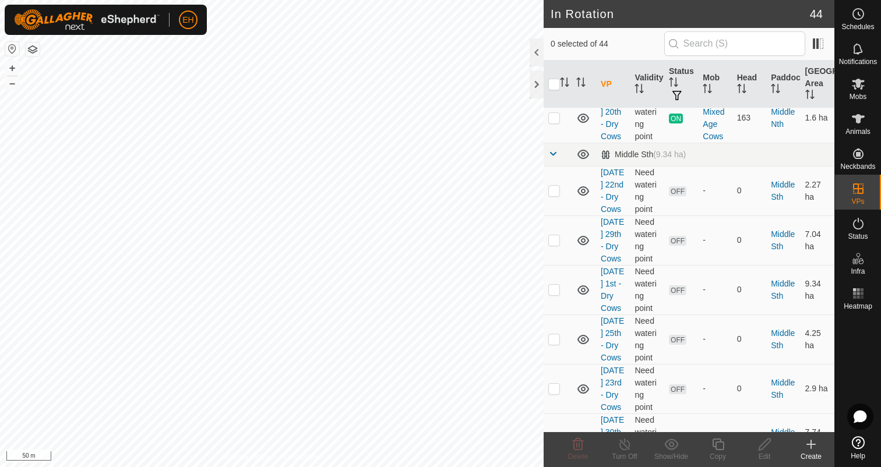
drag, startPoint x: 558, startPoint y: 183, endPoint x: 560, endPoint y: 224, distance: 41.4
click at [552, 11] on p-checkbox at bounding box center [554, 6] width 12 height 9
checkbox input "true"
drag, startPoint x: 552, startPoint y: 181, endPoint x: 568, endPoint y: 409, distance: 228.4
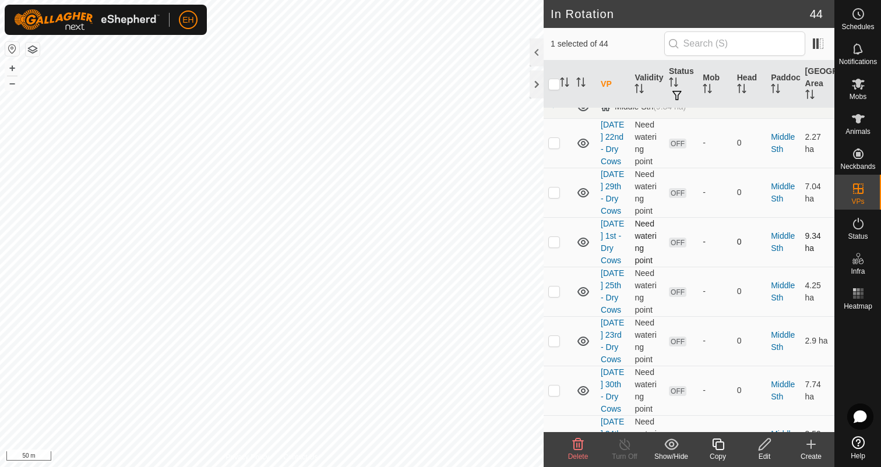
scroll to position [1415, 0]
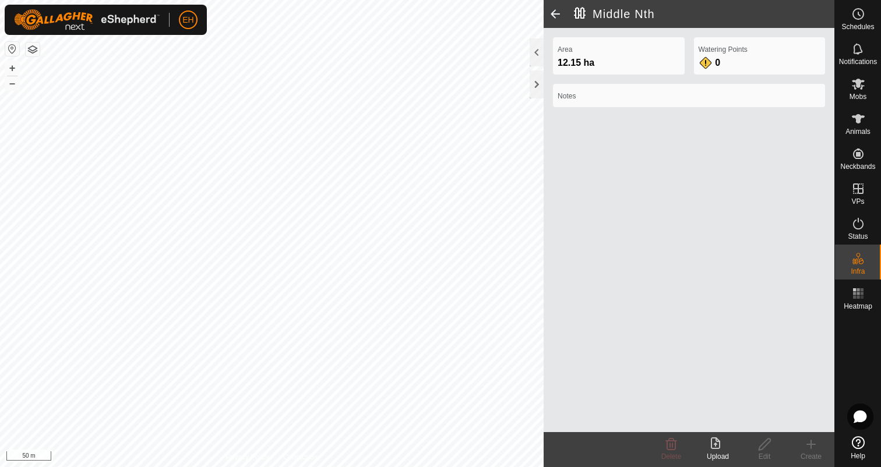
click at [557, 13] on span at bounding box center [555, 14] width 23 height 28
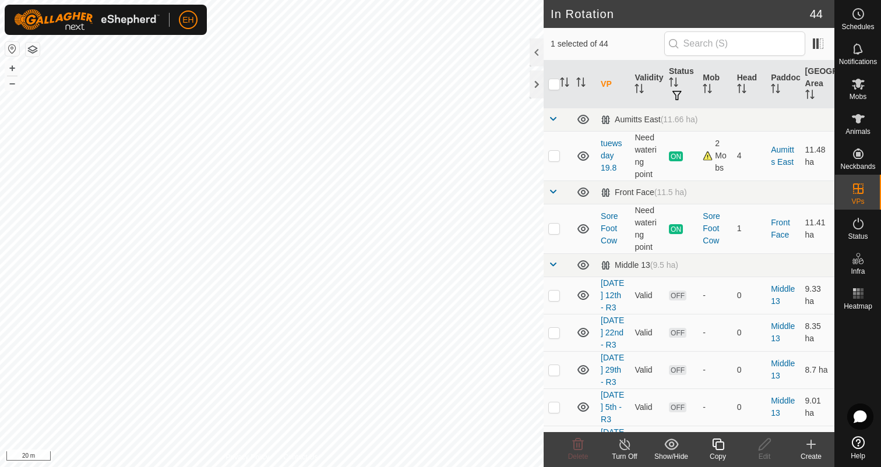
checkbox input "false"
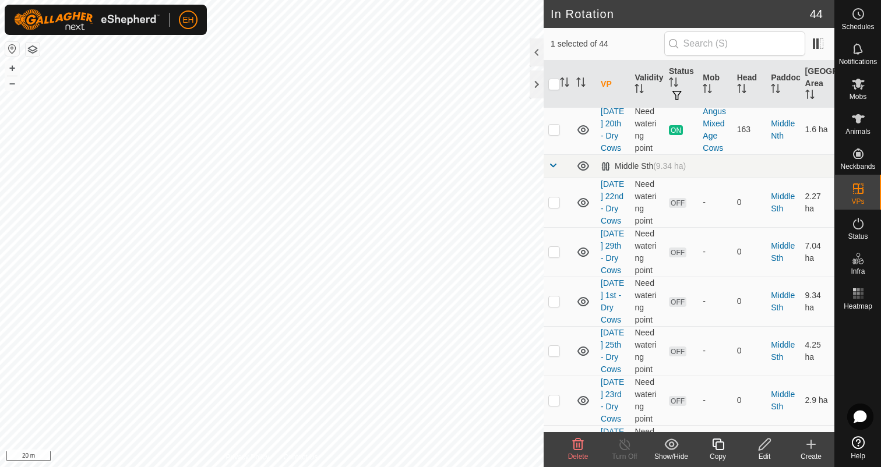
scroll to position [1370, 0]
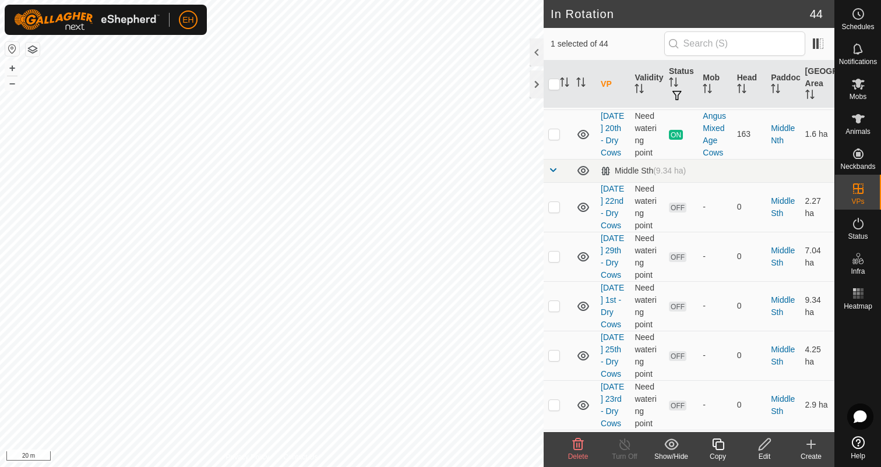
click at [584, 445] on icon at bounding box center [578, 445] width 14 height 14
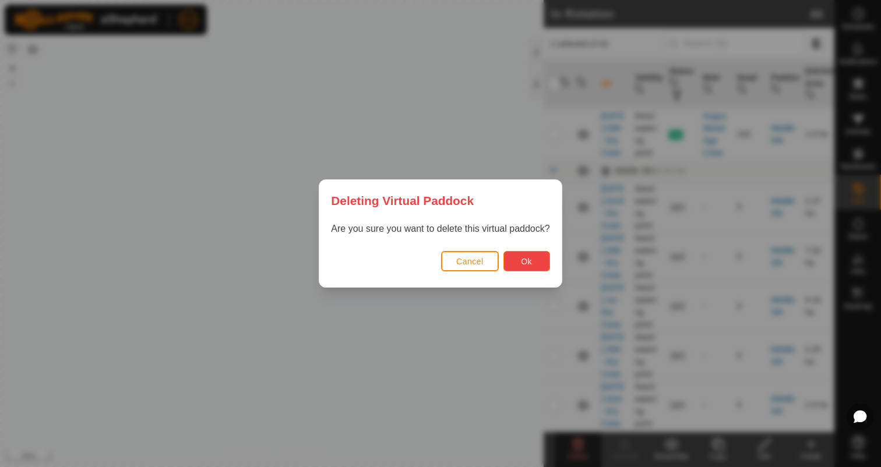
click at [539, 260] on button "Ok" at bounding box center [526, 261] width 47 height 20
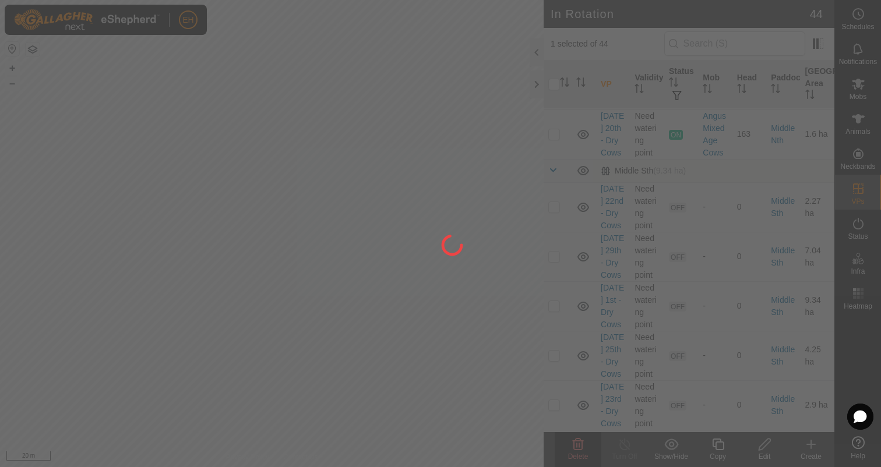
checkbox input "false"
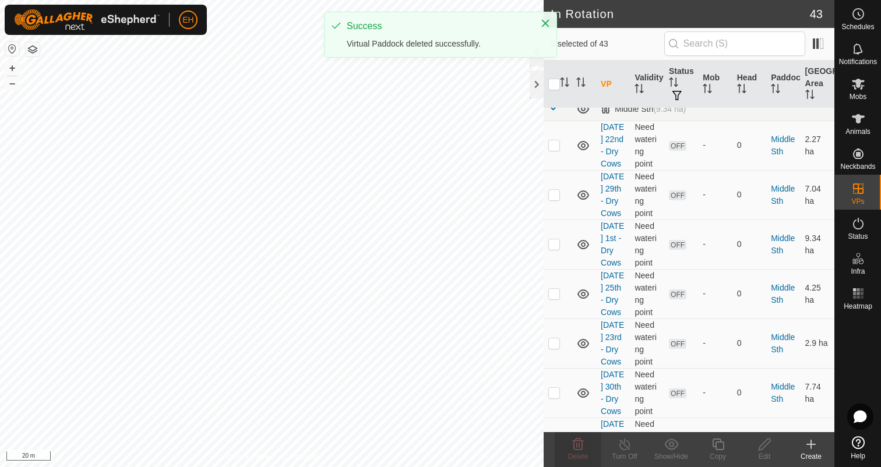
click at [809, 445] on icon at bounding box center [811, 445] width 14 height 14
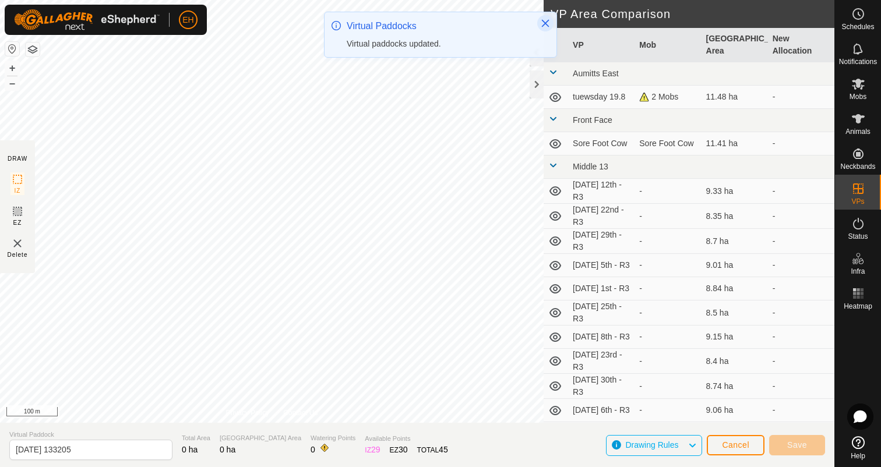
click at [544, 26] on icon "Close" at bounding box center [545, 23] width 9 height 9
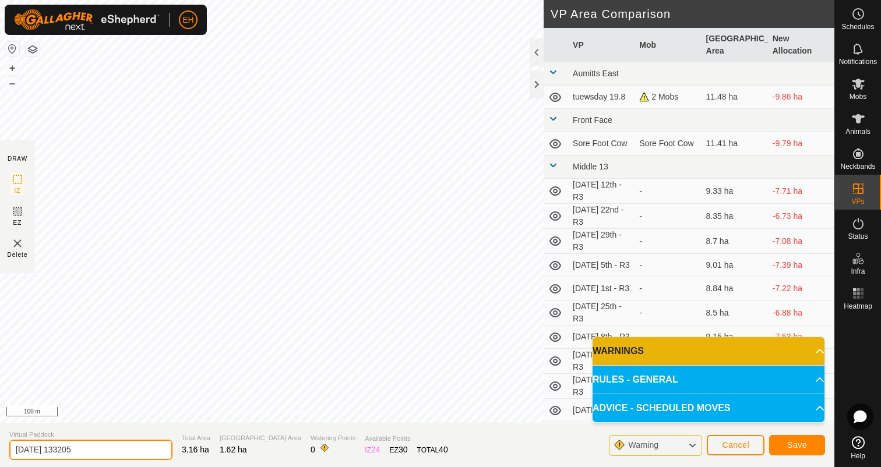
drag, startPoint x: 101, startPoint y: 449, endPoint x: 0, endPoint y: 446, distance: 101.4
click at [0, 446] on section "Virtual Paddock 2025-08-20 133205 Total Area 3.16 ha Grazing Area 1.62 ha Water…" at bounding box center [417, 445] width 834 height 44
type input "Thursday 21st - Dry Cows 01"
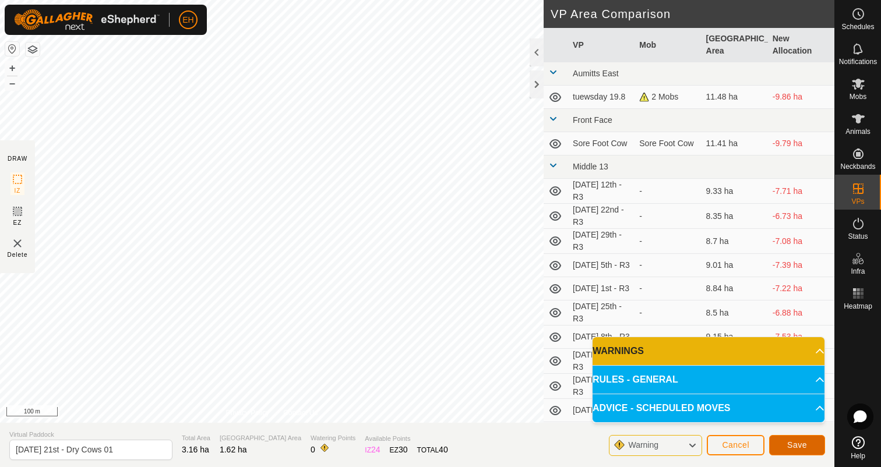
click at [808, 443] on button "Save" at bounding box center [797, 445] width 56 height 20
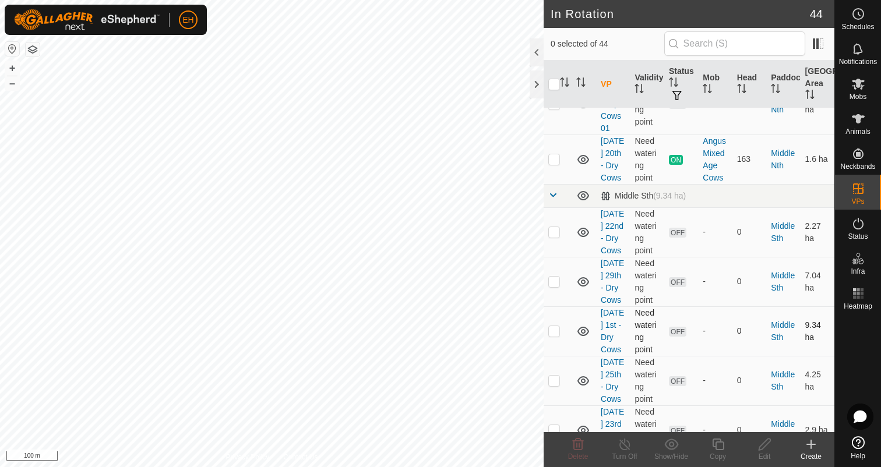
scroll to position [1339, 0]
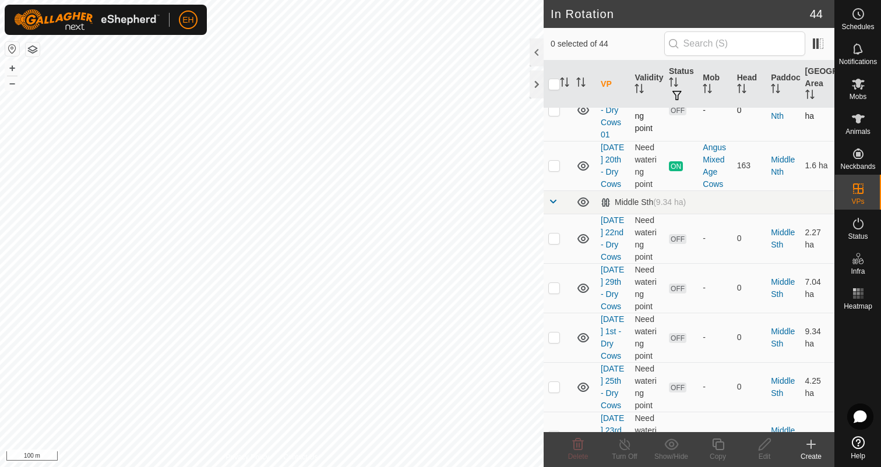
click at [558, 115] on p-checkbox at bounding box center [554, 109] width 12 height 9
click at [583, 443] on icon at bounding box center [578, 445] width 14 height 14
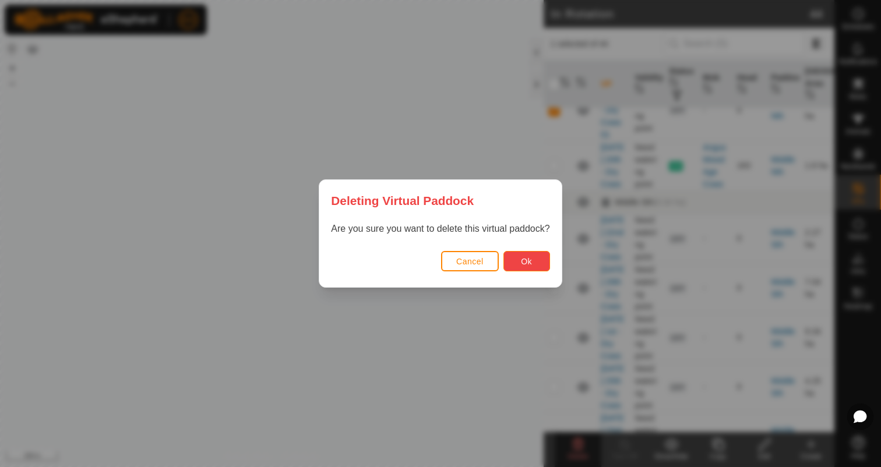
click at [534, 260] on button "Ok" at bounding box center [526, 261] width 47 height 20
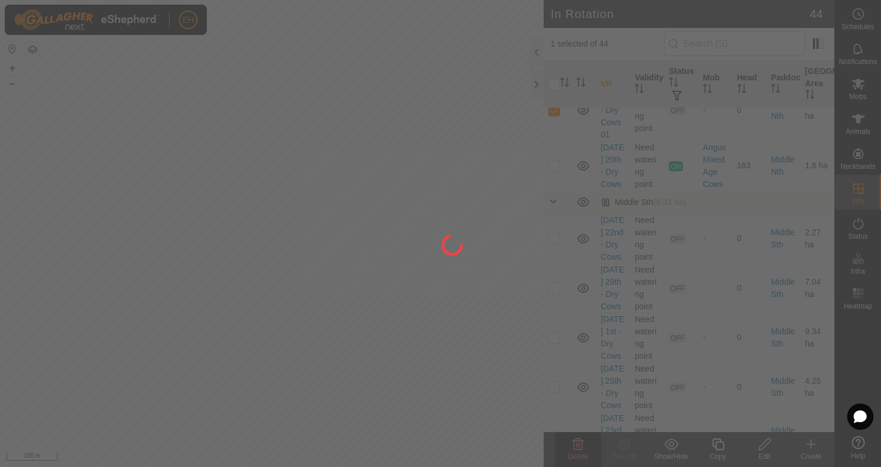
checkbox input "false"
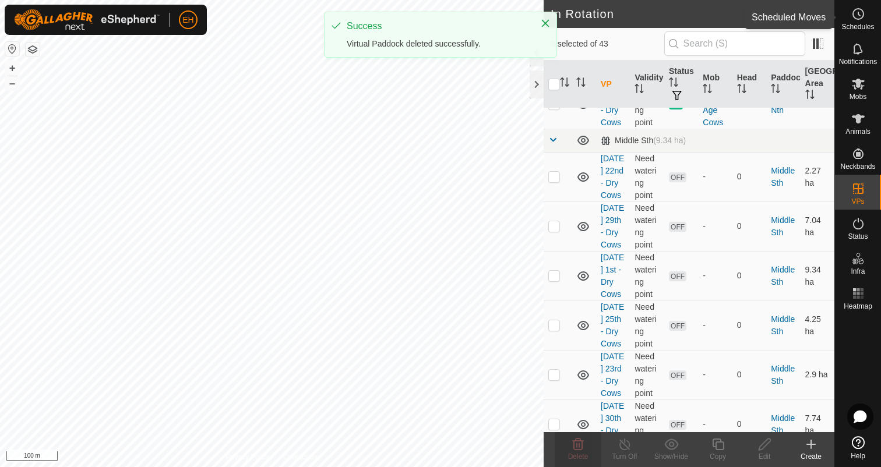
click at [861, 12] on icon at bounding box center [858, 14] width 14 height 14
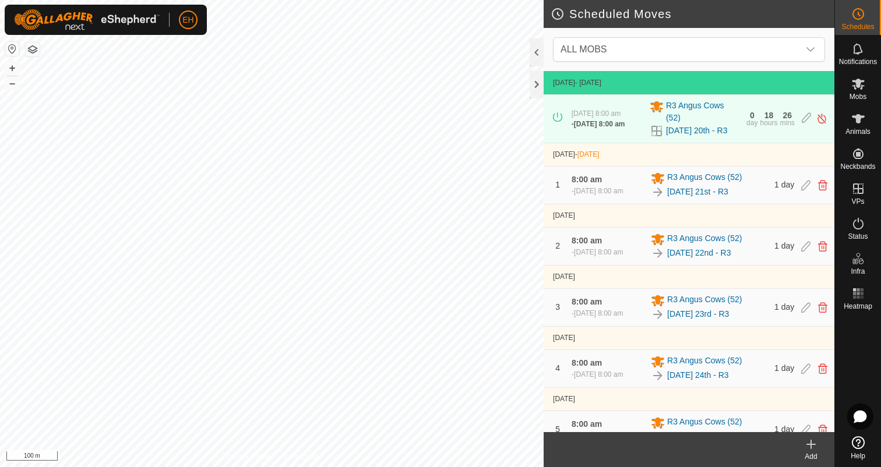
click at [809, 452] on div "Add" at bounding box center [811, 457] width 47 height 10
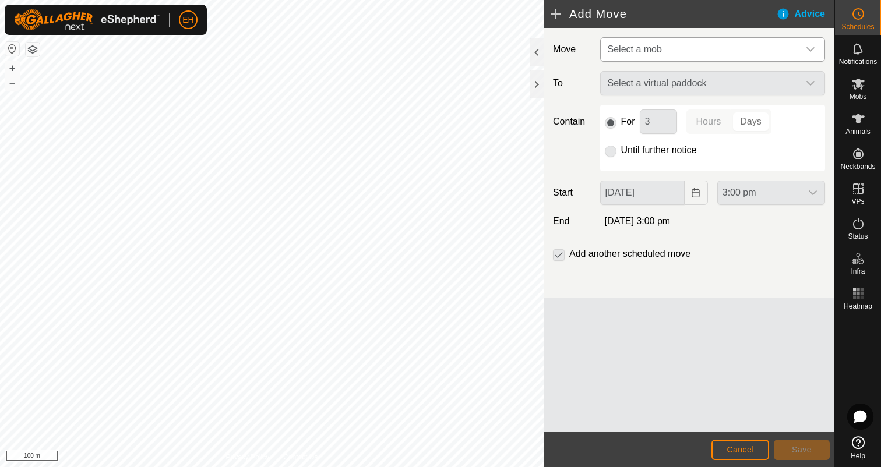
click at [726, 41] on span "Select a mob" at bounding box center [701, 49] width 196 height 23
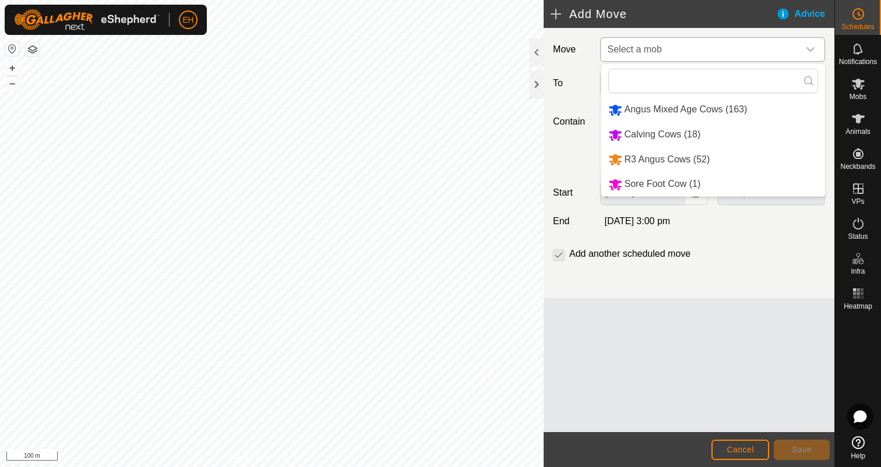
click at [724, 107] on li "Angus Mixed Age Cows (163)" at bounding box center [713, 110] width 224 height 24
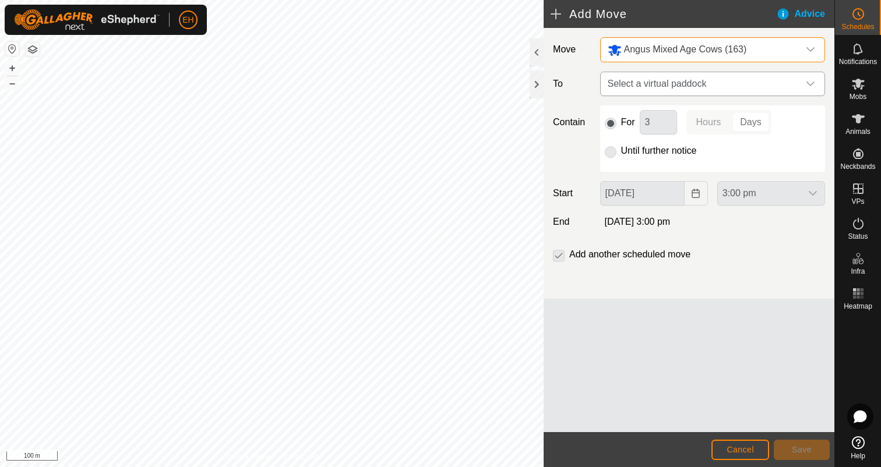
click at [719, 83] on span "Select a virtual paddock" at bounding box center [701, 83] width 196 height 23
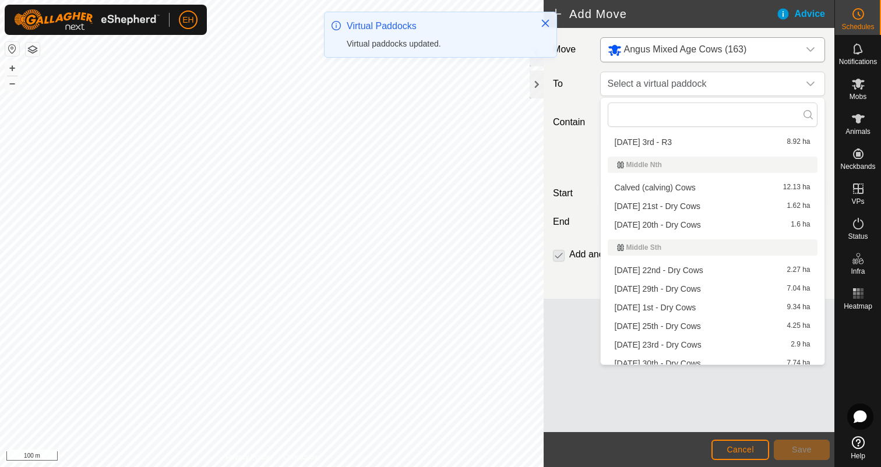
scroll to position [580, 0]
click at [717, 210] on li "[DATE] 21st - Dry Cows 1.62 ha" at bounding box center [713, 207] width 210 height 17
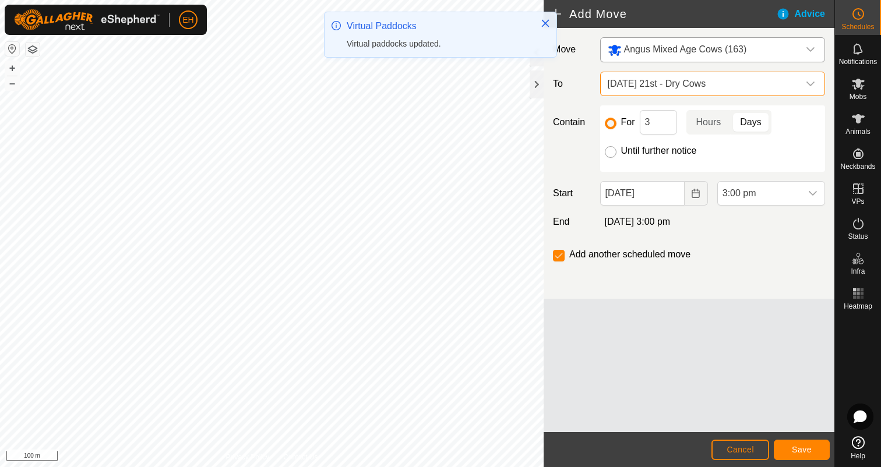
click at [607, 153] on input "Until further notice" at bounding box center [611, 152] width 12 height 12
radio input "true"
checkbox input "false"
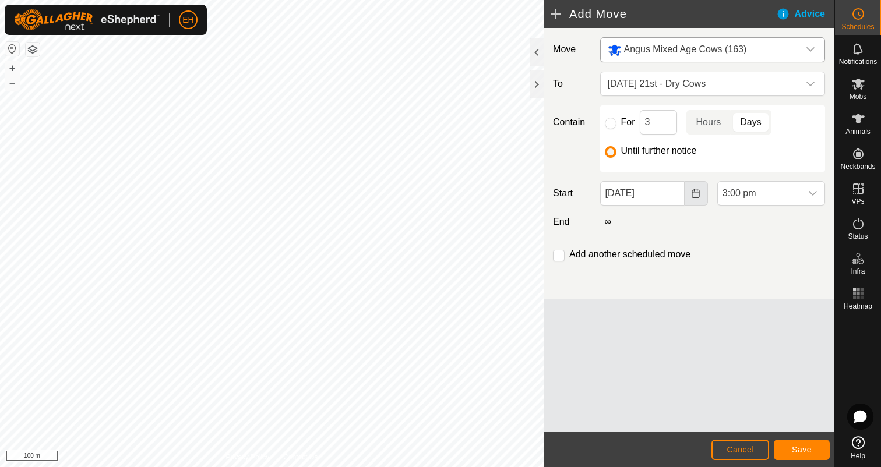
click at [702, 199] on button "Choose Date" at bounding box center [696, 193] width 23 height 24
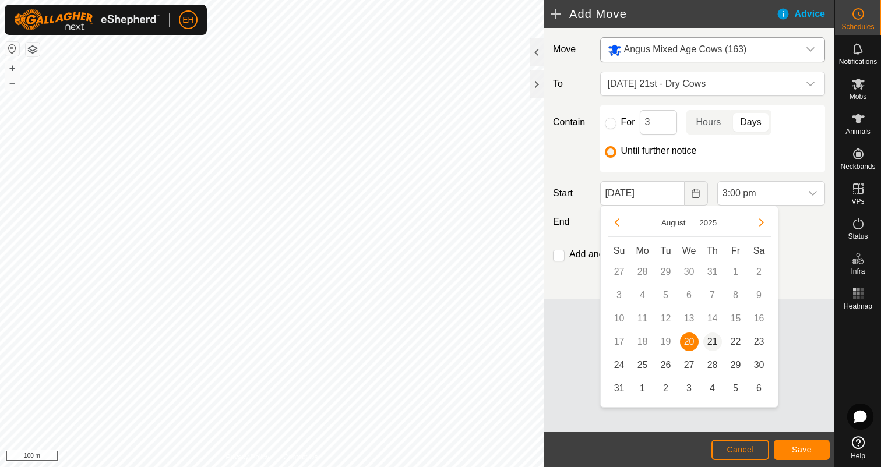
click at [714, 339] on span "21" at bounding box center [712, 342] width 19 height 19
type input "[DATE]"
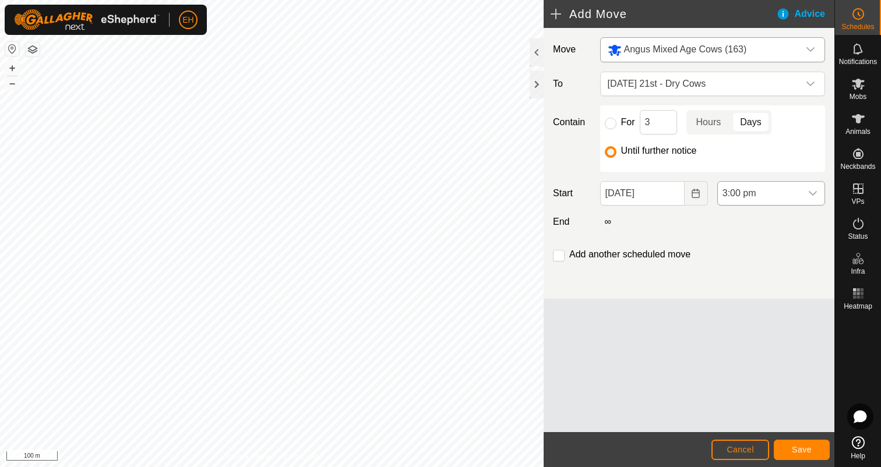
click at [820, 199] on div "dropdown trigger" at bounding box center [812, 193] width 23 height 23
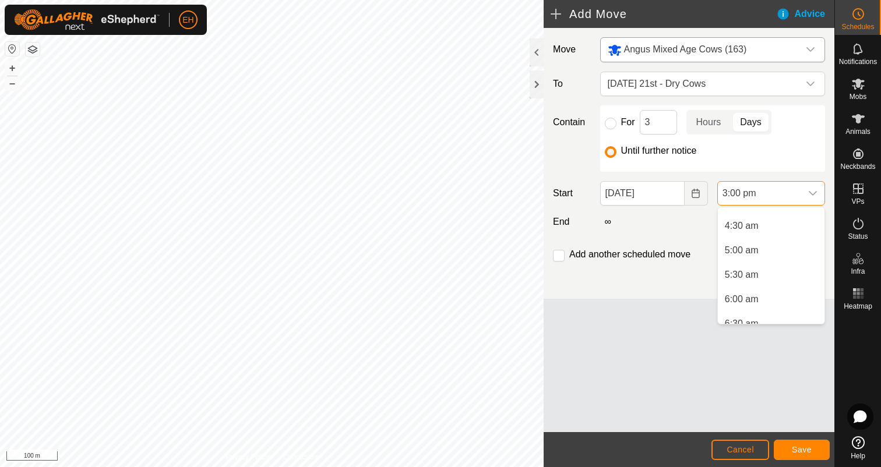
scroll to position [210, 0]
click at [761, 297] on li "8:00 am" at bounding box center [771, 296] width 107 height 23
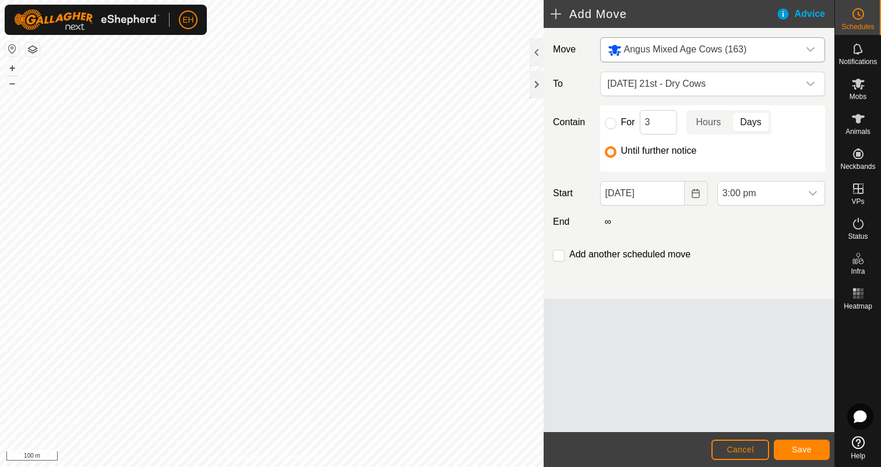
scroll to position [641, 0]
click at [792, 452] on span "Save" at bounding box center [802, 449] width 20 height 9
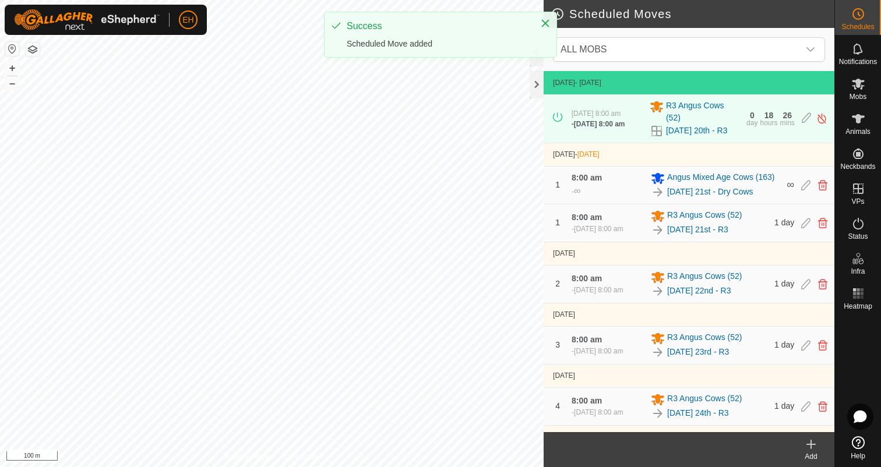
click at [814, 455] on div "Add" at bounding box center [811, 457] width 47 height 10
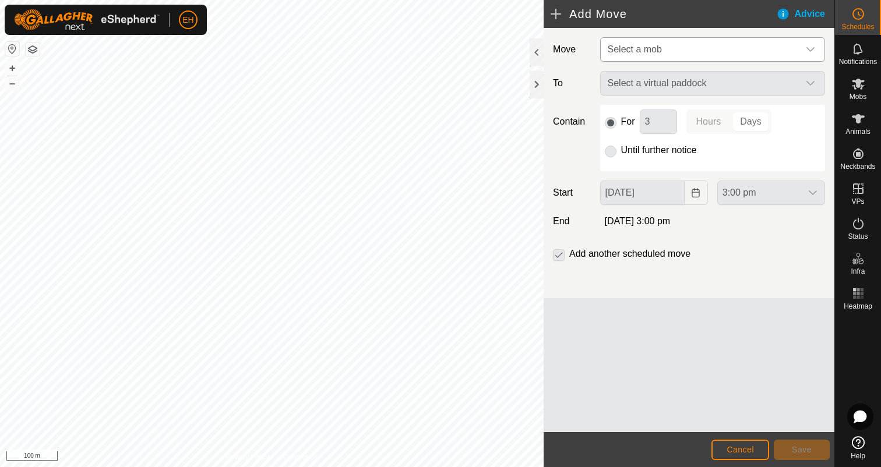
click at [709, 54] on span "Select a mob" at bounding box center [701, 49] width 196 height 23
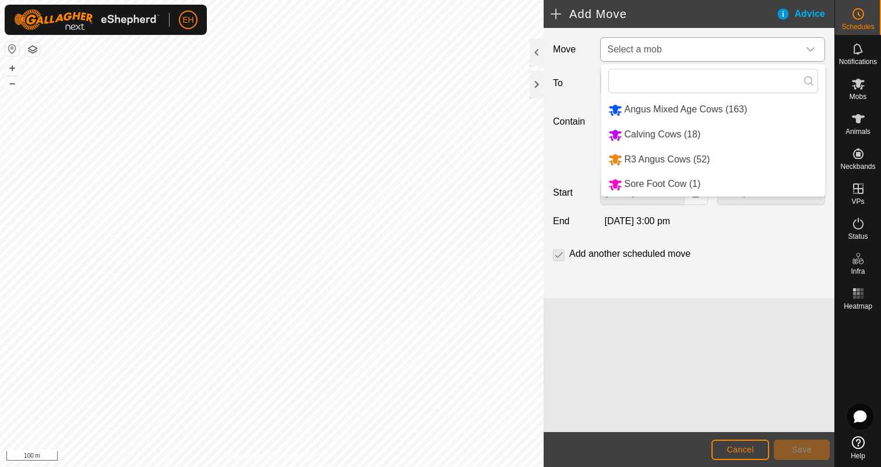
click at [710, 107] on li "Angus Mixed Age Cows (163)" at bounding box center [713, 110] width 224 height 24
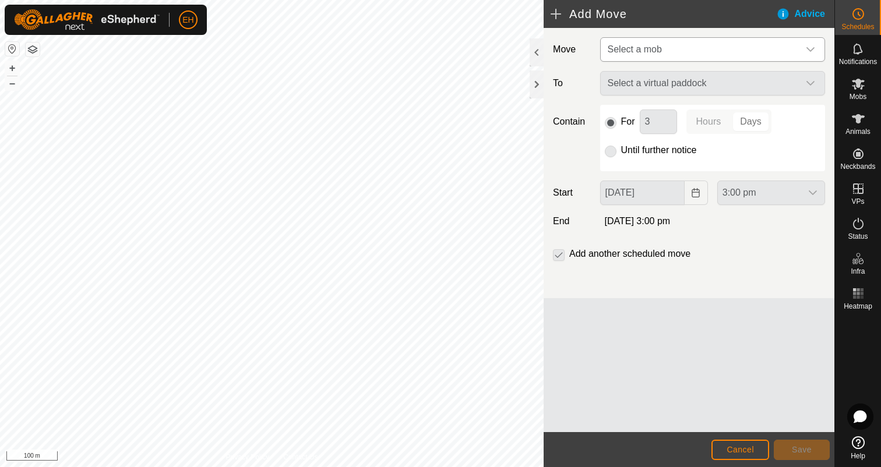
type input "[DATE]"
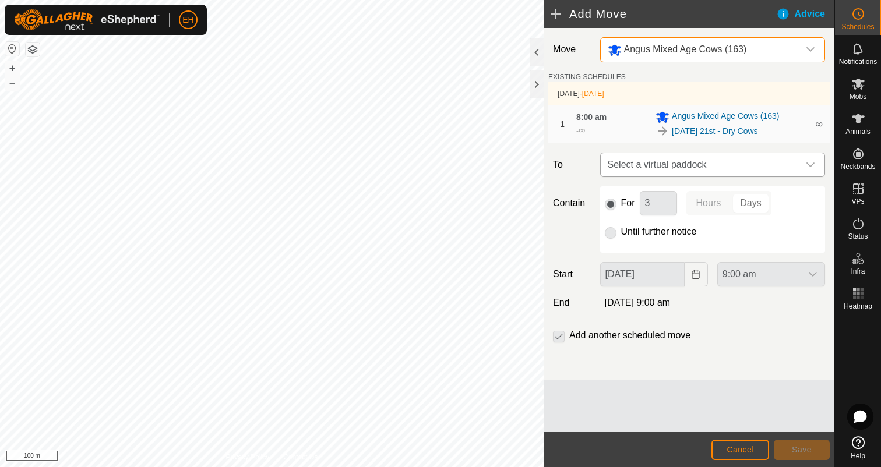
click at [716, 160] on span "Select a virtual paddock" at bounding box center [701, 164] width 196 height 23
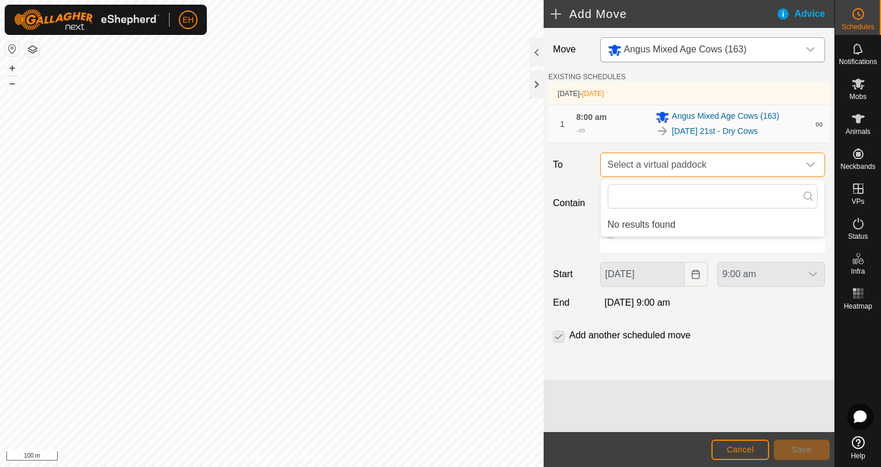
click at [724, 161] on span "Select a virtual paddock" at bounding box center [701, 164] width 196 height 23
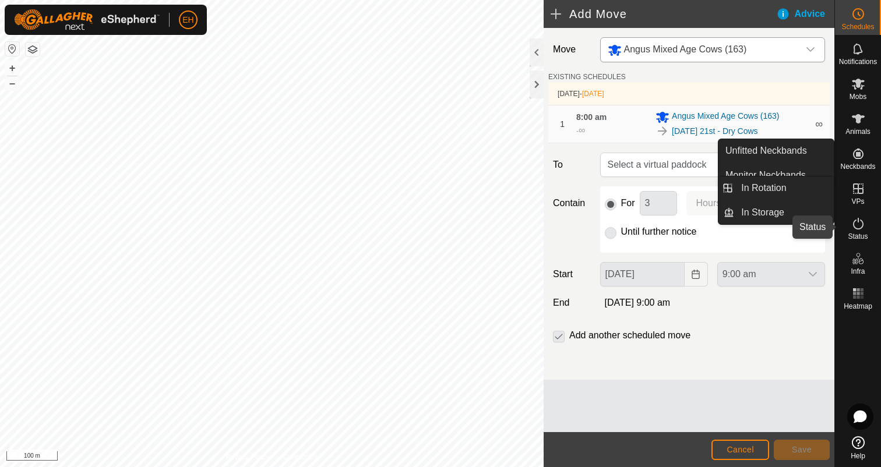
click at [862, 230] on icon at bounding box center [858, 224] width 14 height 14
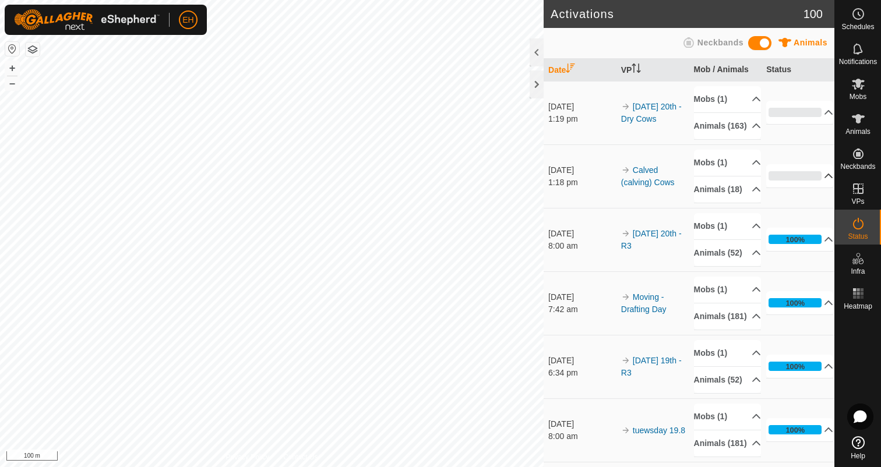
click at [822, 188] on p-accordion-header "0%" at bounding box center [799, 175] width 67 height 23
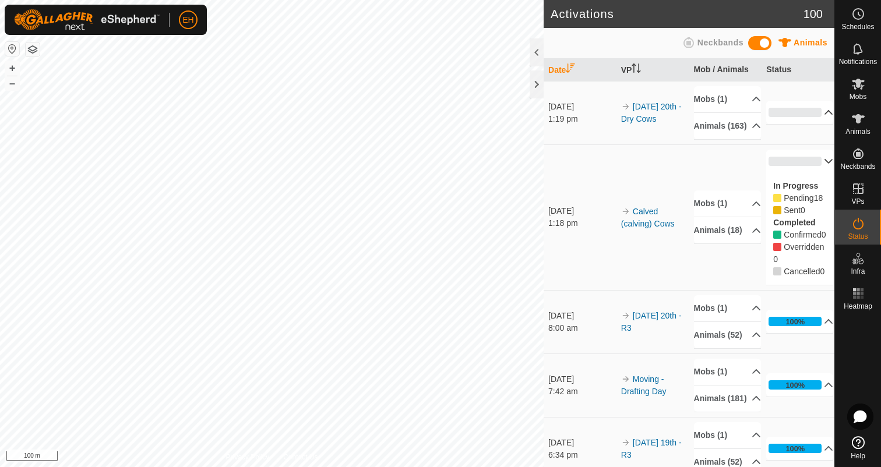
click at [824, 116] on icon at bounding box center [828, 112] width 9 height 9
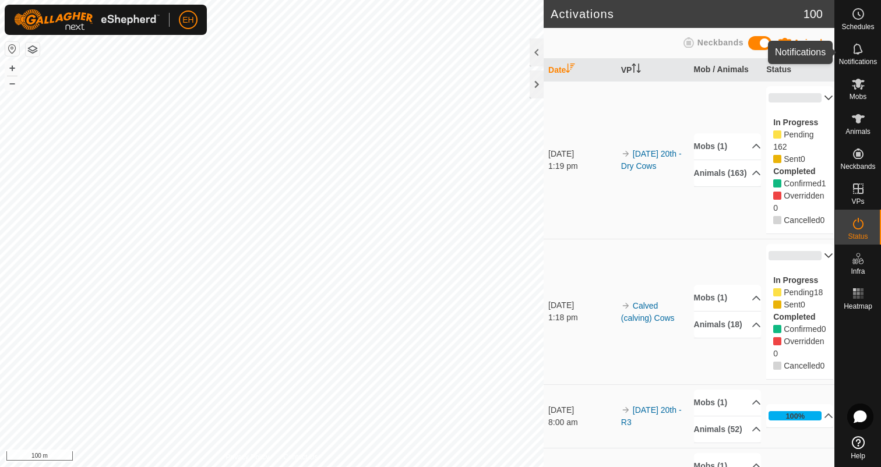
click at [870, 53] on div "Notifications" at bounding box center [858, 52] width 46 height 35
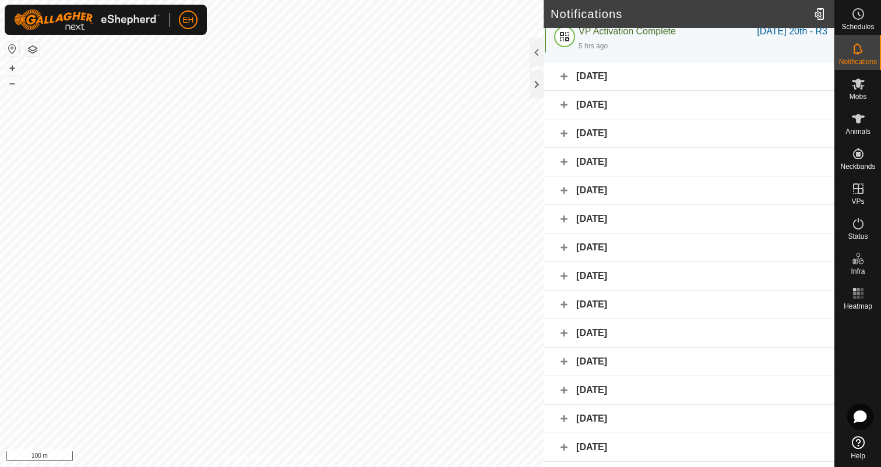
scroll to position [50, 0]
